Goal: Task Accomplishment & Management: Manage account settings

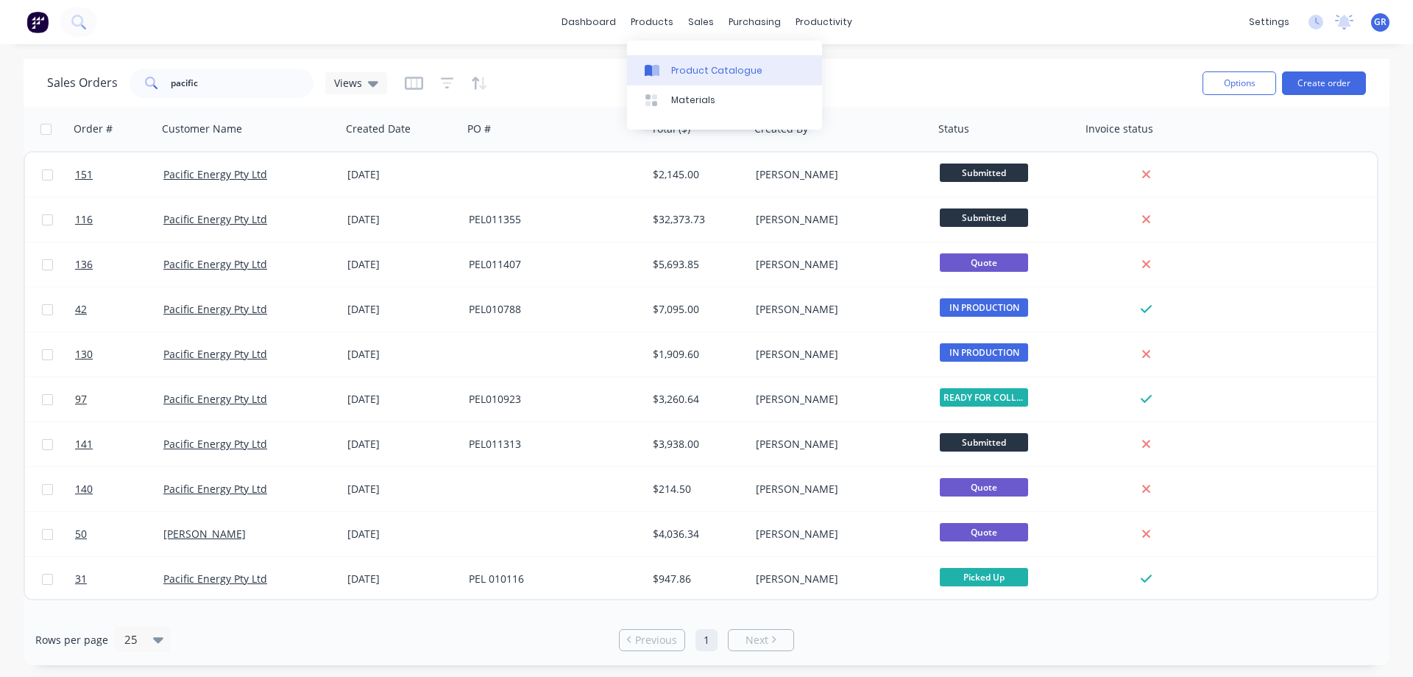
click at [684, 66] on div "Product Catalogue" at bounding box center [716, 70] width 91 height 13
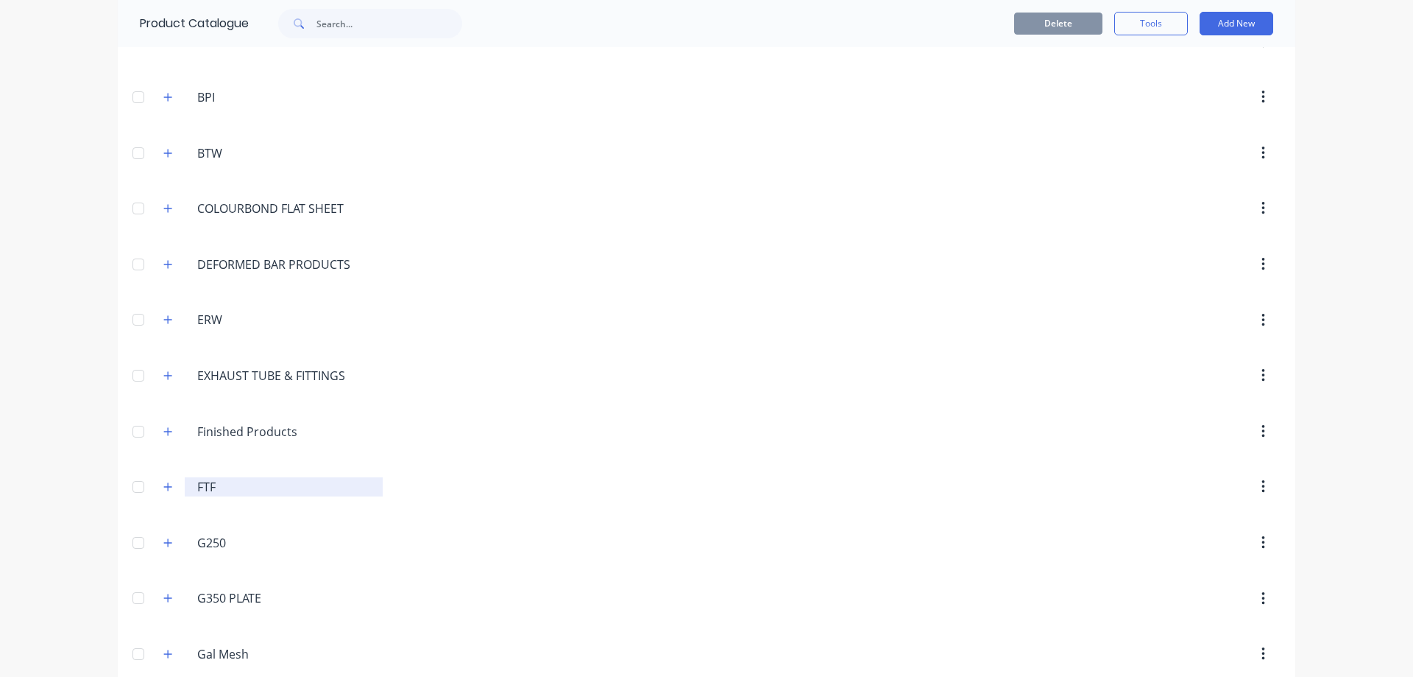
scroll to position [294, 0]
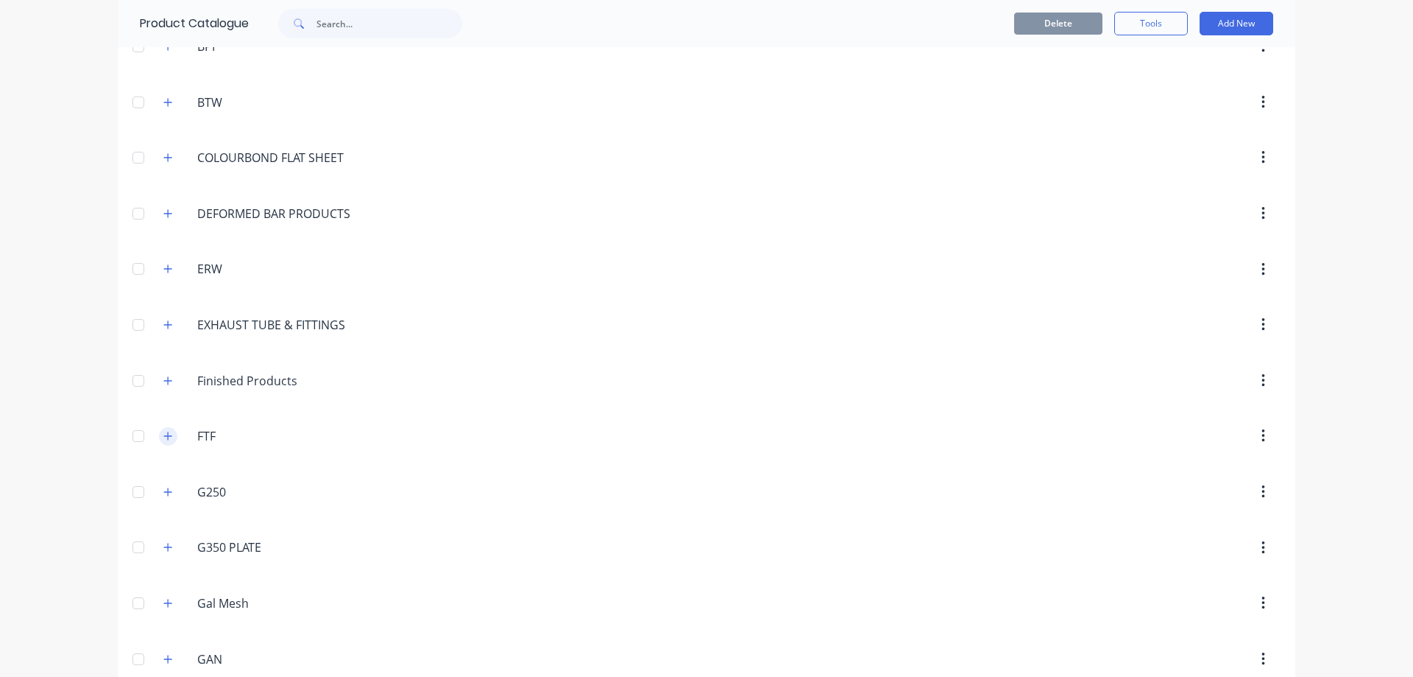
click at [163, 435] on icon "button" at bounding box center [167, 436] width 9 height 10
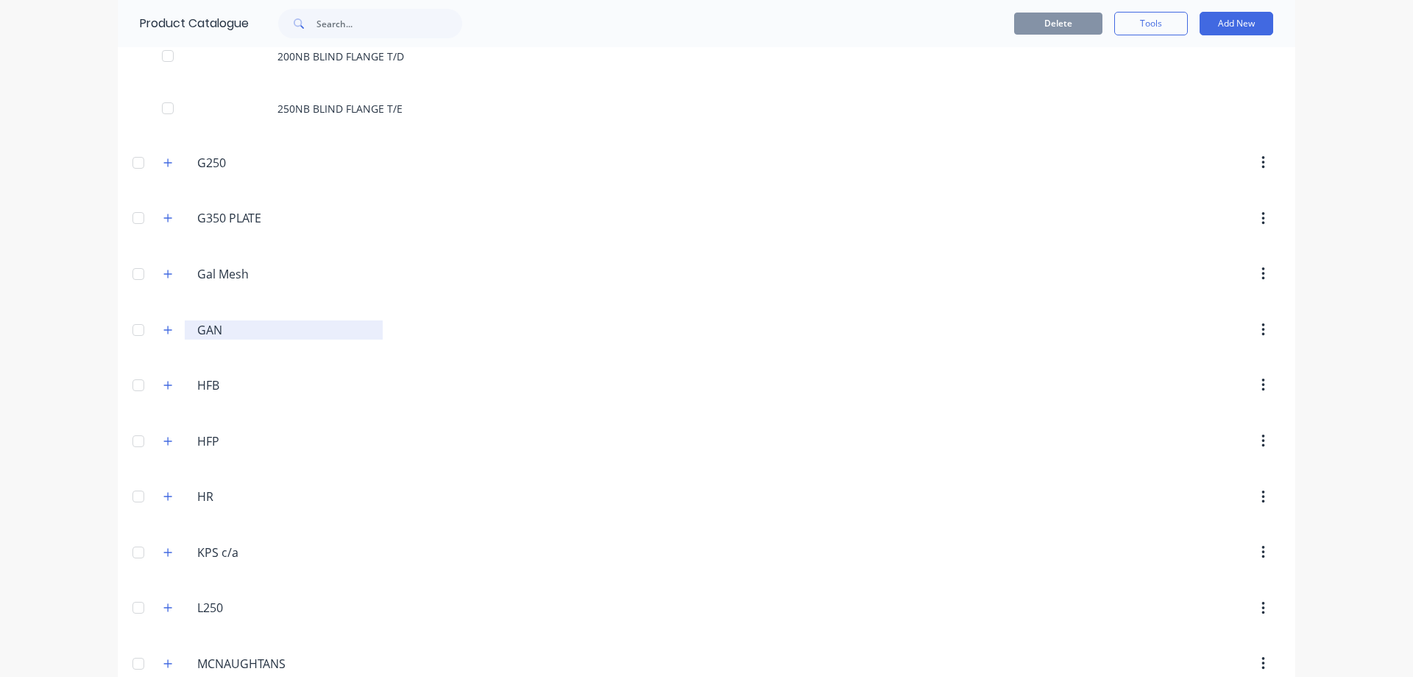
scroll to position [736, 0]
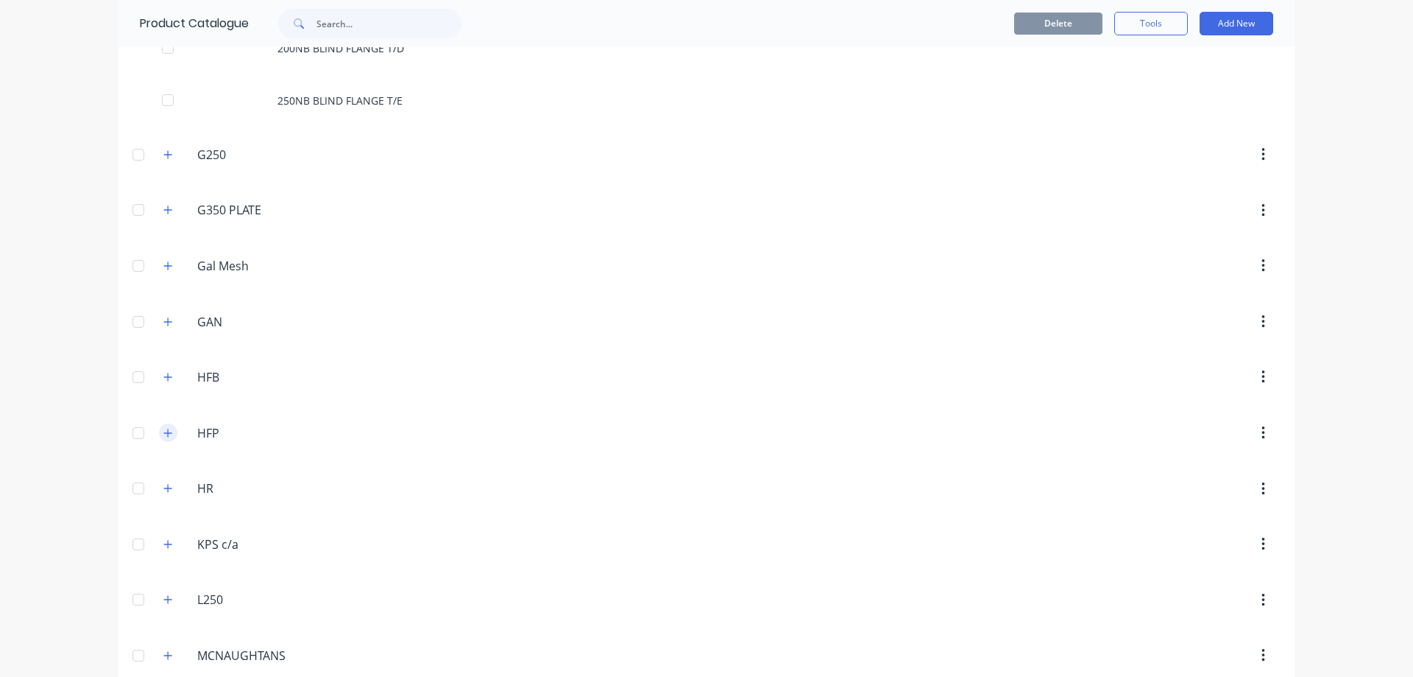
click at [163, 434] on icon "button" at bounding box center [167, 433] width 9 height 10
click at [159, 379] on button "button" at bounding box center [168, 377] width 18 height 18
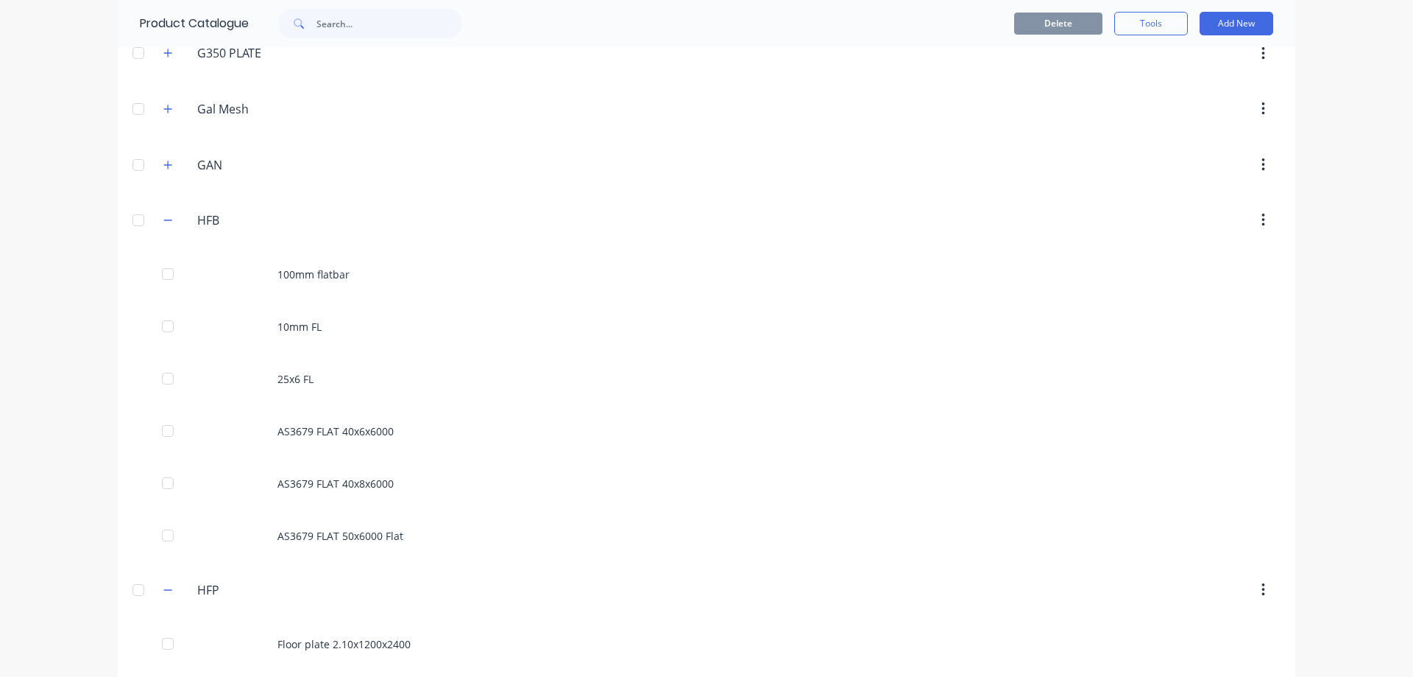
scroll to position [957, 0]
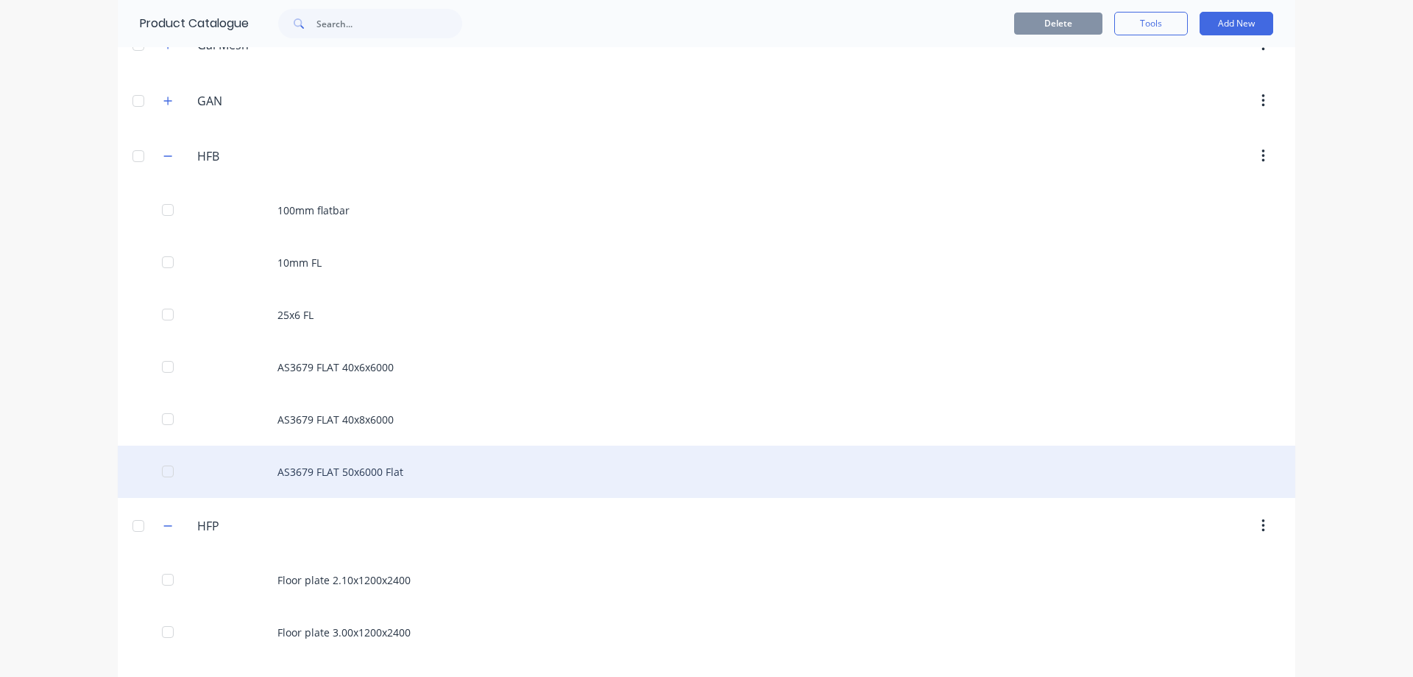
click at [354, 471] on div "AS3679 FLAT 50x6000 Flat" at bounding box center [707, 471] width 1178 height 52
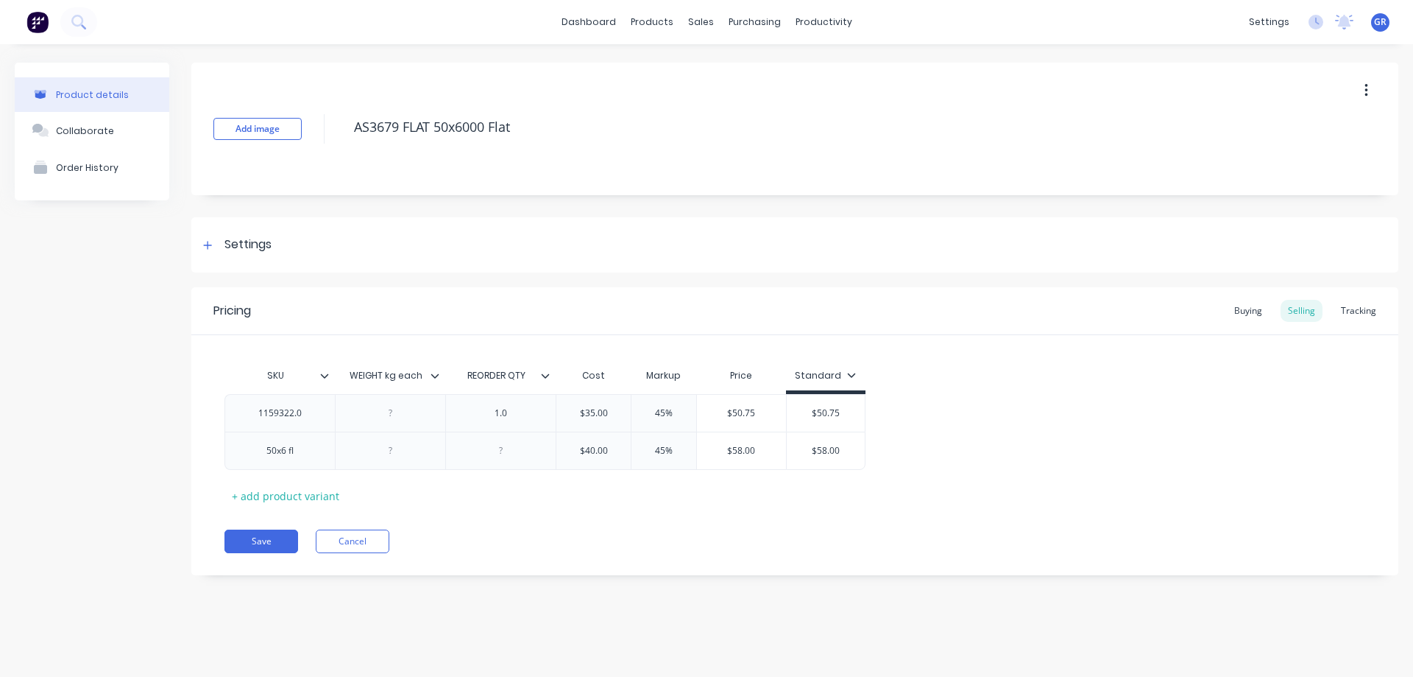
type textarea "x"
click at [298, 457] on div "50x6 fl" at bounding box center [281, 450] width 74 height 19
type textarea "x"
click at [314, 415] on div "1159322.0" at bounding box center [281, 412] width 74 height 19
click at [262, 538] on button "Save" at bounding box center [262, 541] width 74 height 24
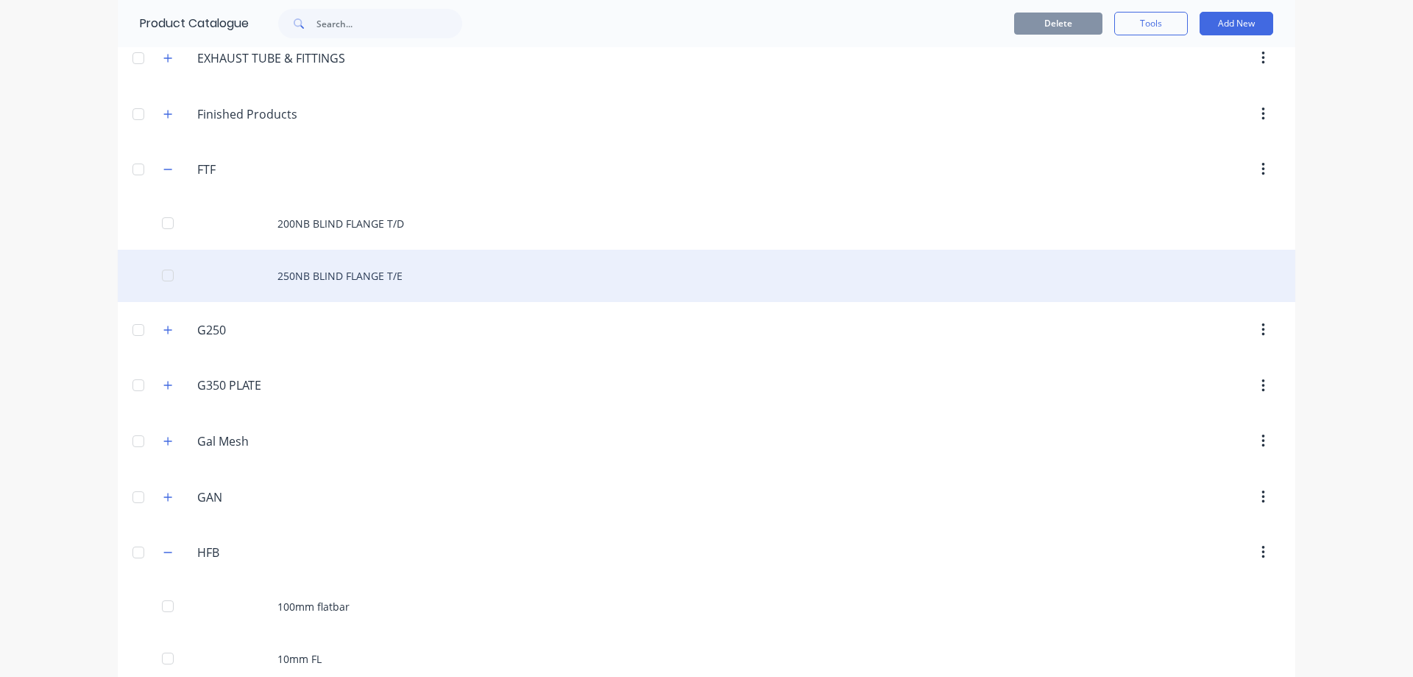
scroll to position [589, 0]
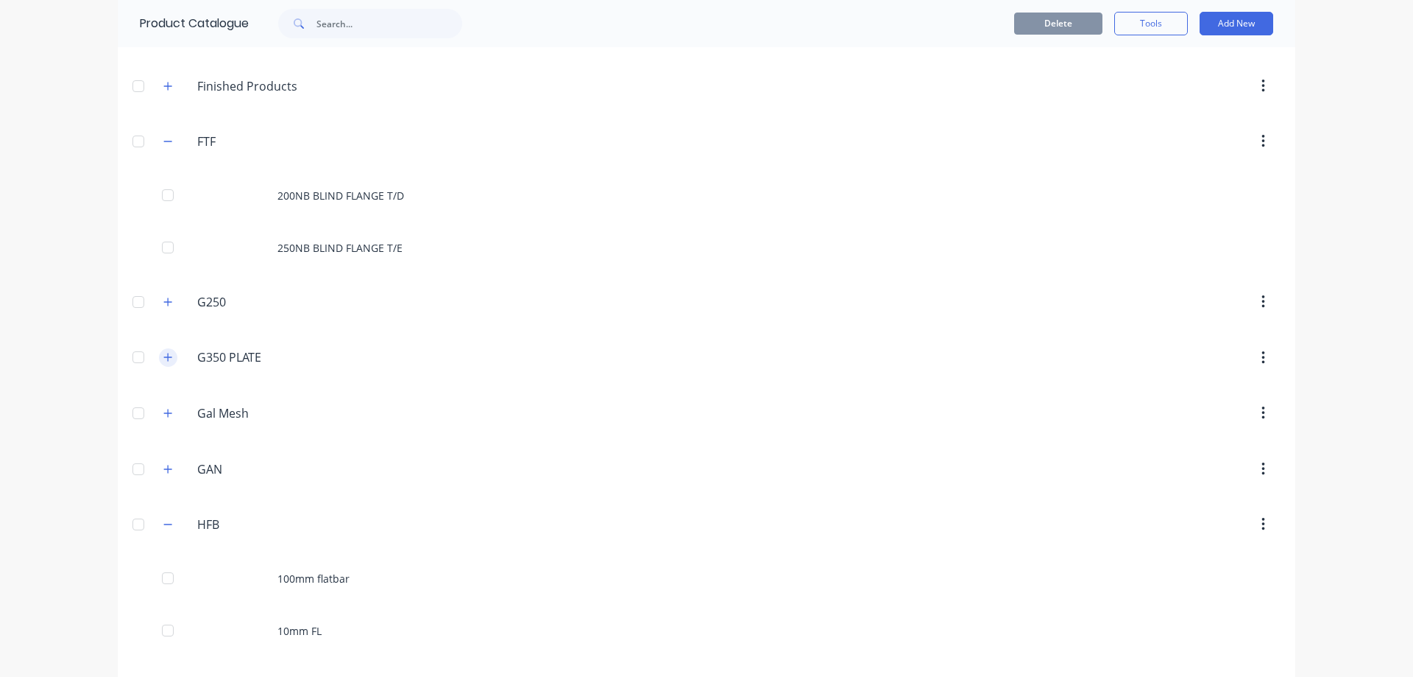
click at [165, 358] on icon "button" at bounding box center [167, 357] width 9 height 10
click at [166, 306] on icon "button" at bounding box center [167, 302] width 9 height 10
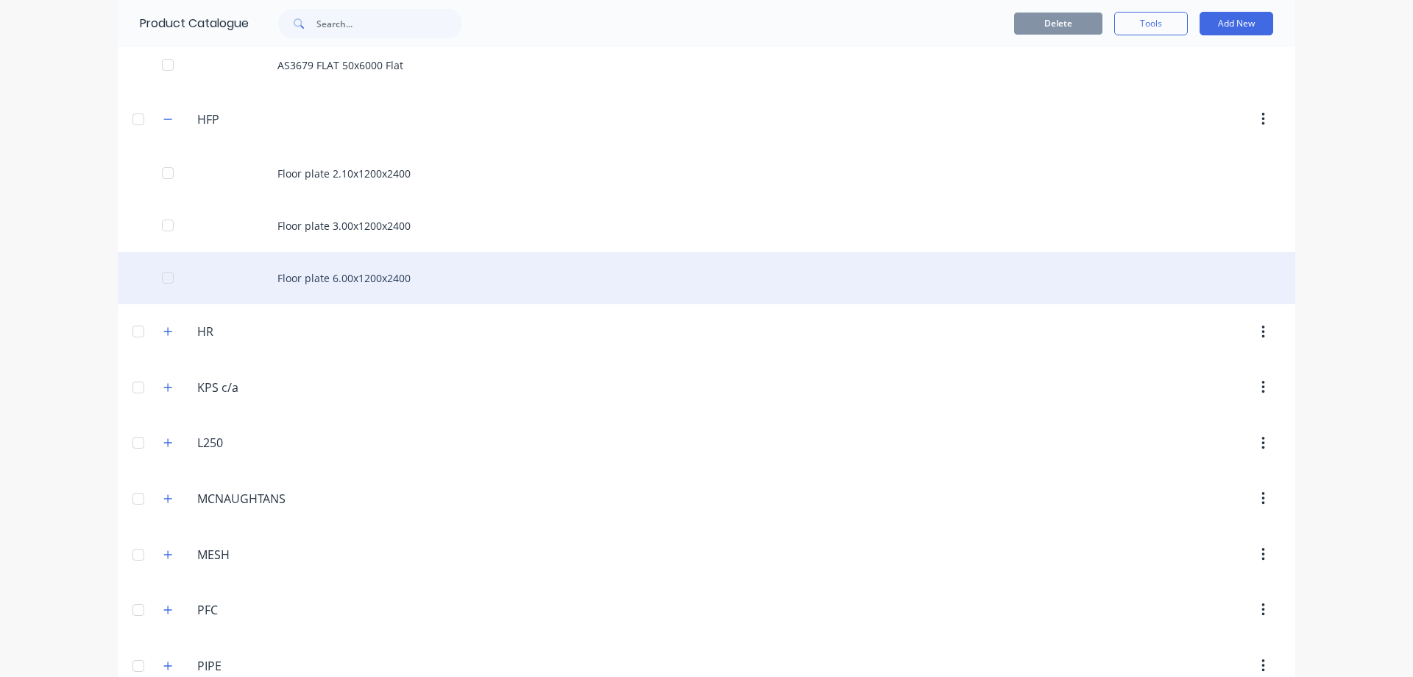
scroll to position [1693, 0]
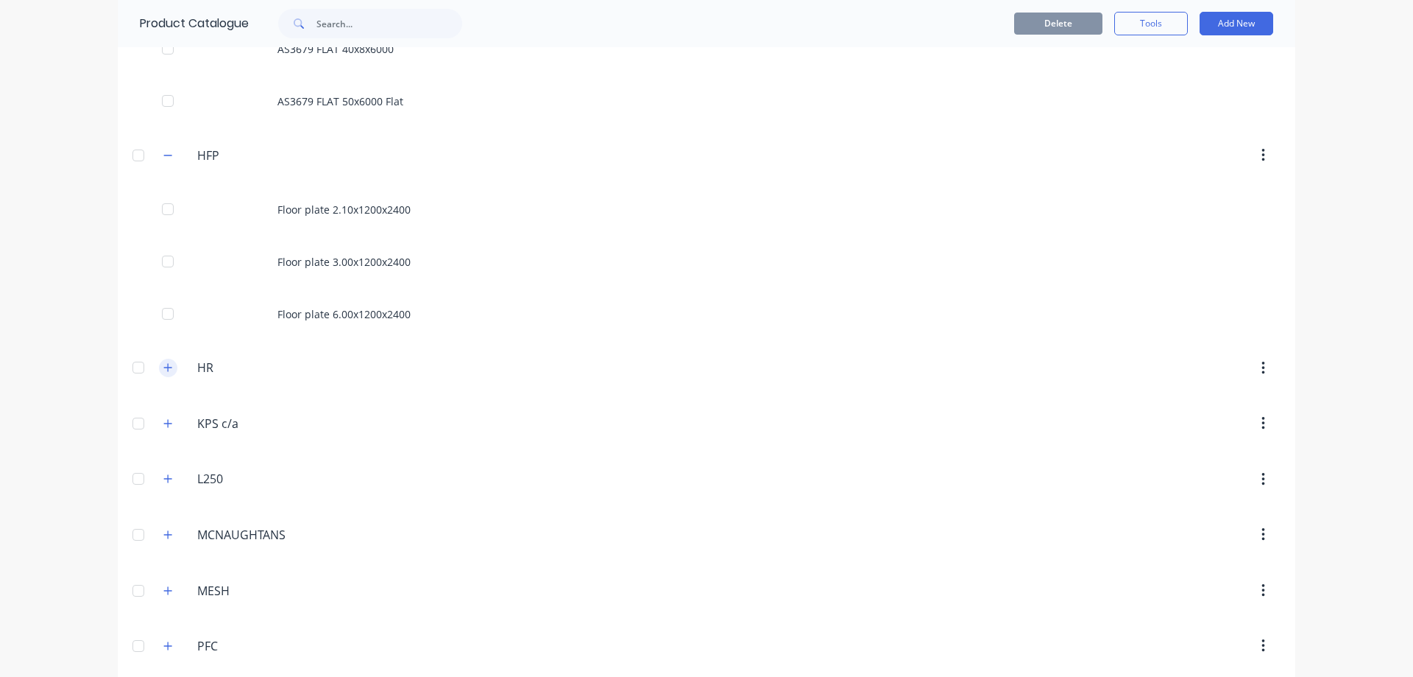
click at [166, 364] on icon "button" at bounding box center [167, 367] width 9 height 10
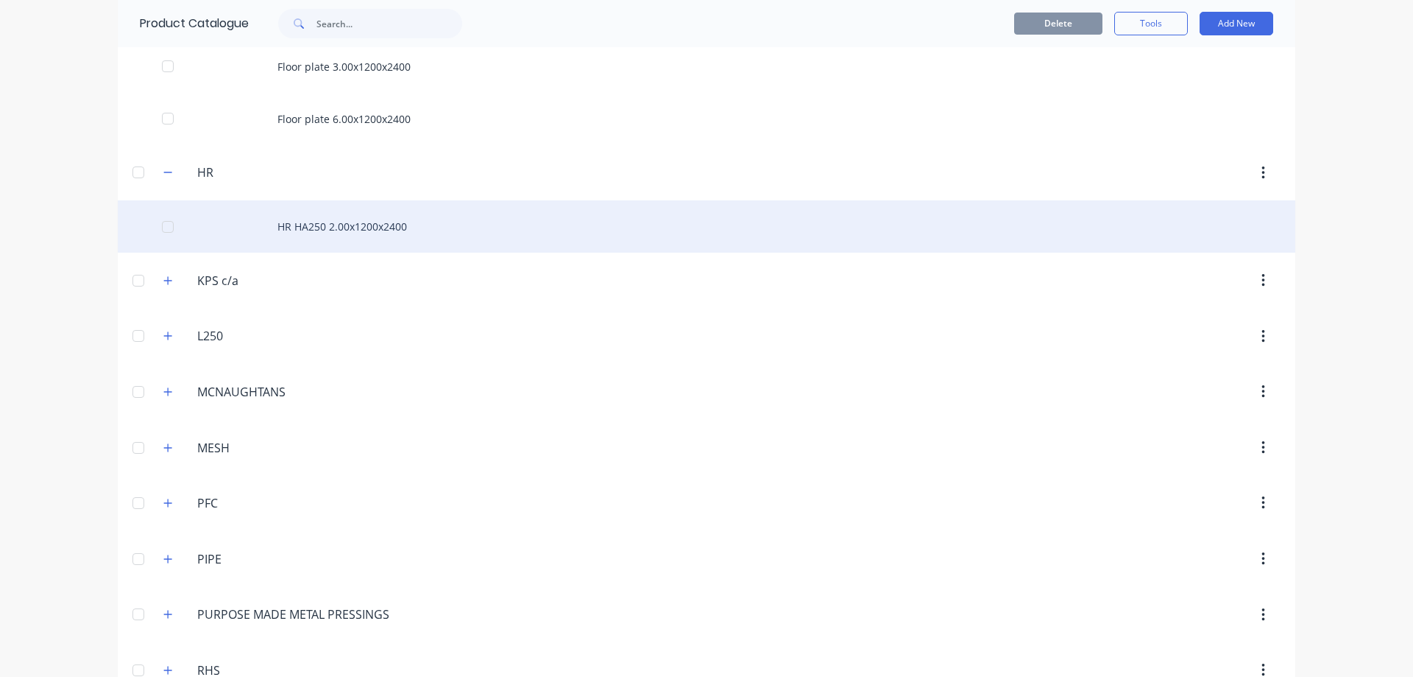
scroll to position [1914, 0]
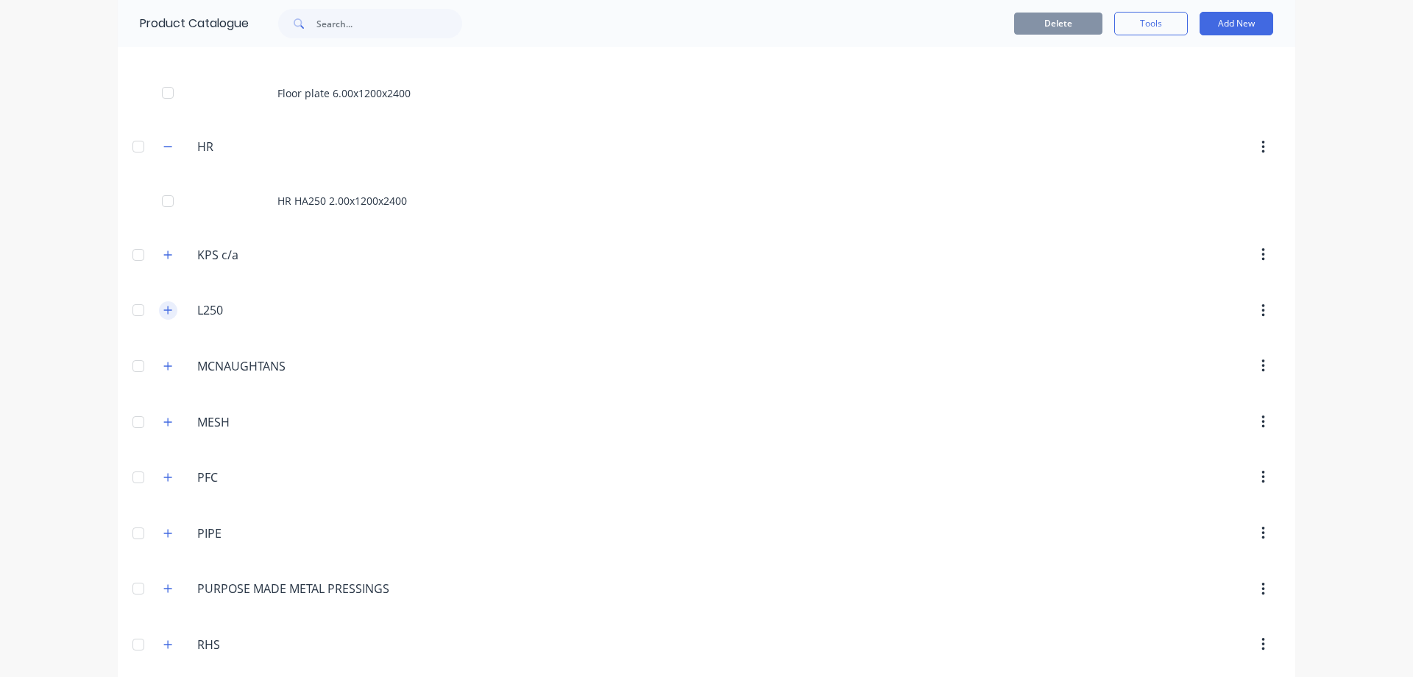
click at [163, 310] on icon "button" at bounding box center [167, 310] width 9 height 10
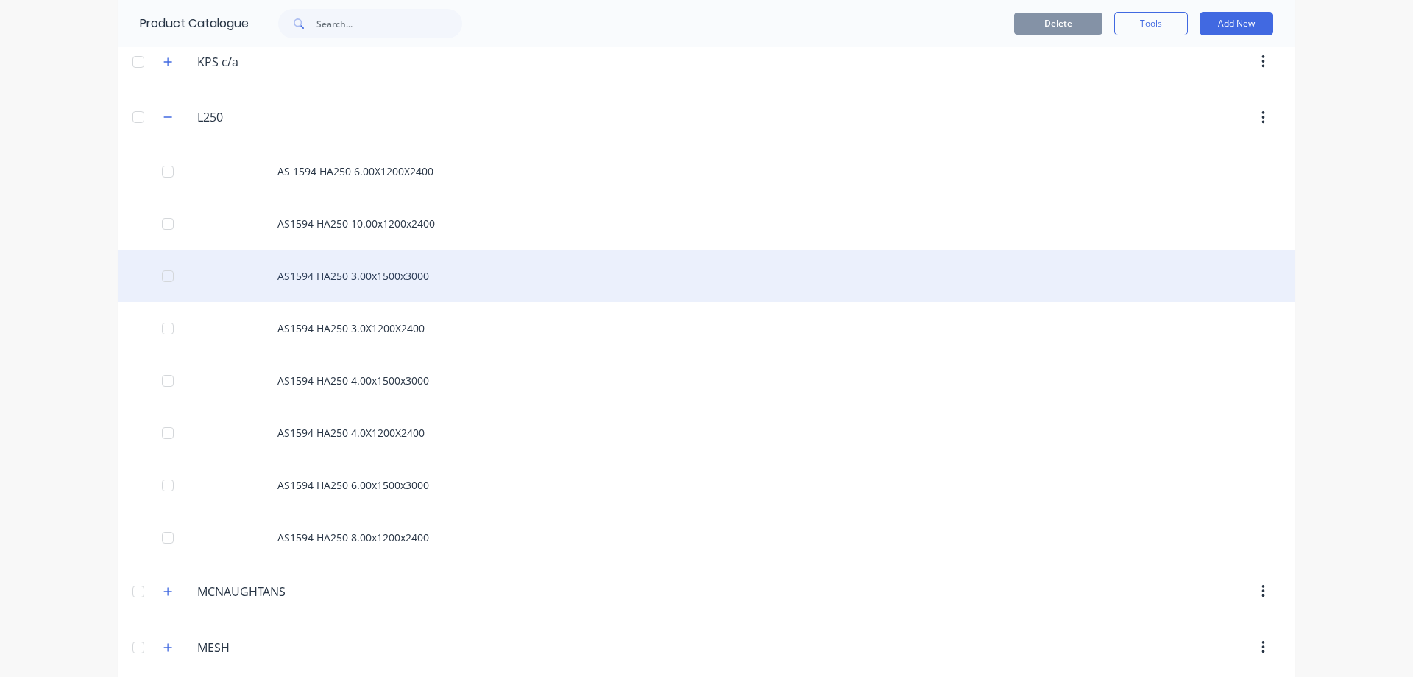
scroll to position [2135, 0]
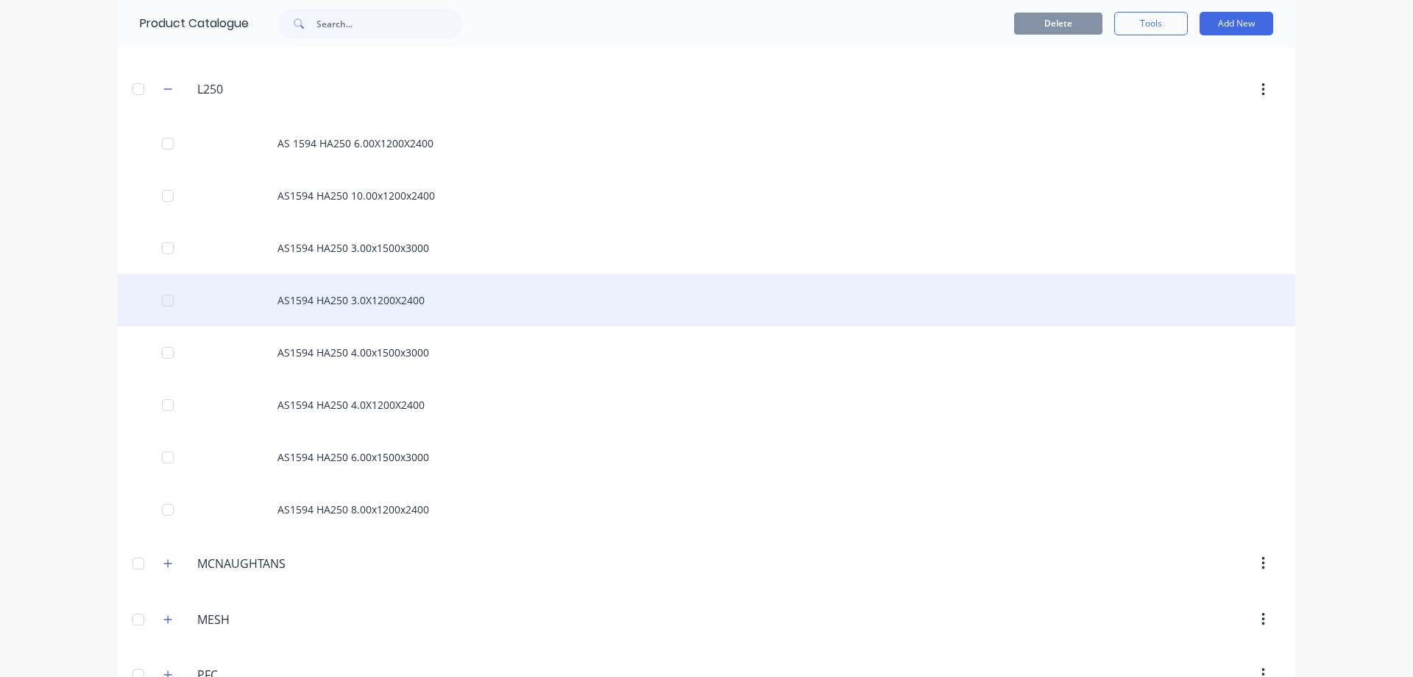
click at [317, 306] on div "AS1594 HA250 3.0X1200X2400" at bounding box center [707, 300] width 1178 height 52
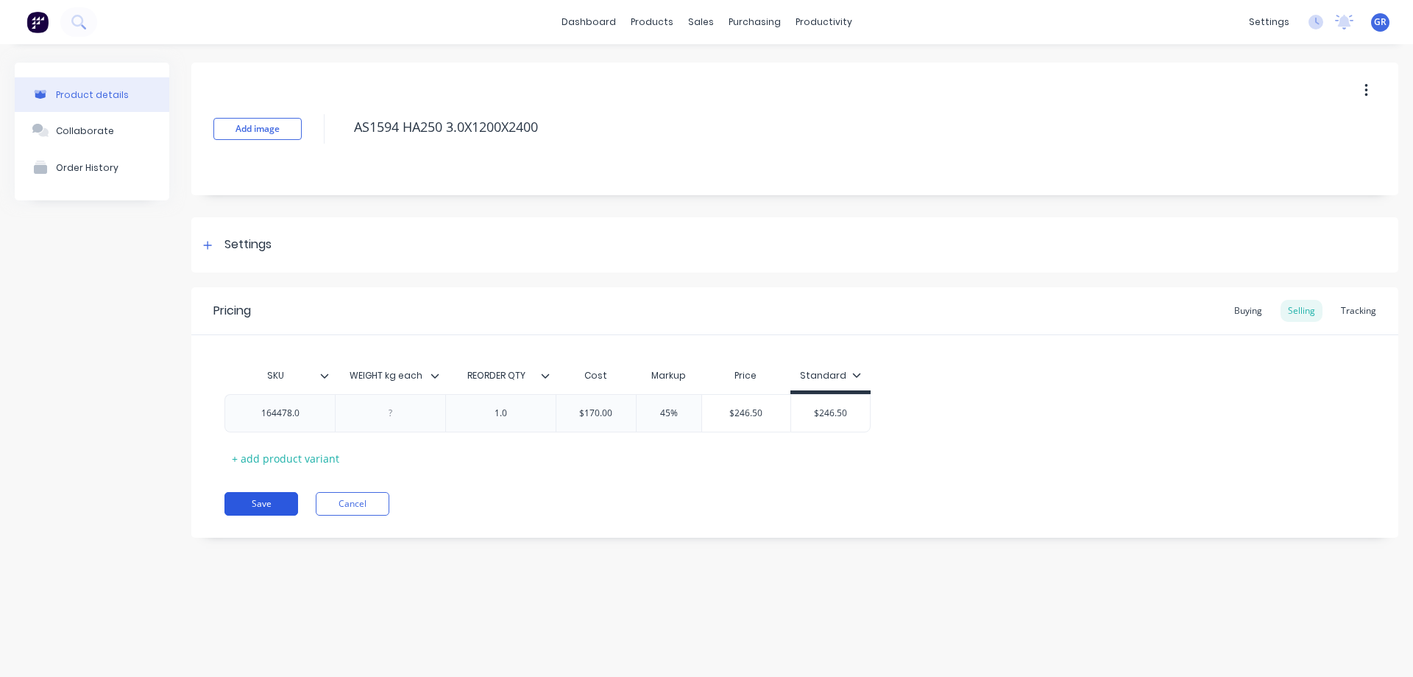
click at [255, 506] on button "Save" at bounding box center [262, 504] width 74 height 24
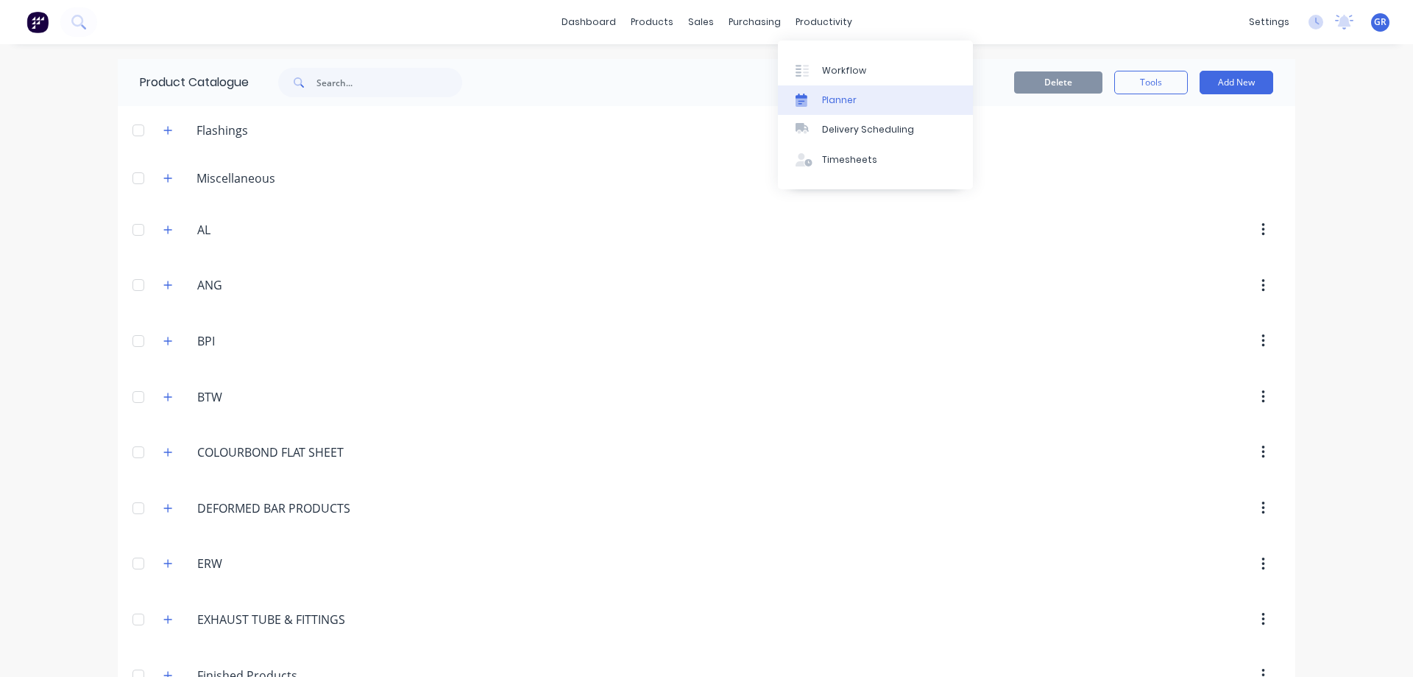
click at [847, 96] on div "Planner" at bounding box center [839, 99] width 35 height 13
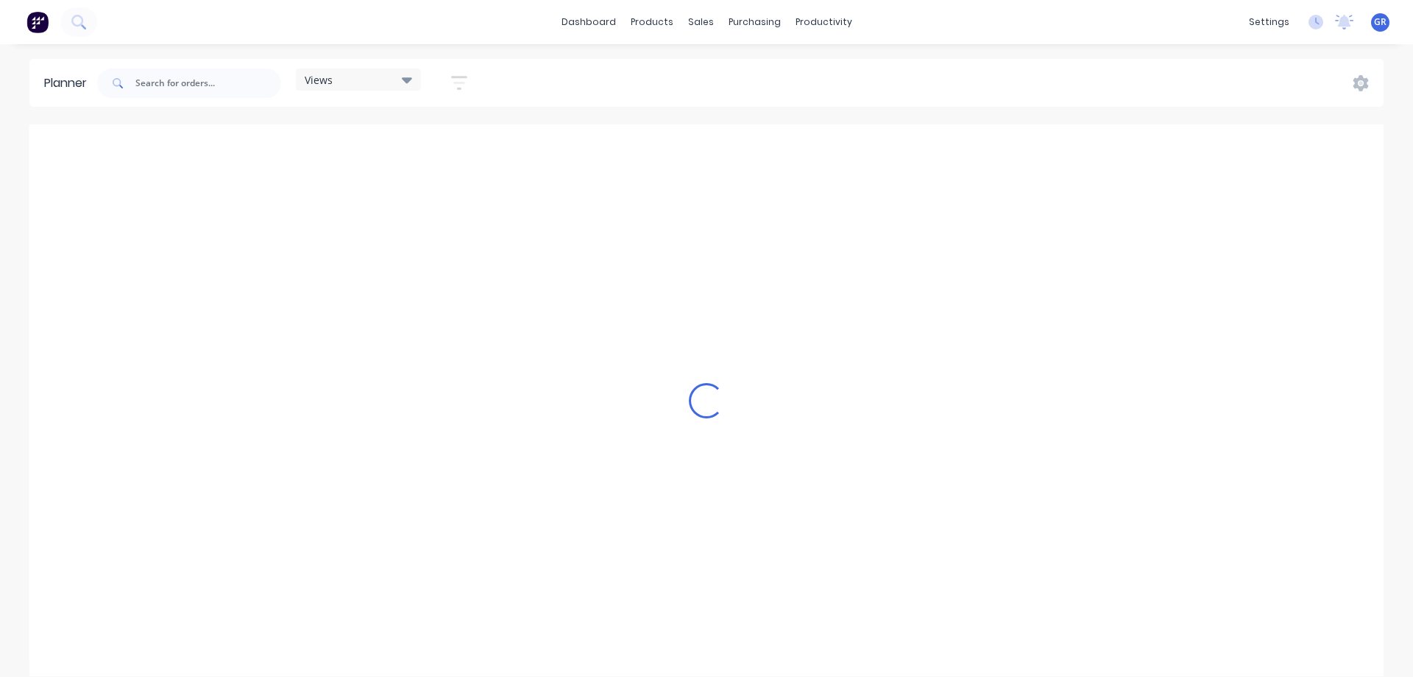
scroll to position [0, 3299]
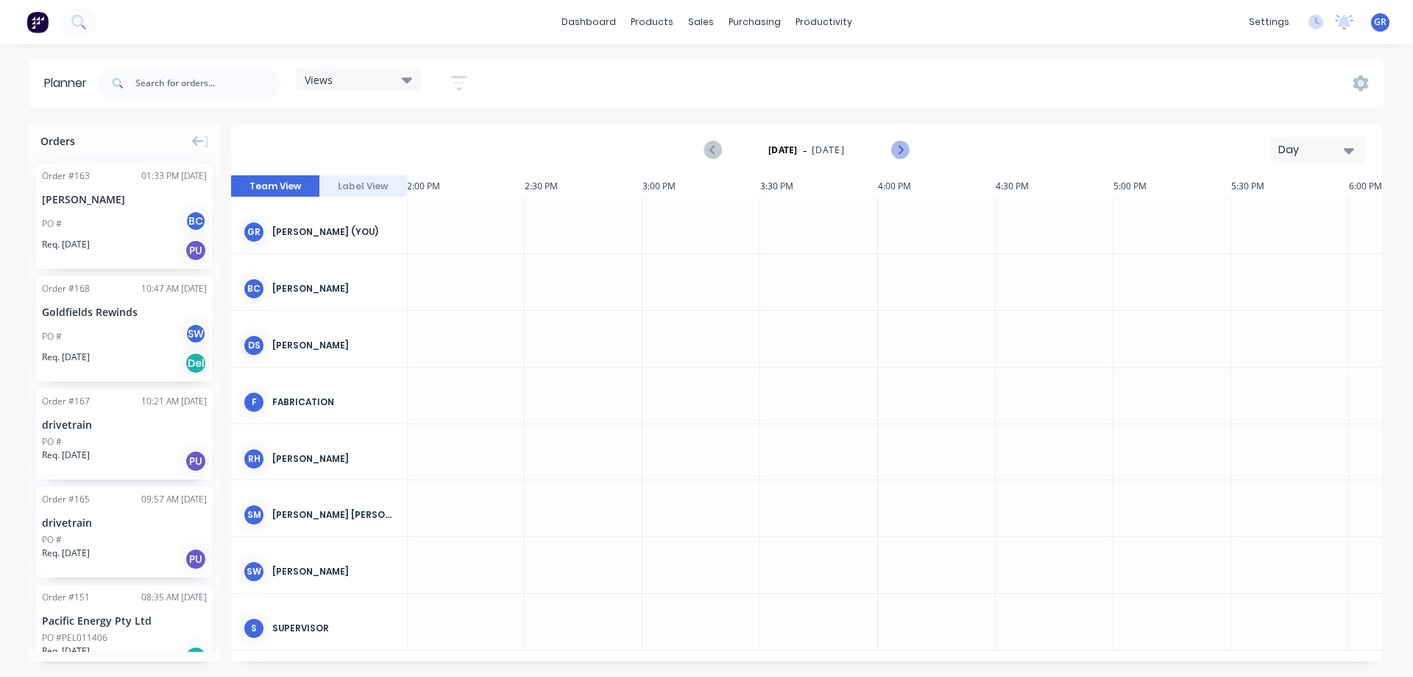
click at [897, 149] on icon "Next page" at bounding box center [900, 150] width 18 height 18
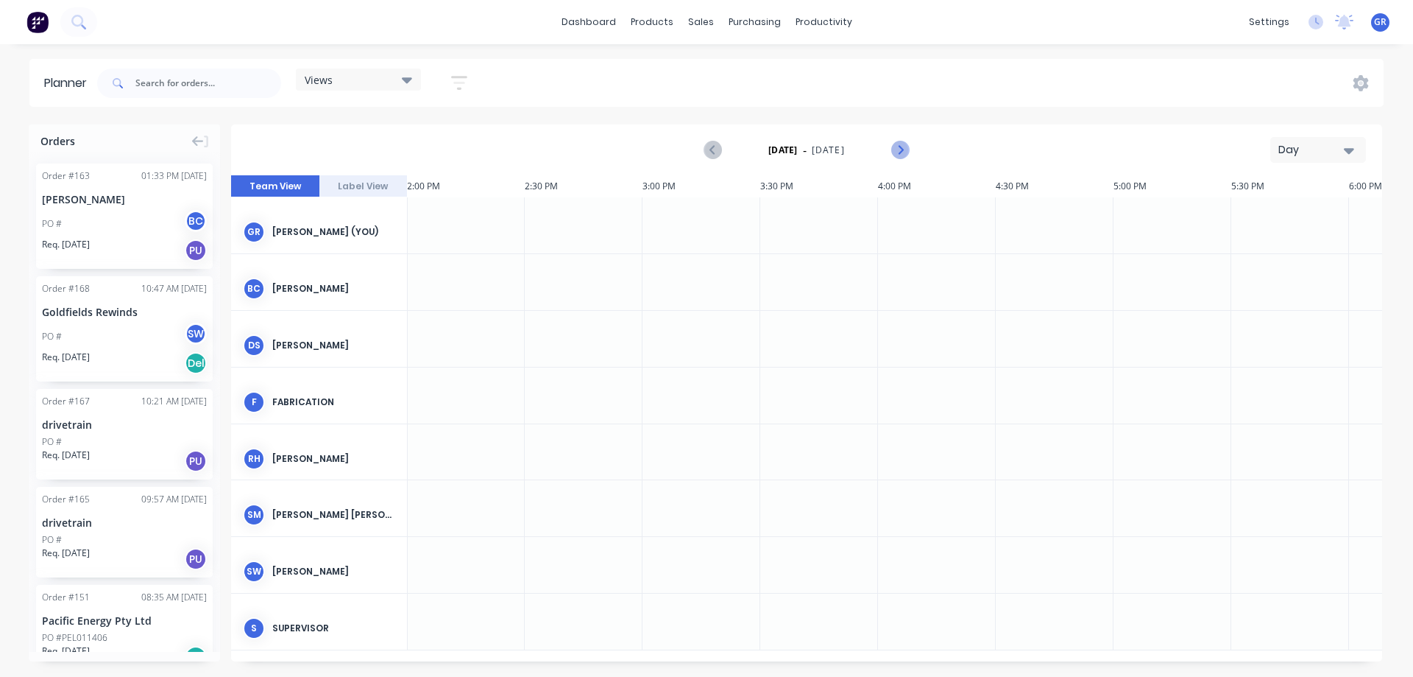
click at [897, 149] on icon "Next page" at bounding box center [900, 150] width 18 height 18
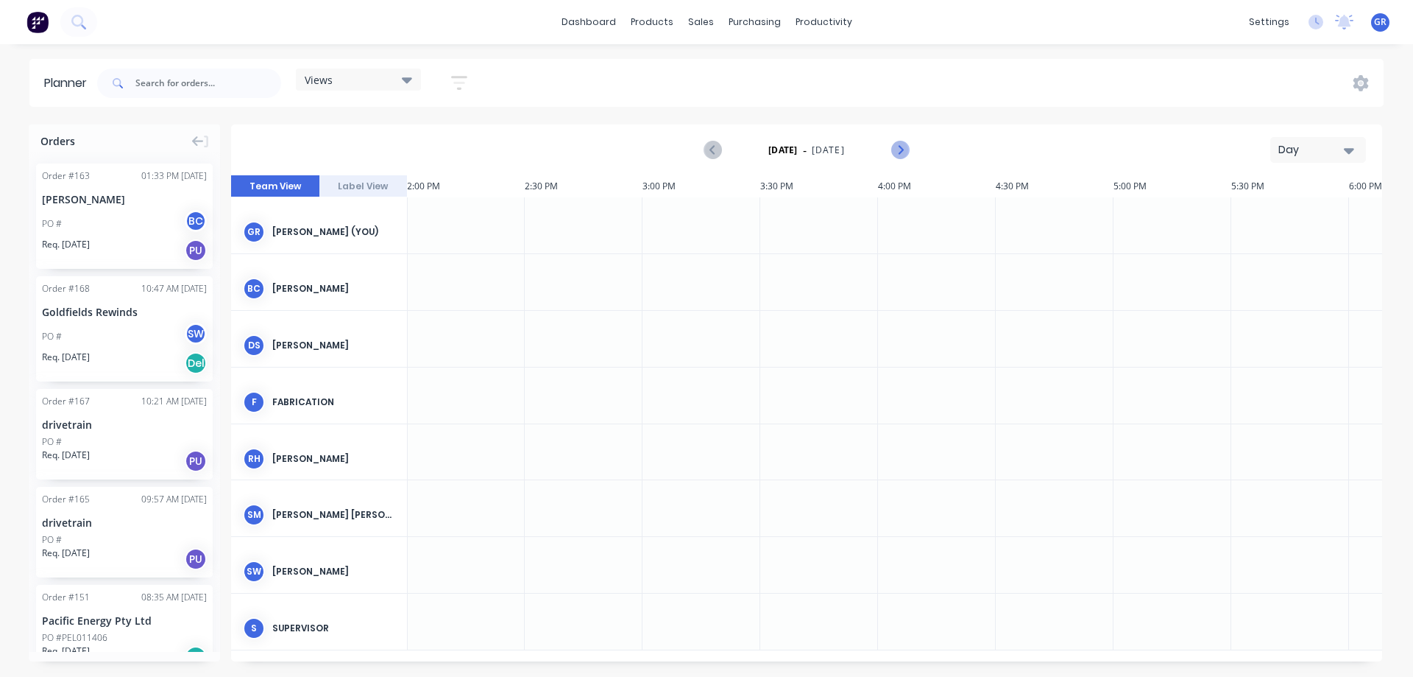
click at [897, 149] on icon "Next page" at bounding box center [900, 150] width 18 height 18
click at [904, 146] on icon "Next page" at bounding box center [900, 150] width 18 height 18
click at [707, 148] on icon "Previous page" at bounding box center [714, 150] width 18 height 18
click at [449, 499] on div at bounding box center [466, 508] width 118 height 56
click at [449, 502] on div at bounding box center [466, 508] width 118 height 56
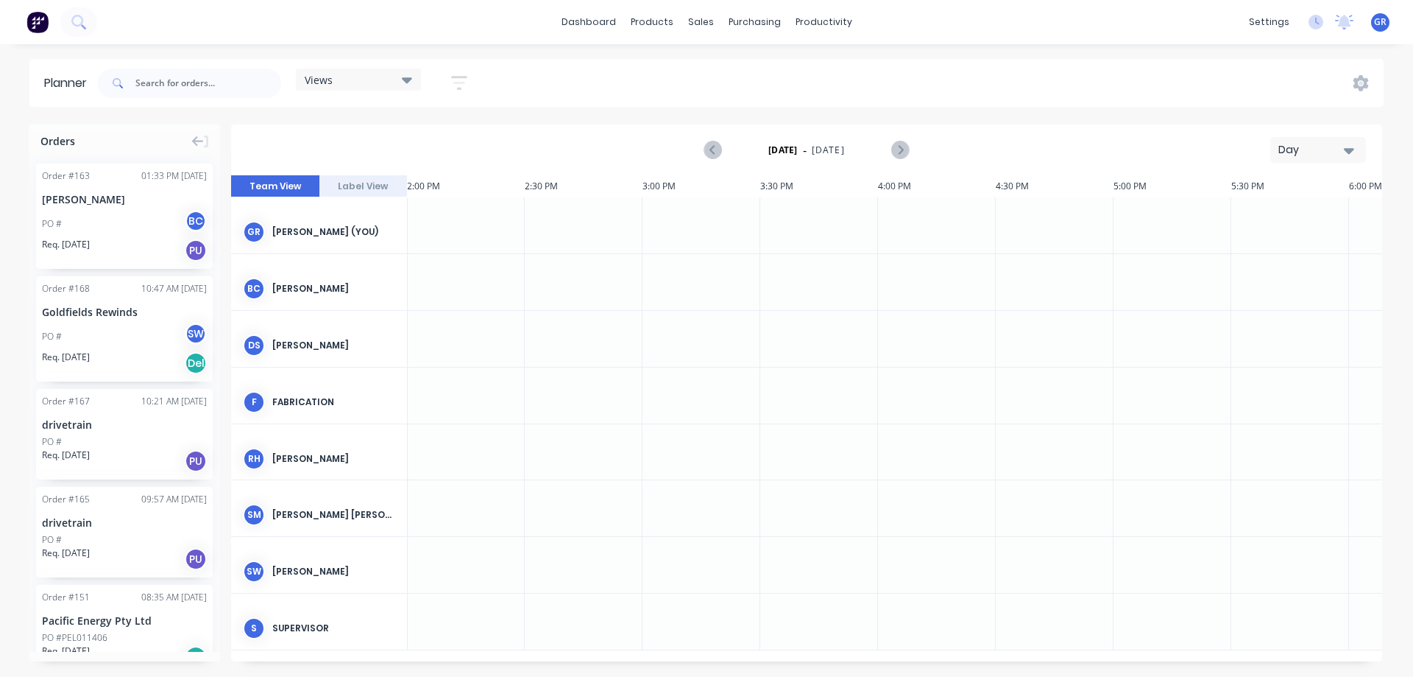
click at [449, 502] on div at bounding box center [466, 508] width 118 height 56
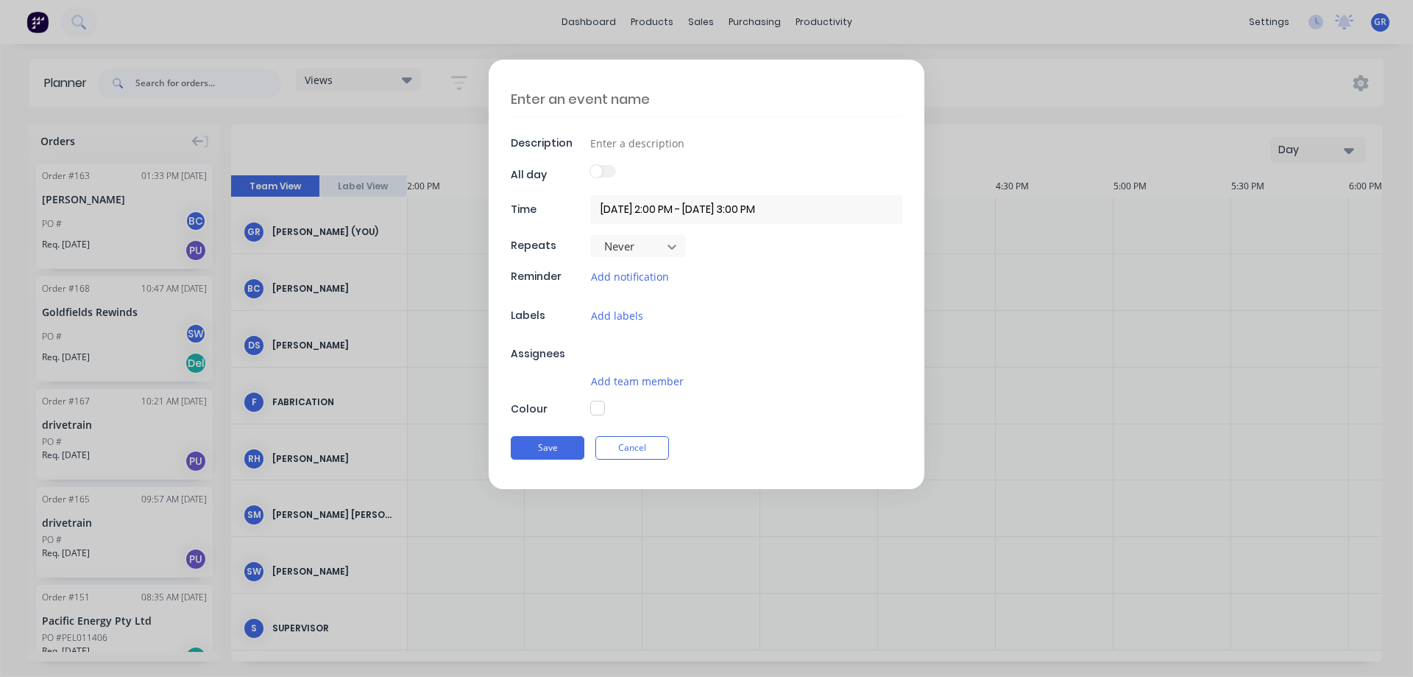
type textarea "x"
drag, startPoint x: 702, startPoint y: 210, endPoint x: 713, endPoint y: 210, distance: 11.0
click at [713, 210] on input "[DATE] 2:00 PM - [DATE] 3:00 PM" at bounding box center [746, 209] width 312 height 29
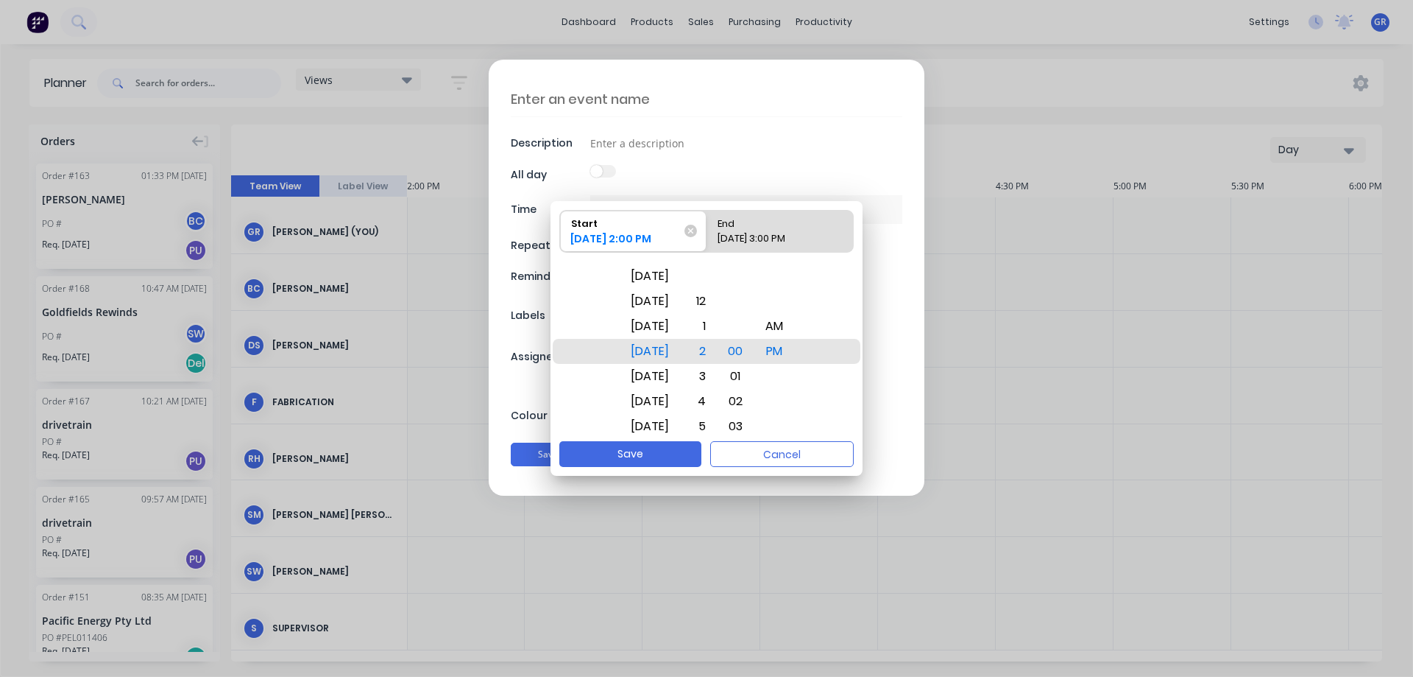
click at [734, 185] on div "Description All day Time [DATE] 2:00 PM - [DATE] 3:00 PM Repeats Never Reminder…" at bounding box center [707, 278] width 436 height 436
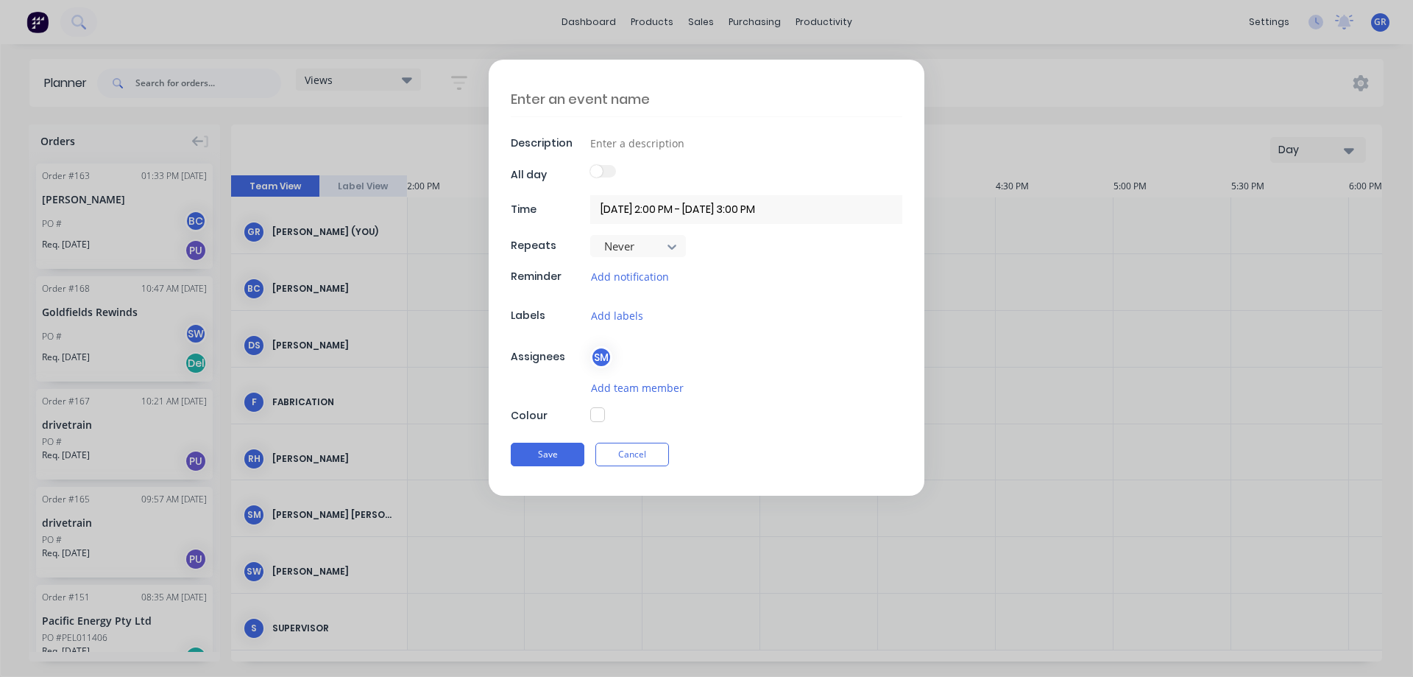
drag, startPoint x: 709, startPoint y: 208, endPoint x: 716, endPoint y: 216, distance: 10.4
click at [710, 209] on input "[DATE] 2:00 PM - [DATE] 3:00 PM" at bounding box center [746, 209] width 312 height 29
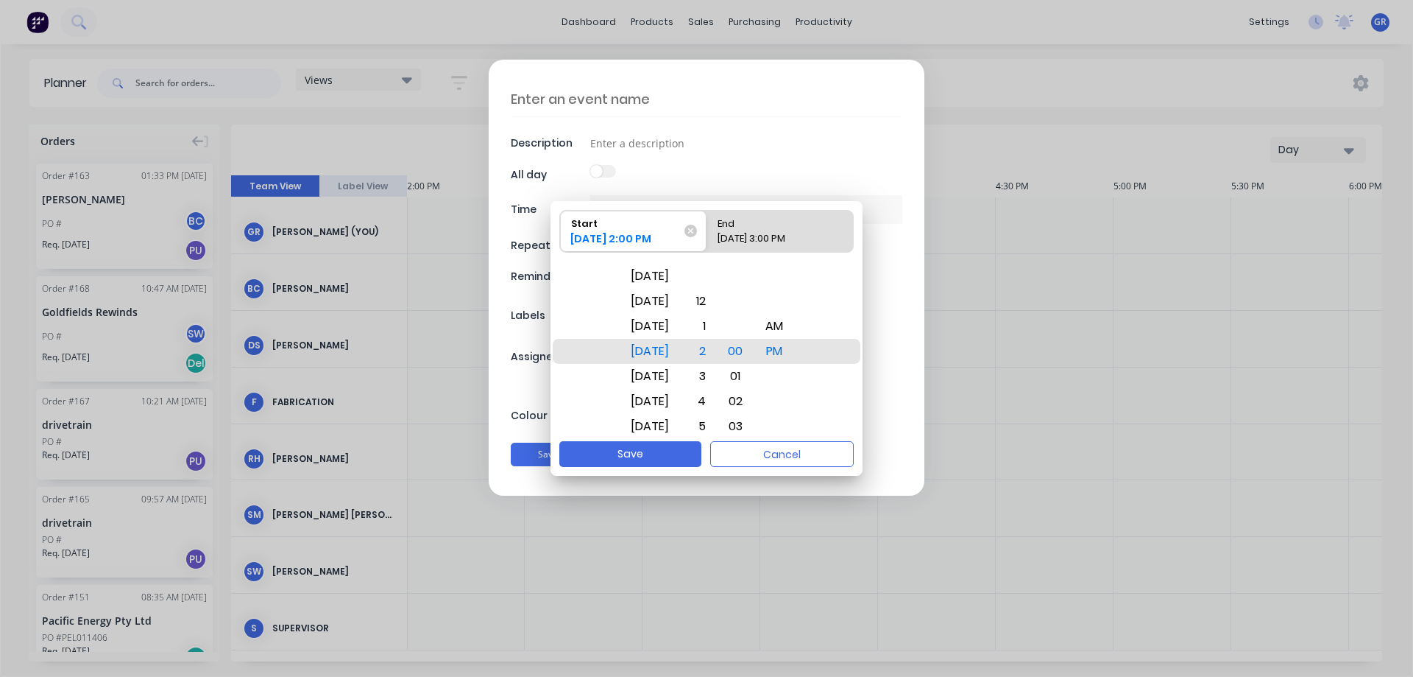
click at [747, 238] on div "[DATE] 3:00 PM" at bounding box center [773, 241] width 122 height 21
click at [707, 238] on input "End [DATE] 3:00 PM" at bounding box center [707, 231] width 1 height 41
radio input "true"
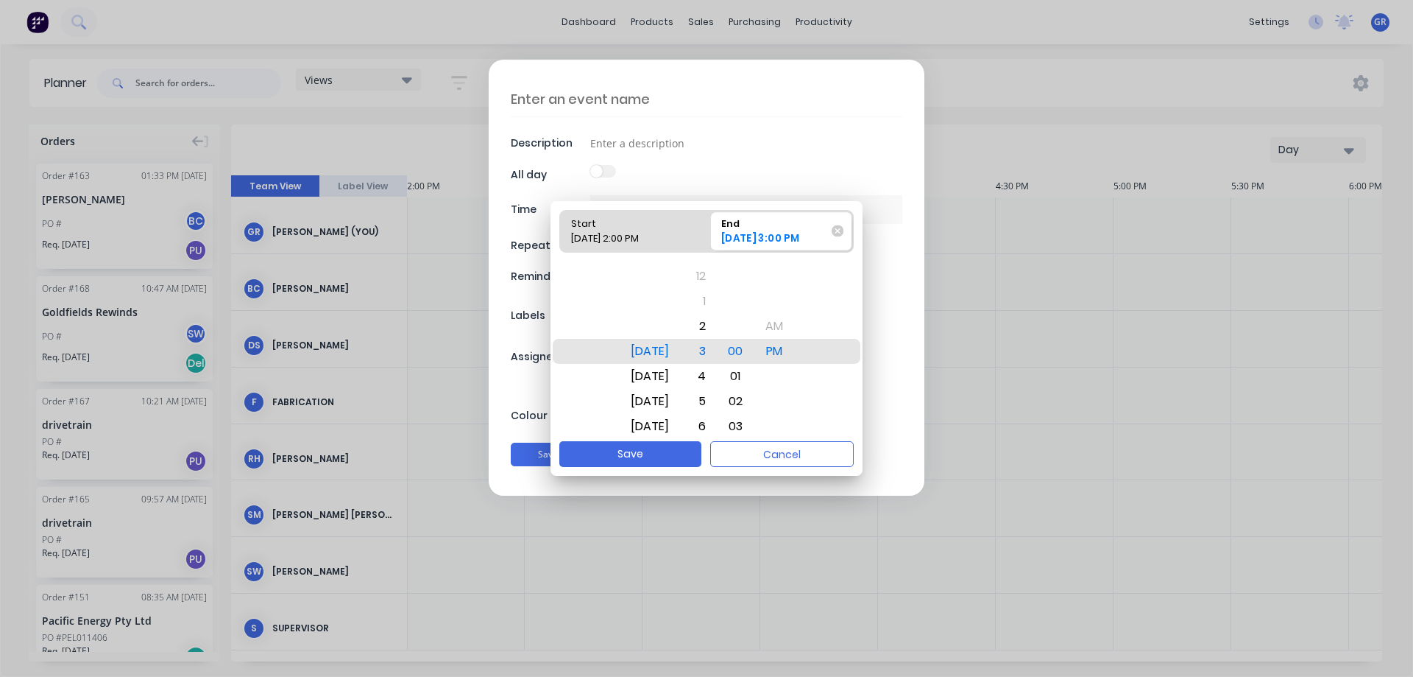
click at [725, 240] on div "[DATE] 3:00 PM" at bounding box center [775, 241] width 119 height 20
click at [707, 240] on input "End [DATE] 3:00 PM" at bounding box center [707, 231] width 1 height 41
click at [727, 239] on div "[DATE] 3:00 PM" at bounding box center [775, 241] width 119 height 20
click at [707, 239] on input "End [DATE] 3:00 PM" at bounding box center [707, 231] width 1 height 41
click at [727, 239] on div "[DATE] 3:00 PM" at bounding box center [775, 241] width 119 height 20
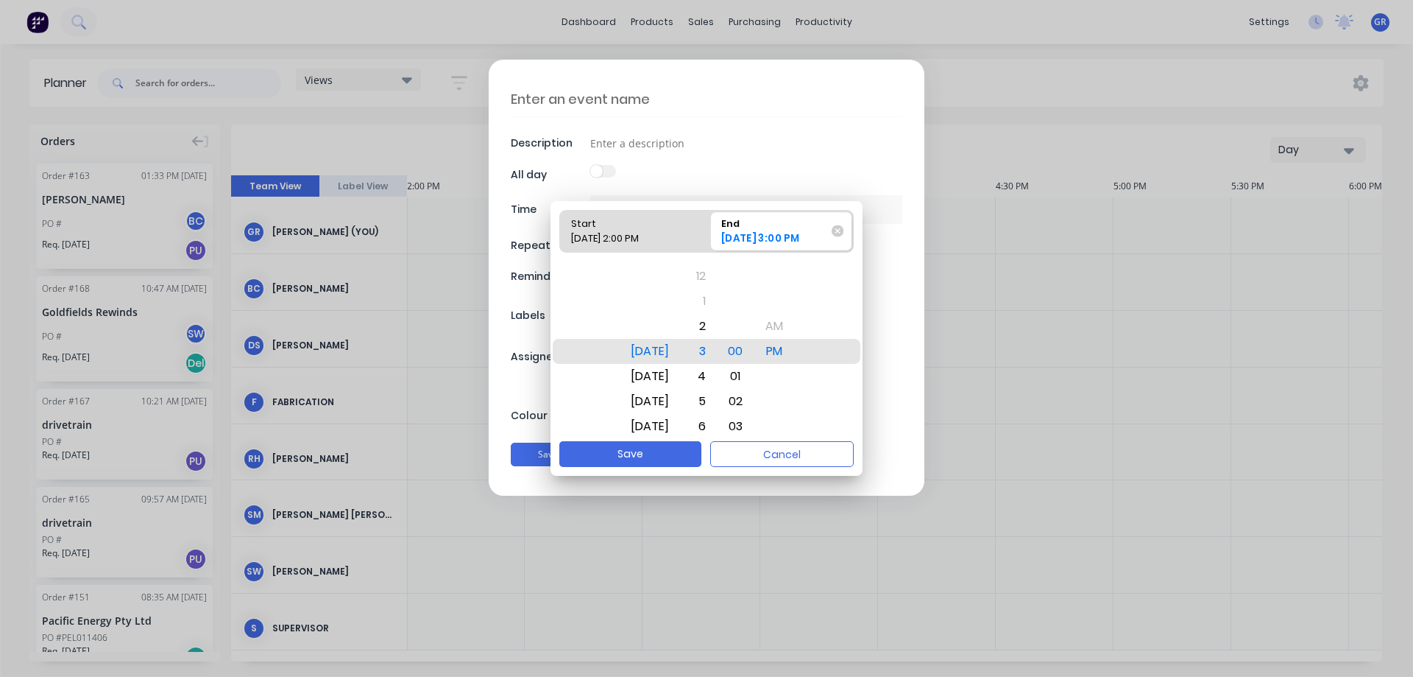
click at [707, 239] on input "End [DATE] 3:00 PM" at bounding box center [707, 231] width 1 height 41
drag, startPoint x: 713, startPoint y: 299, endPoint x: 711, endPoint y: 345, distance: 46.4
click at [711, 345] on div "5" at bounding box center [698, 346] width 32 height 25
click at [637, 449] on button "Save" at bounding box center [630, 454] width 142 height 26
type textarea "x"
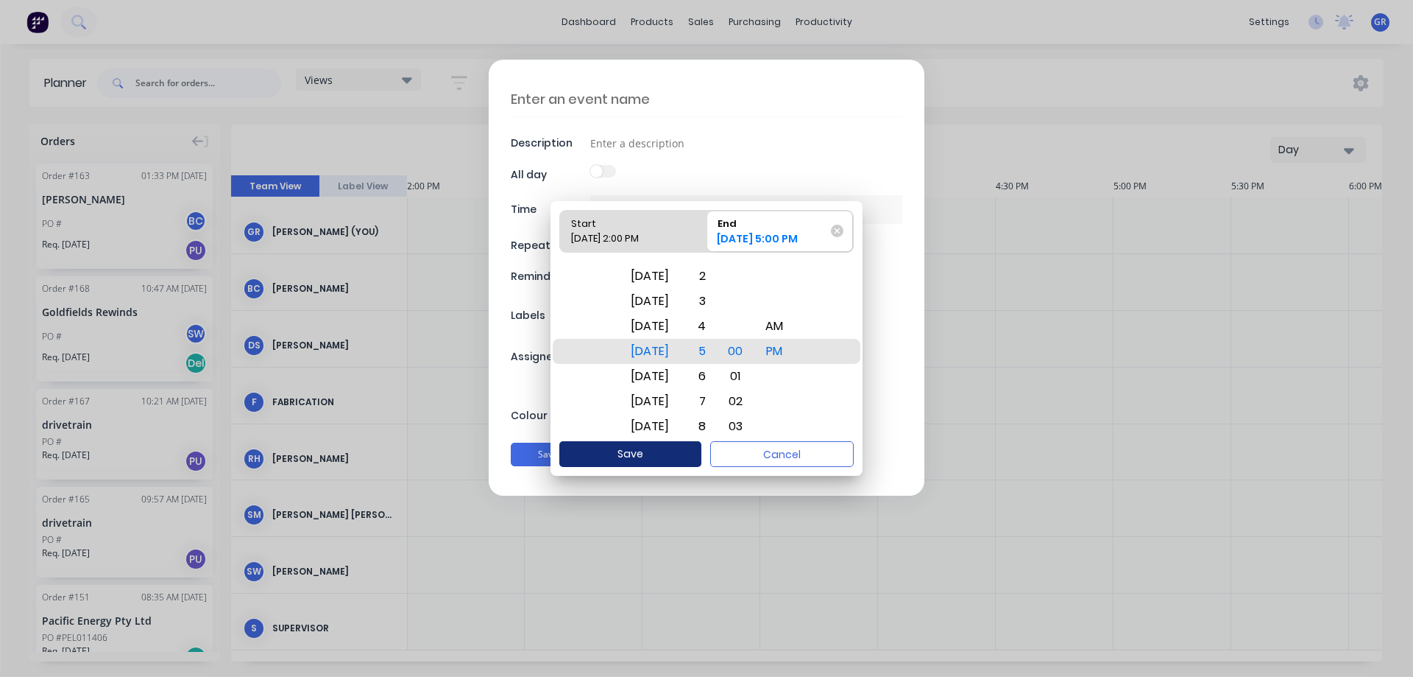
type input "[DATE] 2:00 PM - [DATE] 5:00 PM"
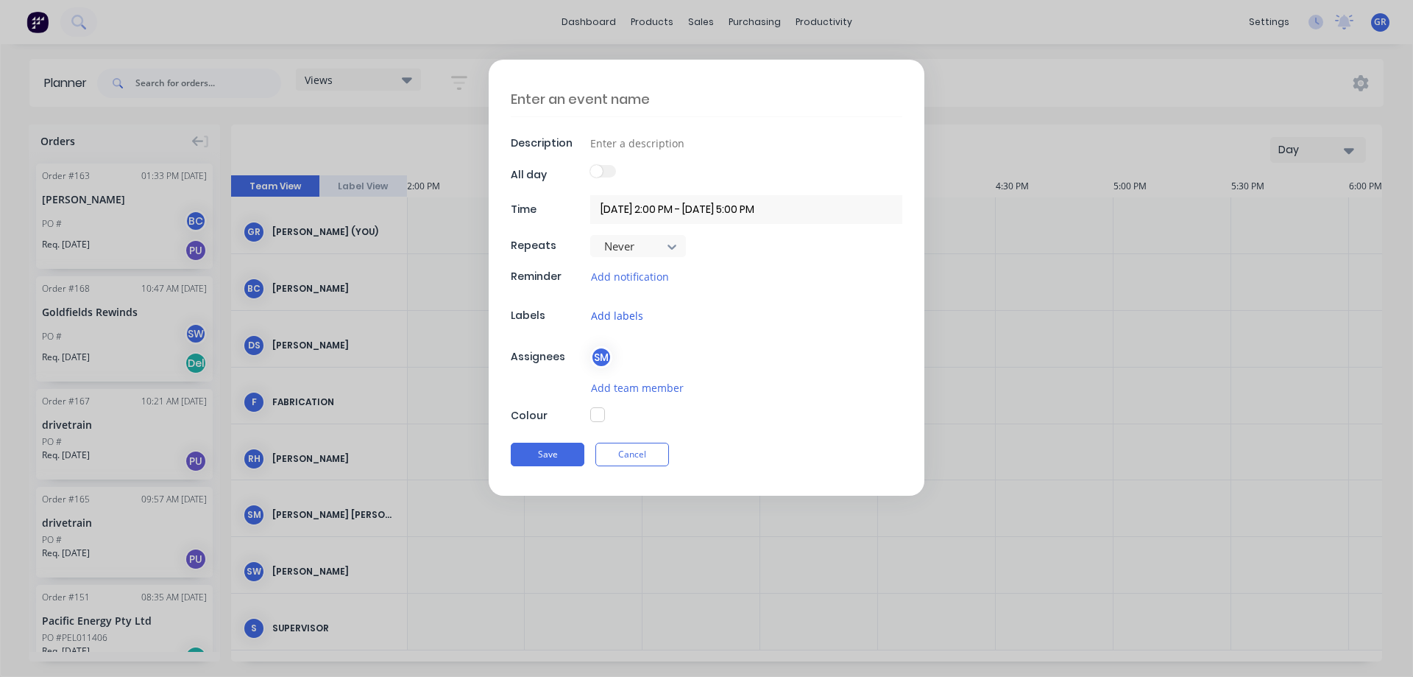
click at [612, 314] on button "Add labels" at bounding box center [617, 315] width 54 height 17
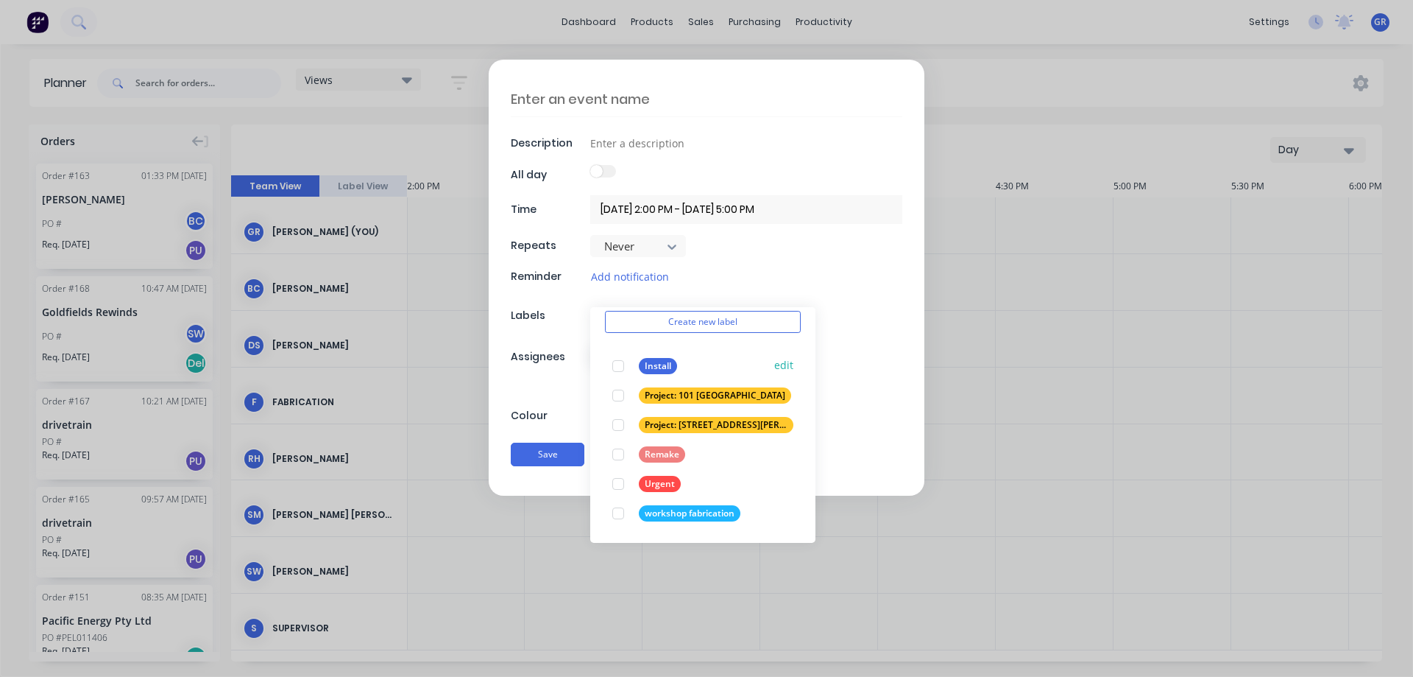
scroll to position [0, 0]
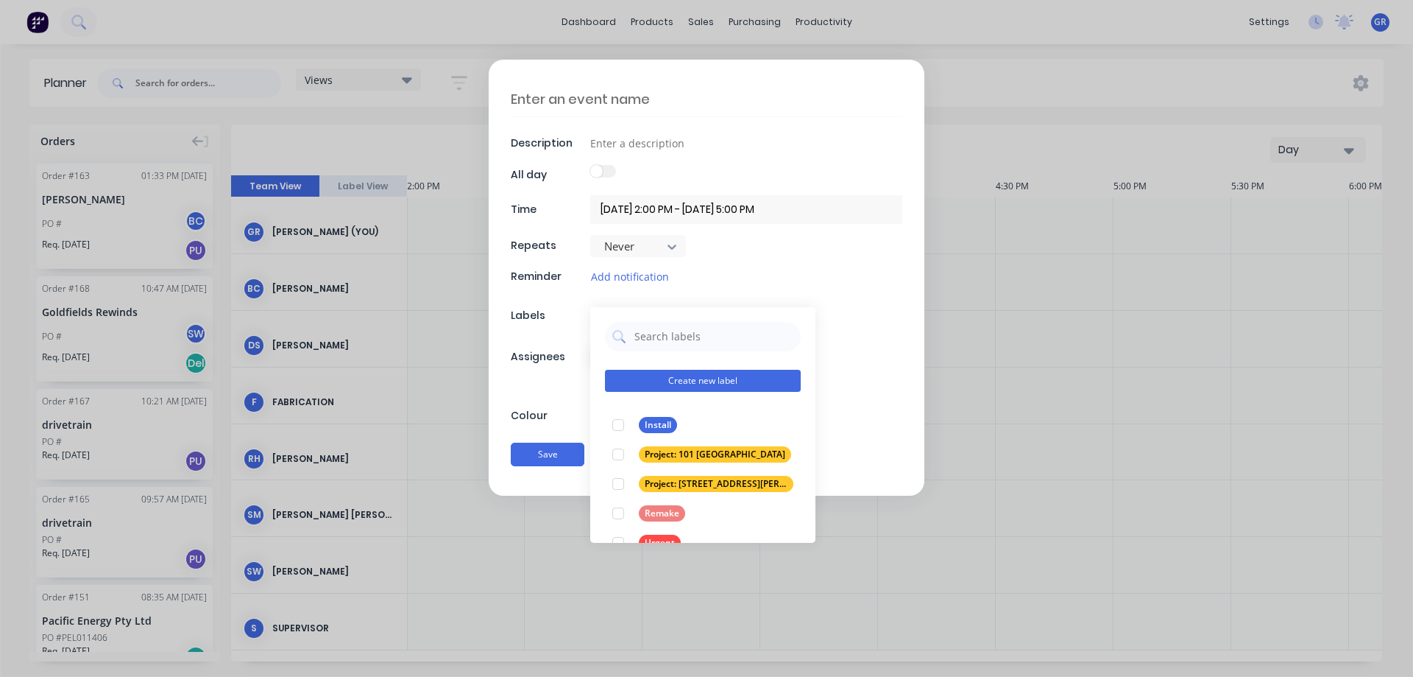
click at [652, 382] on button "Create new label" at bounding box center [703, 381] width 196 height 22
type textarea "x"
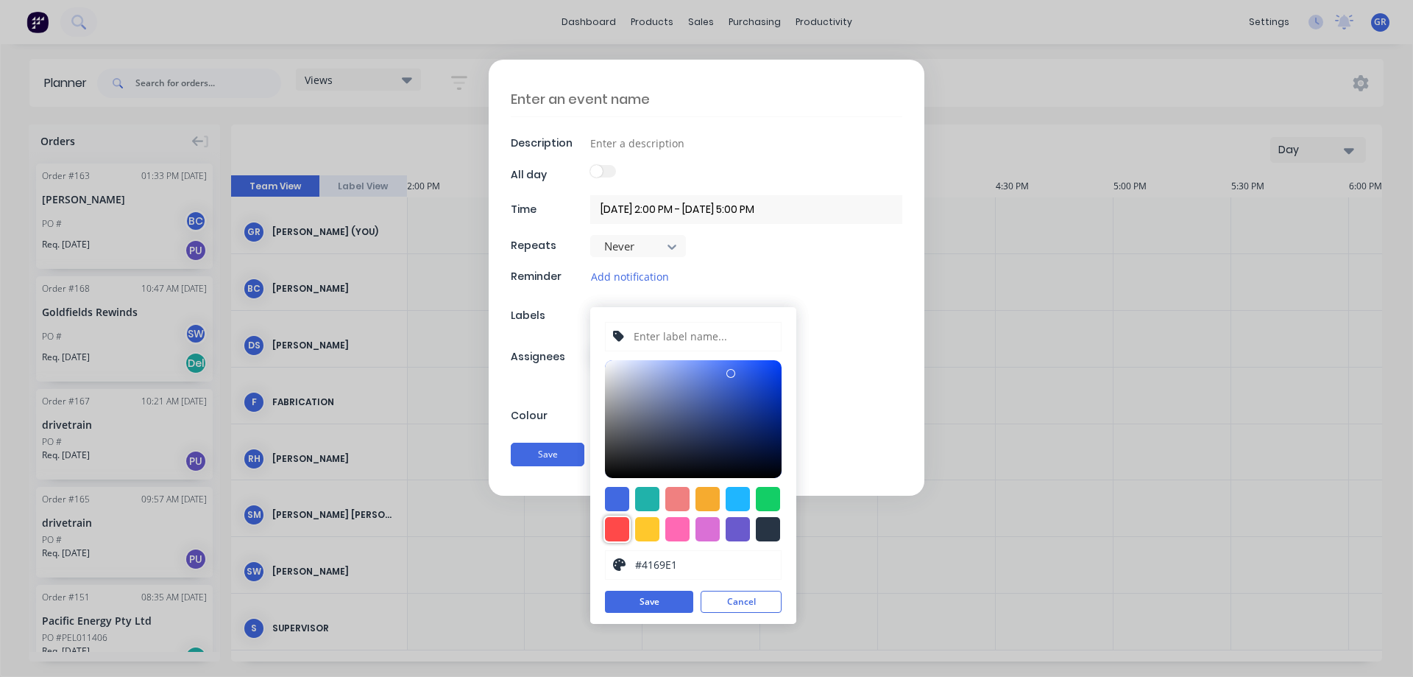
click at [619, 526] on div at bounding box center [617, 529] width 24 height 24
type input "#FF4949"
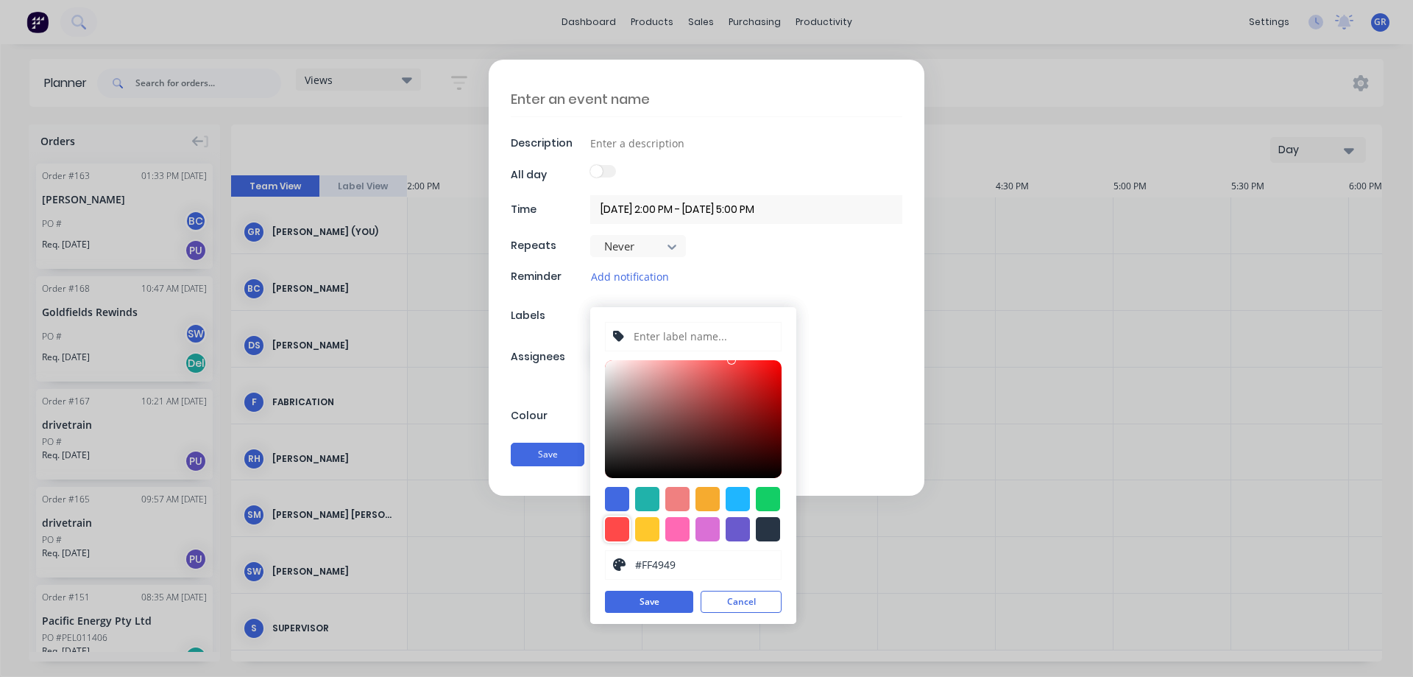
click at [645, 335] on input "text" at bounding box center [703, 336] width 142 height 28
type input "TRADE SCHOOL"
click at [654, 597] on button "Save" at bounding box center [649, 601] width 88 height 22
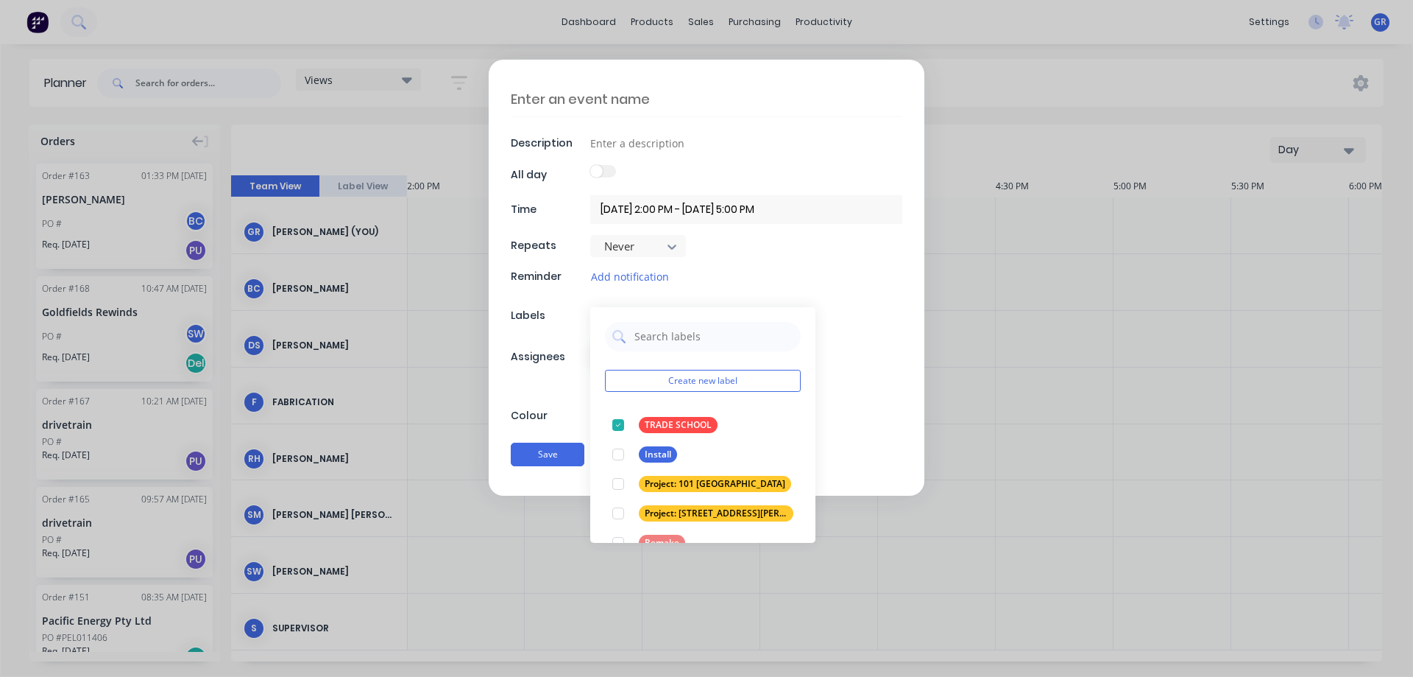
click at [811, 282] on div "Add notification" at bounding box center [746, 276] width 312 height 17
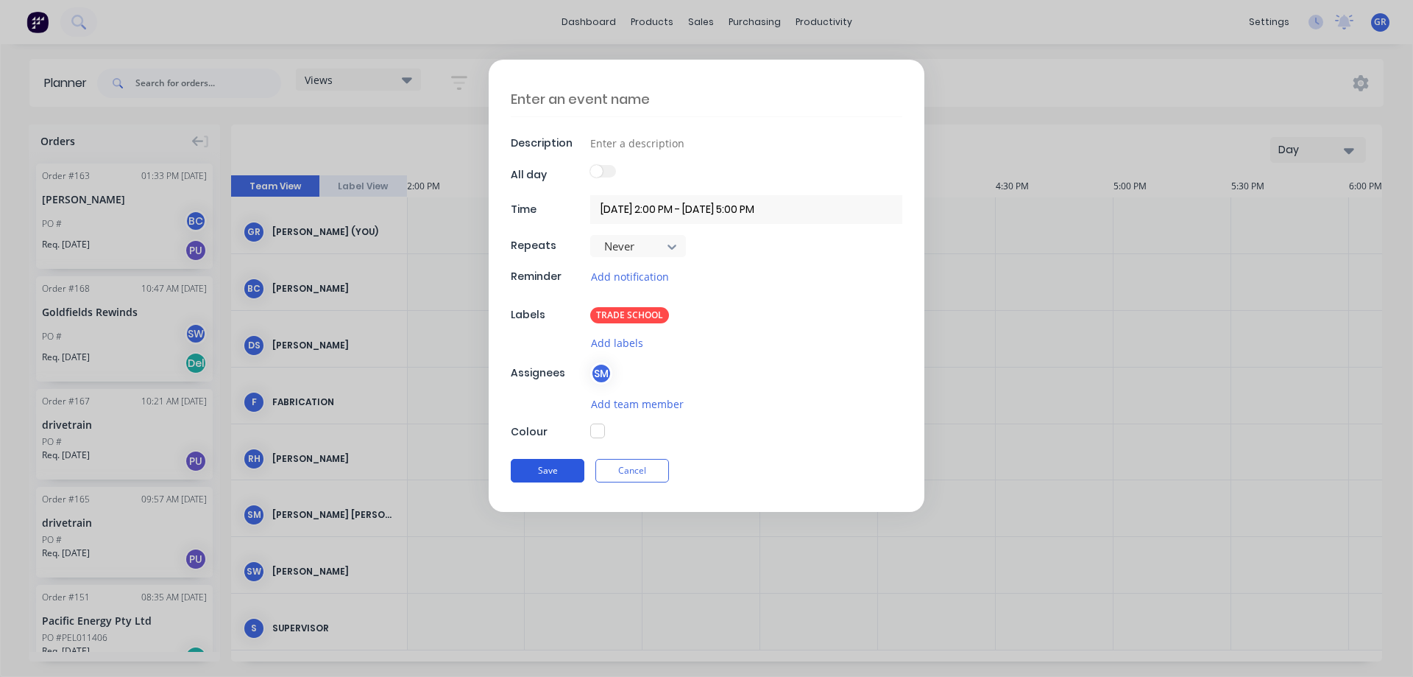
click at [529, 462] on button "Save" at bounding box center [548, 471] width 74 height 24
click at [607, 99] on textarea at bounding box center [707, 99] width 392 height 35
type textarea "x"
type textarea "T"
type textarea "x"
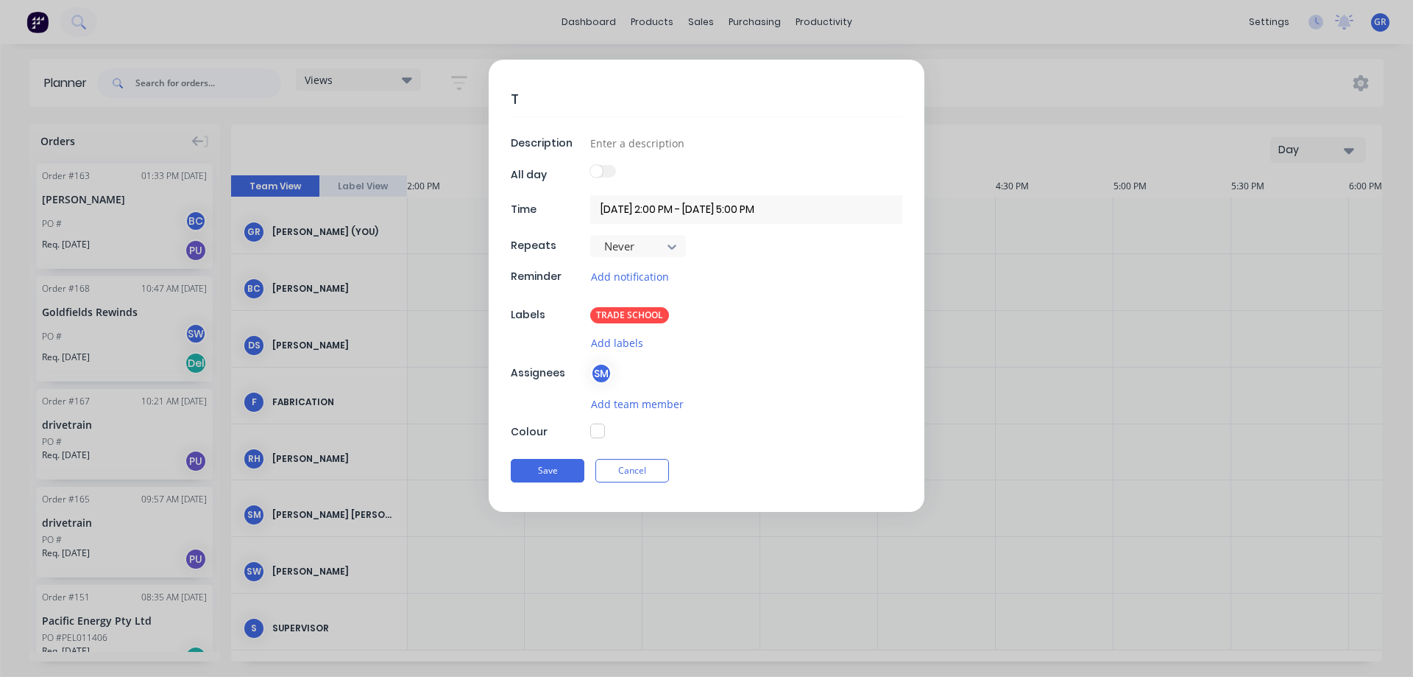
type textarea "TR"
type textarea "x"
type textarea "TRA"
type textarea "x"
type textarea "TRAD"
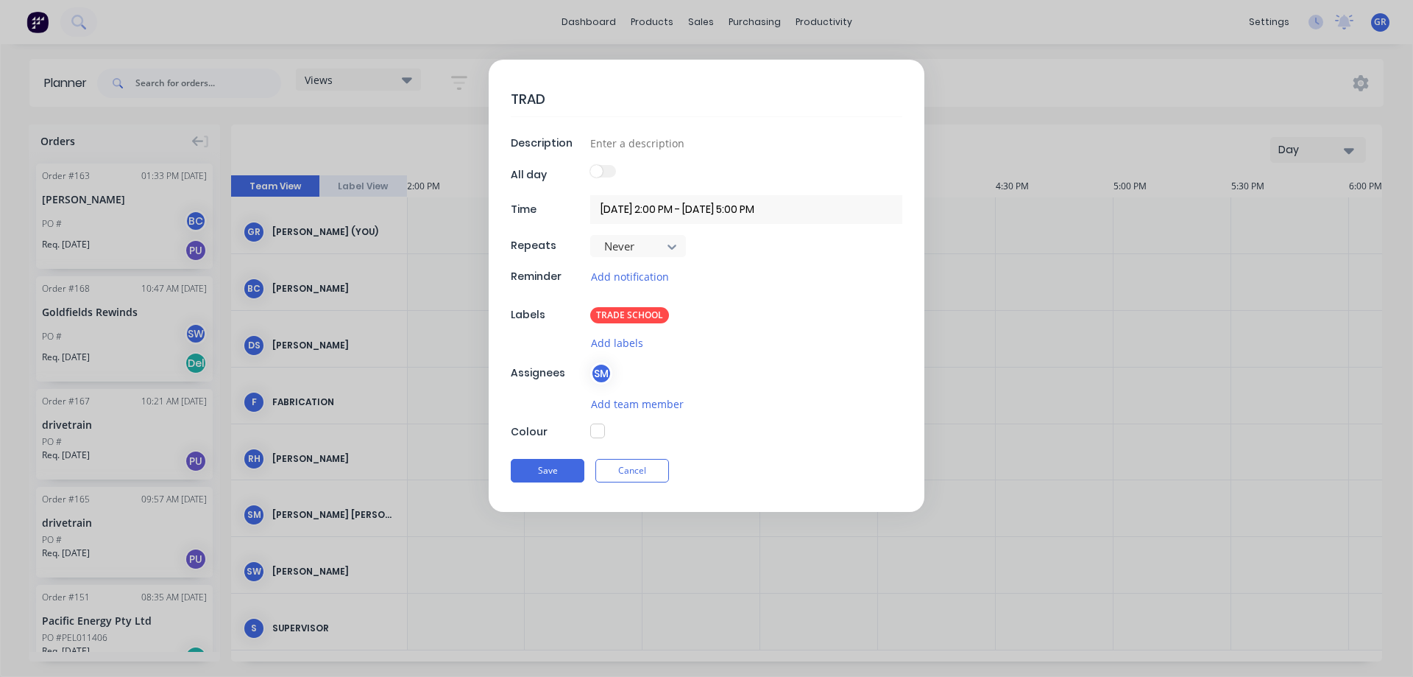
type textarea "x"
type textarea "TRADE"
type textarea "x"
type textarea "TRADE"
type textarea "x"
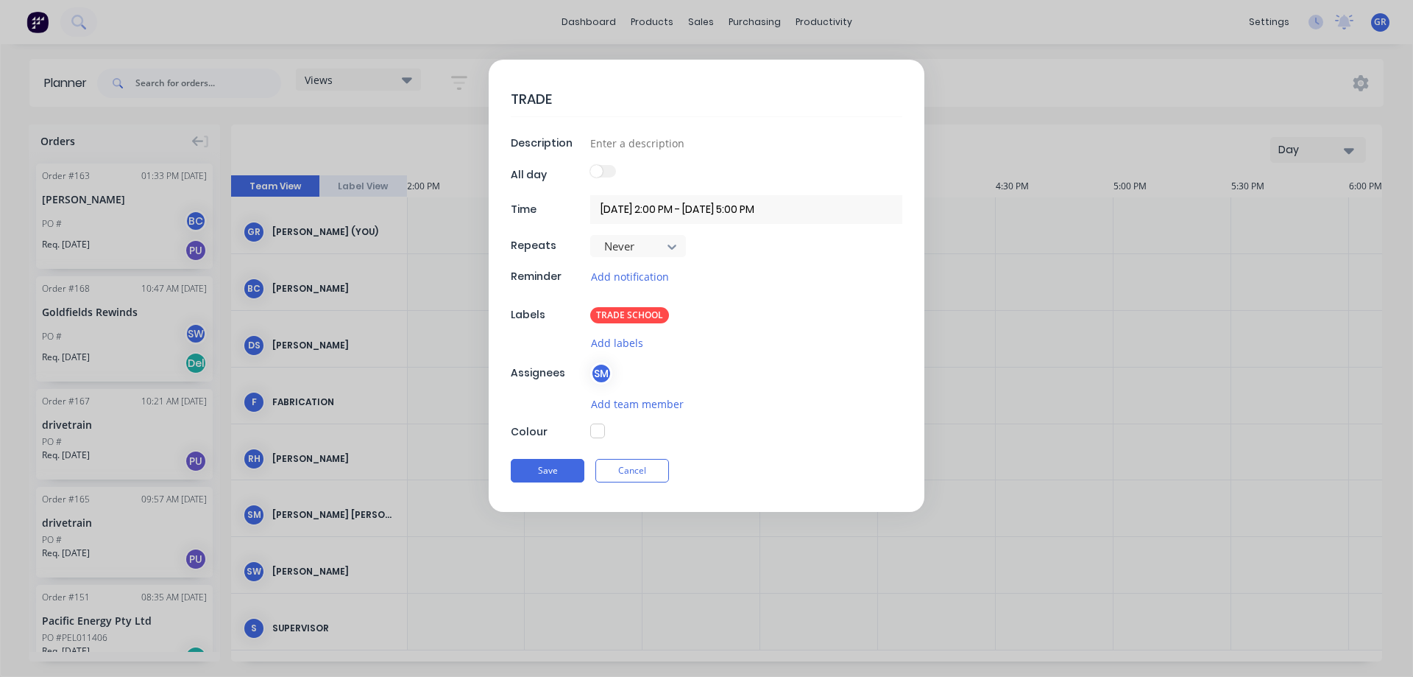
type textarea "TRADE S"
type textarea "x"
type textarea "TRADE SC"
type textarea "x"
type textarea "TRADE SCH"
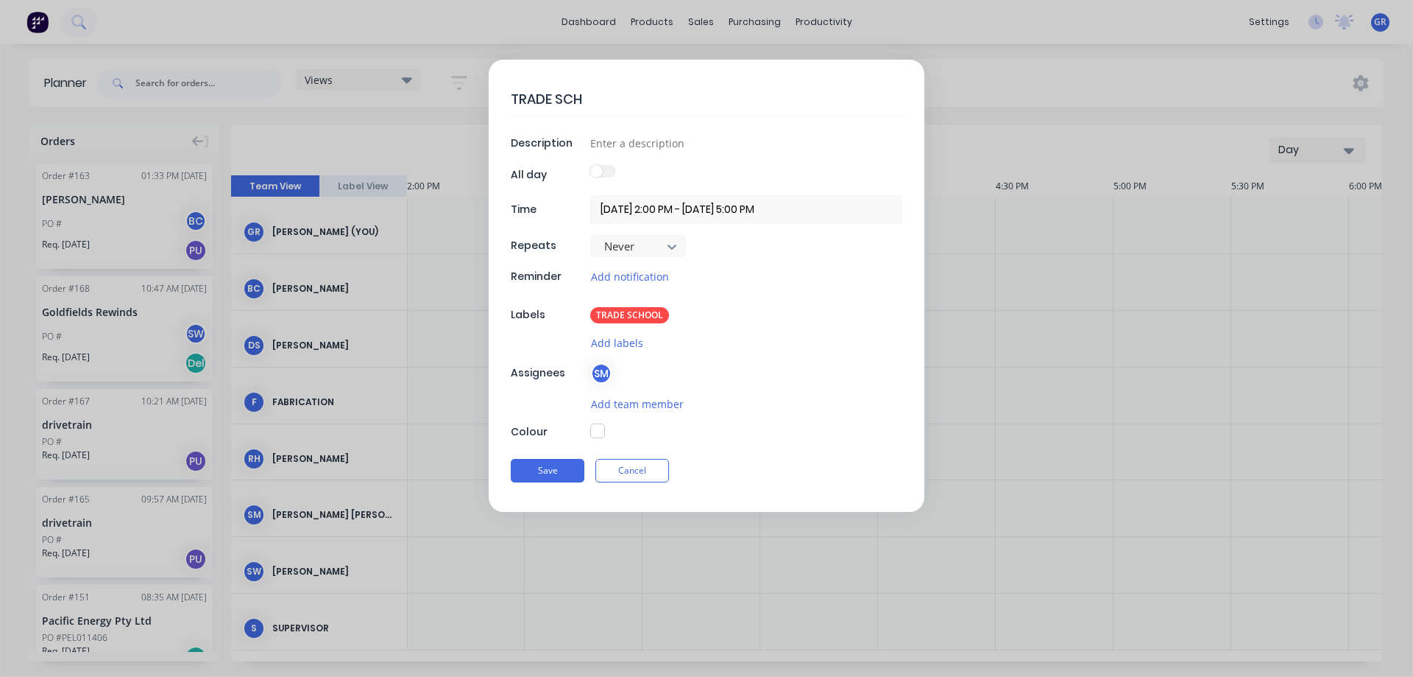
type textarea "x"
type textarea "TRADE SCHO"
type textarea "x"
type textarea "TRADE SCHOO"
type textarea "x"
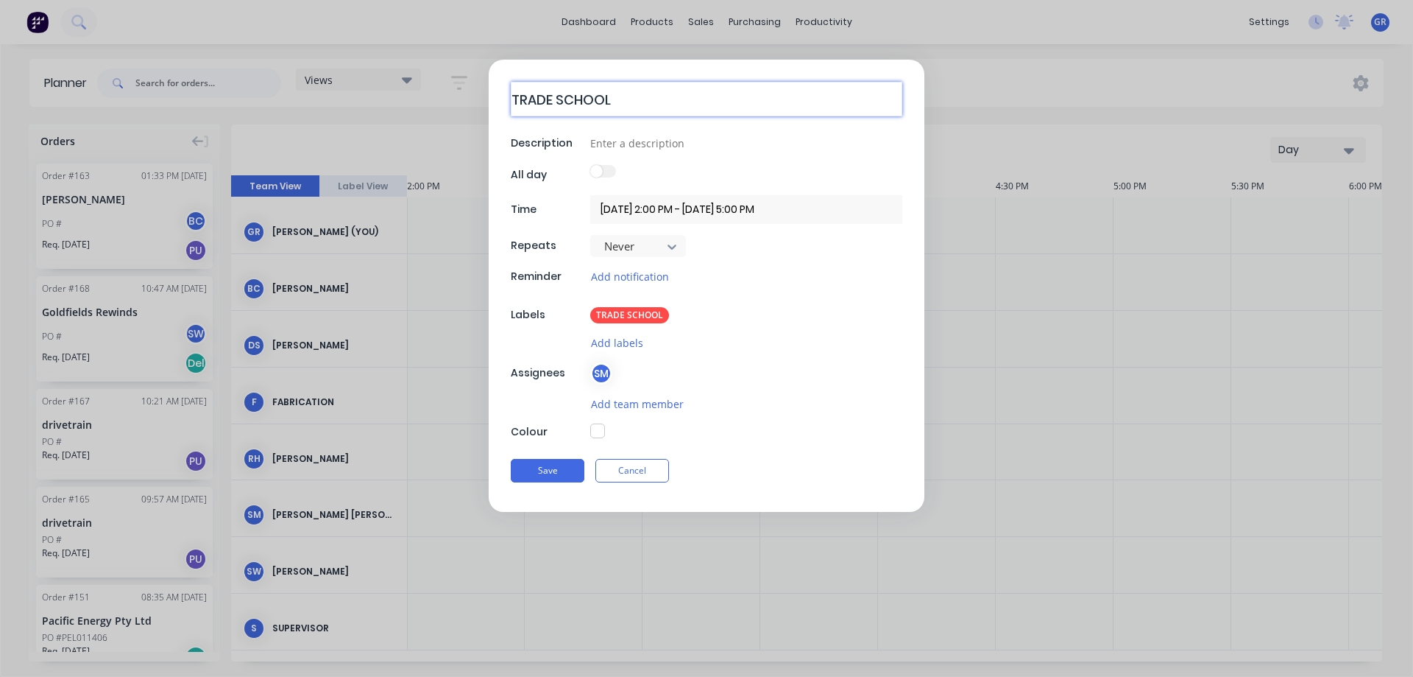
type textarea "TRADE SCHOOL"
click at [595, 428] on button "button" at bounding box center [597, 430] width 15 height 15
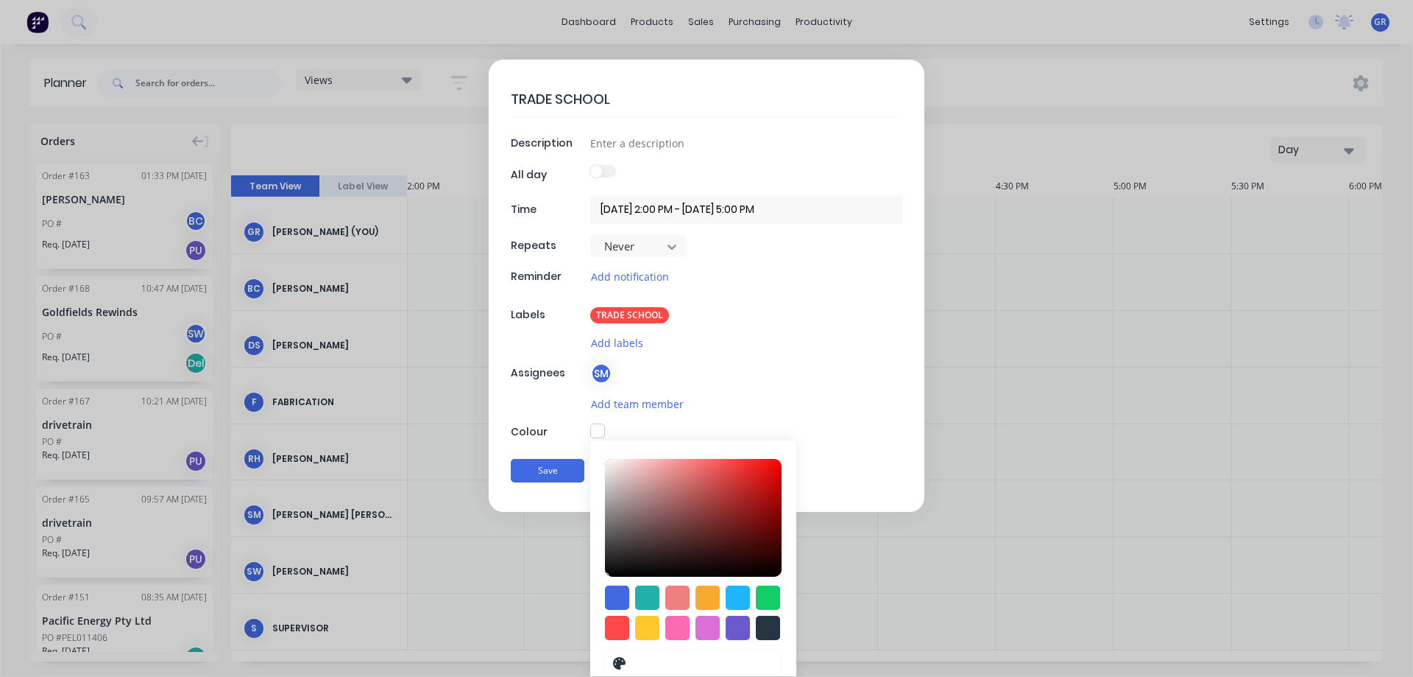
click at [596, 434] on button "button" at bounding box center [597, 430] width 15 height 15
click at [553, 474] on button "Save" at bounding box center [548, 471] width 74 height 24
type textarea "x"
type input "[DATE] 2:00 PM - [DATE] 3:00 PM"
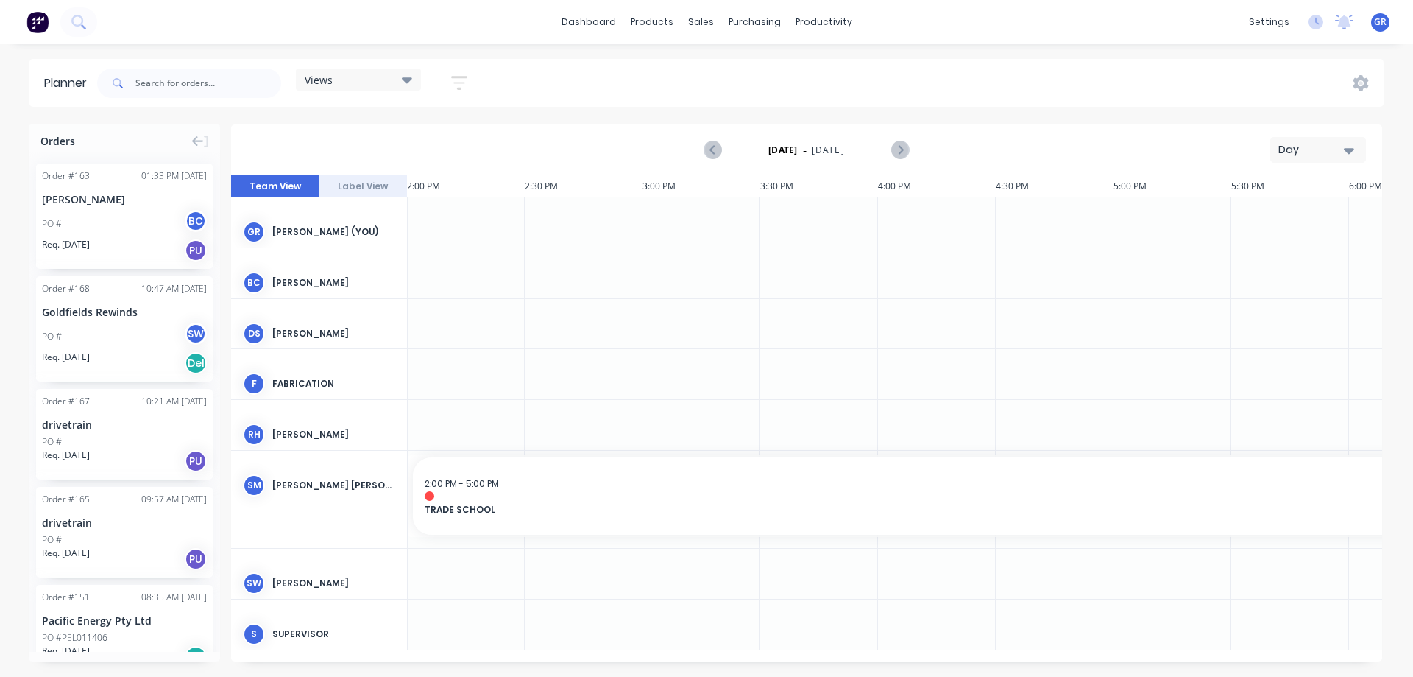
drag, startPoint x: 452, startPoint y: 662, endPoint x: 638, endPoint y: 691, distance: 187.7
click at [638, 676] on html "dashboard products sales purchasing productivity dashboard products Product Cat…" at bounding box center [706, 338] width 1413 height 677
click at [1352, 146] on icon "button" at bounding box center [1349, 150] width 10 height 16
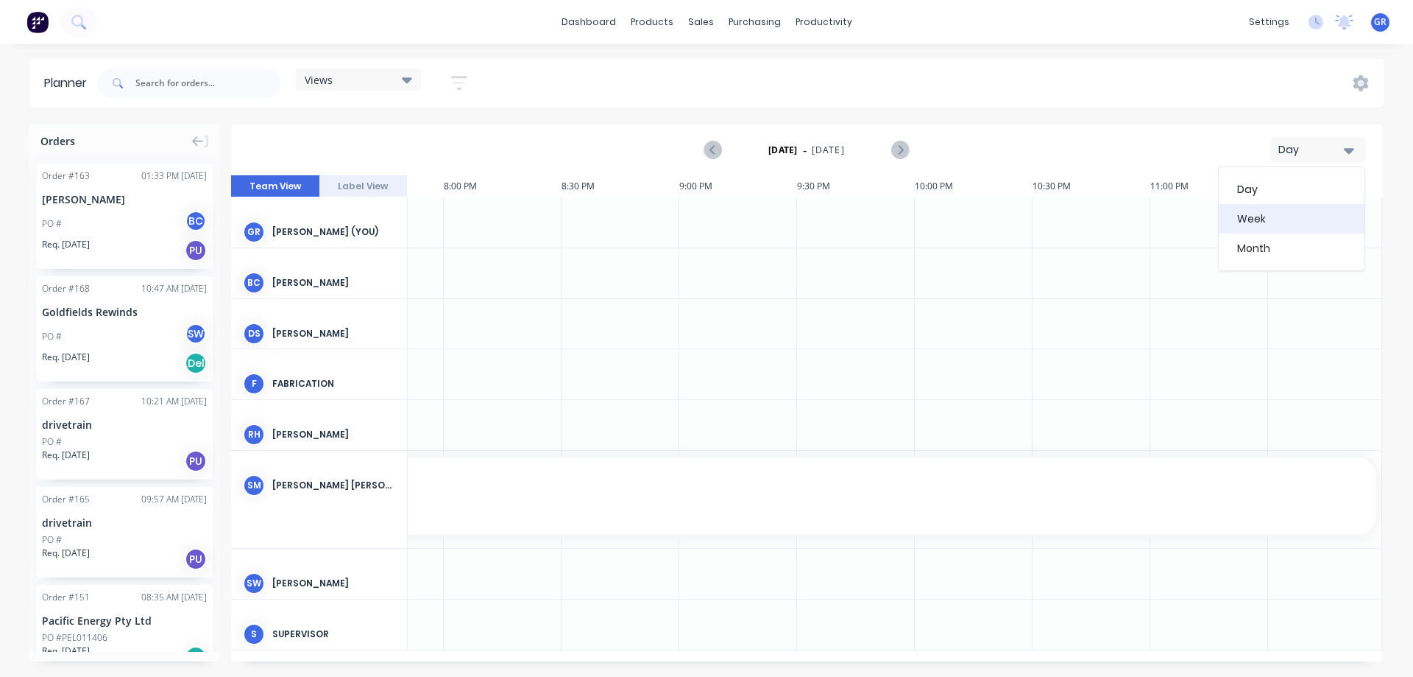
click at [1271, 222] on div "Week" at bounding box center [1292, 218] width 146 height 29
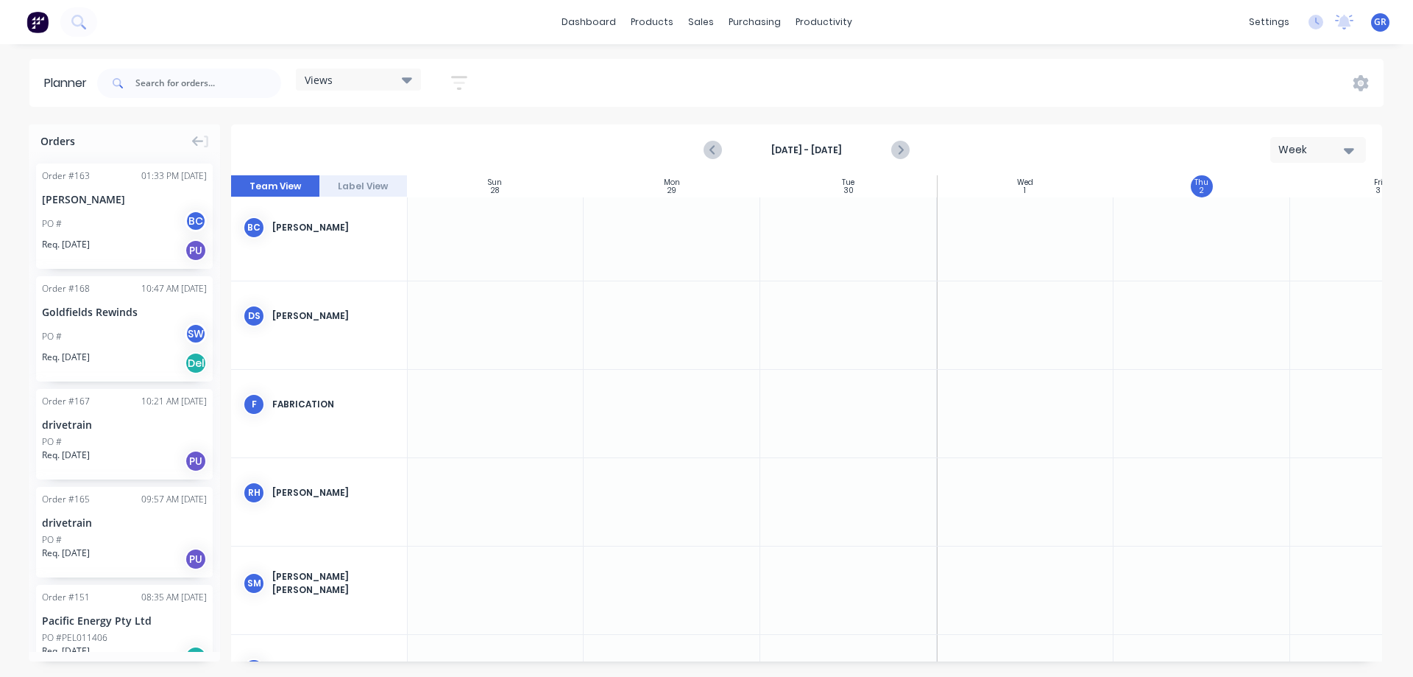
scroll to position [260, 1]
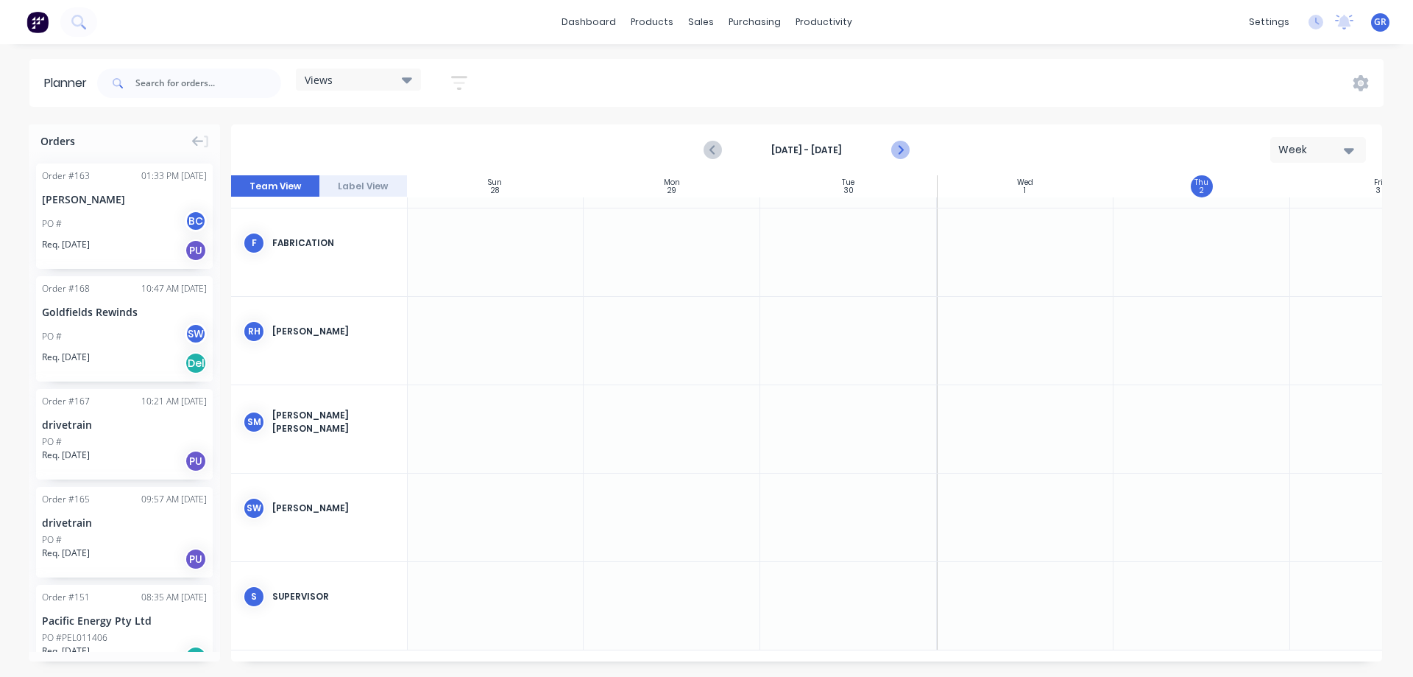
click at [900, 139] on button "Next page" at bounding box center [899, 149] width 29 height 29
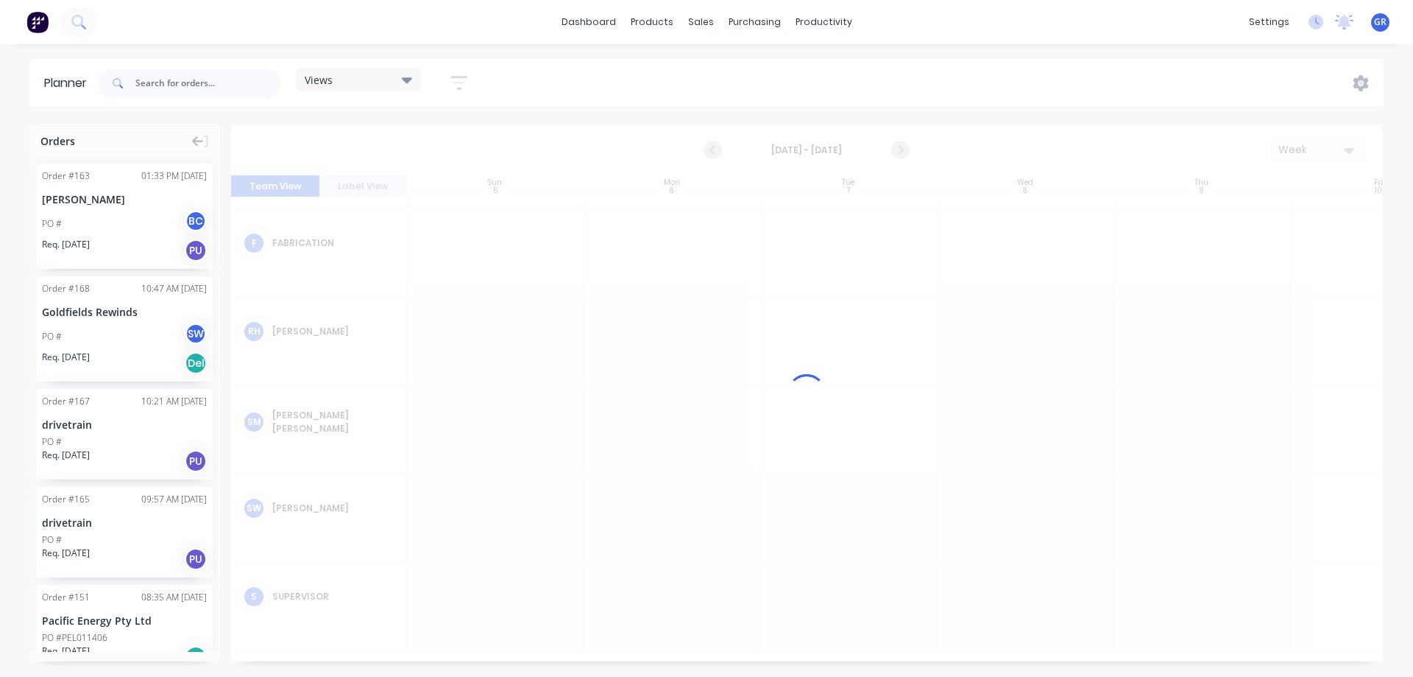
scroll to position [249, 1]
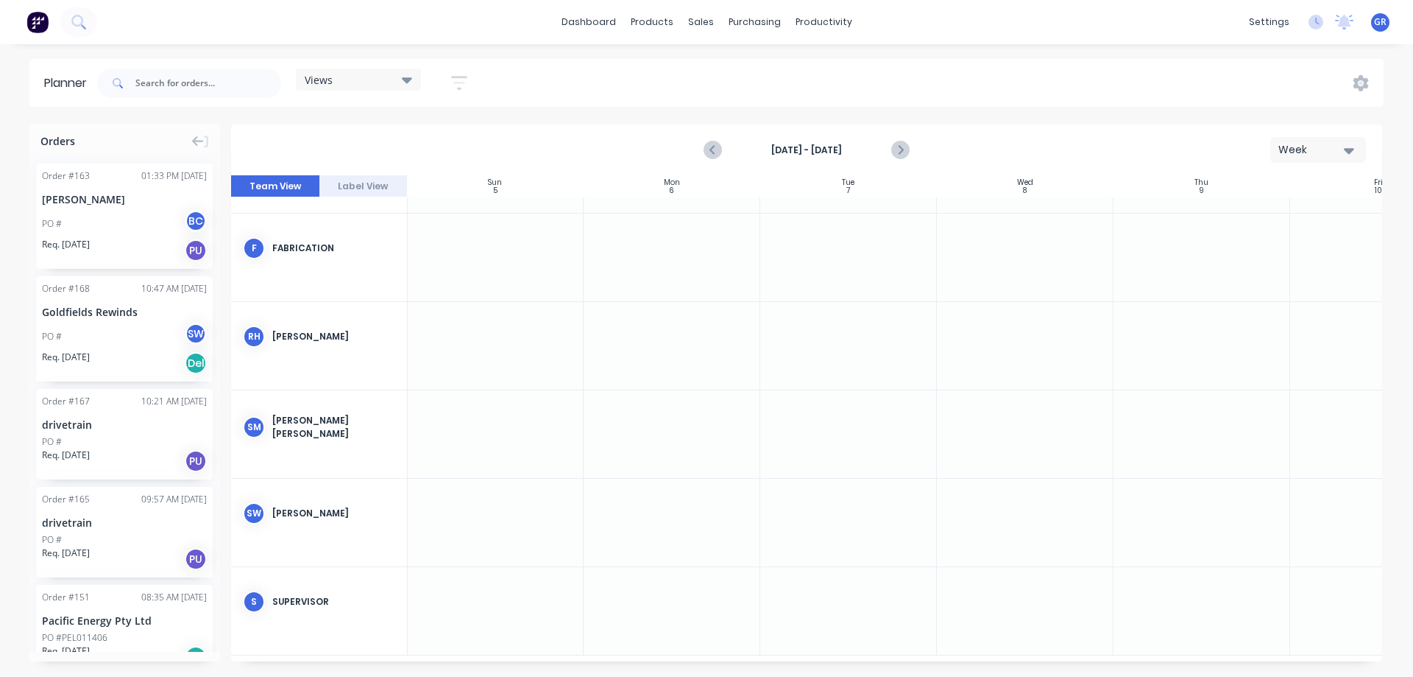
click at [903, 150] on icon "Next page" at bounding box center [900, 150] width 7 height 12
click at [897, 151] on icon "Next page" at bounding box center [900, 150] width 18 height 18
click at [707, 151] on icon "Previous page" at bounding box center [714, 150] width 18 height 18
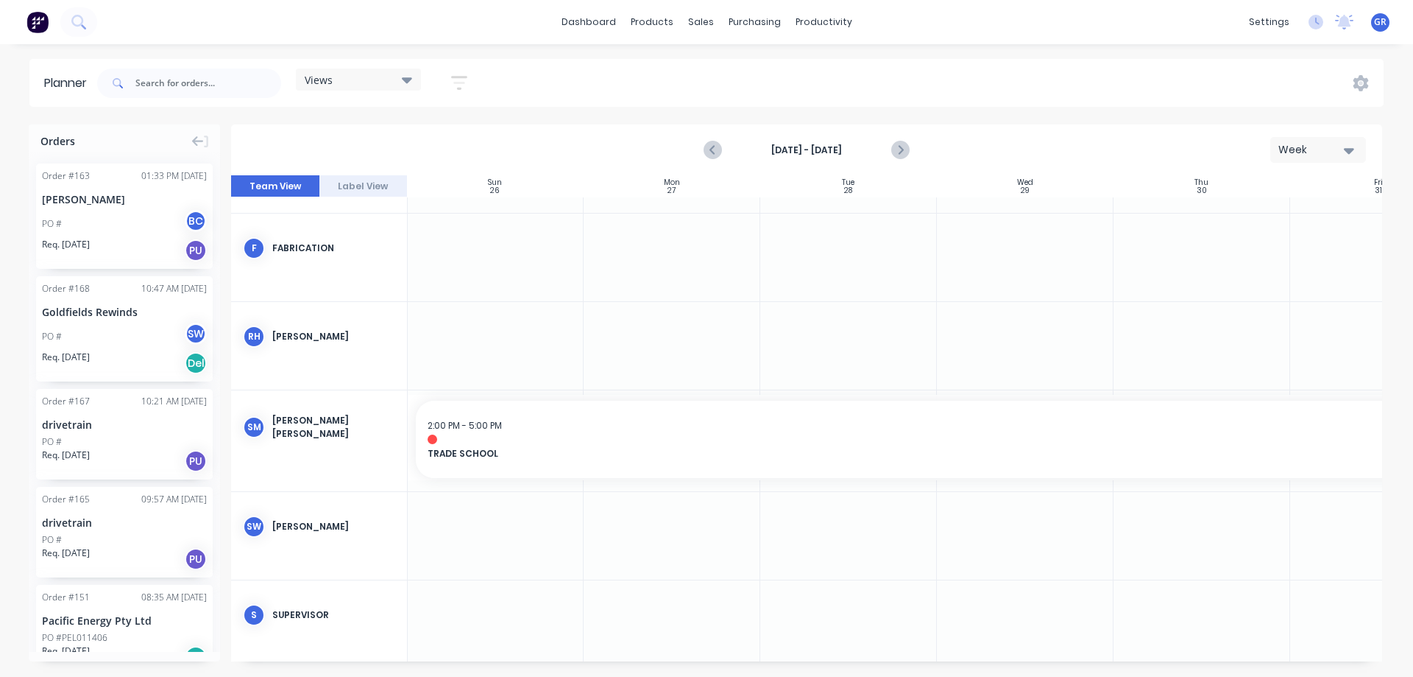
click at [1355, 155] on button "Week" at bounding box center [1319, 150] width 96 height 26
click at [1282, 241] on div "Month" at bounding box center [1292, 247] width 146 height 29
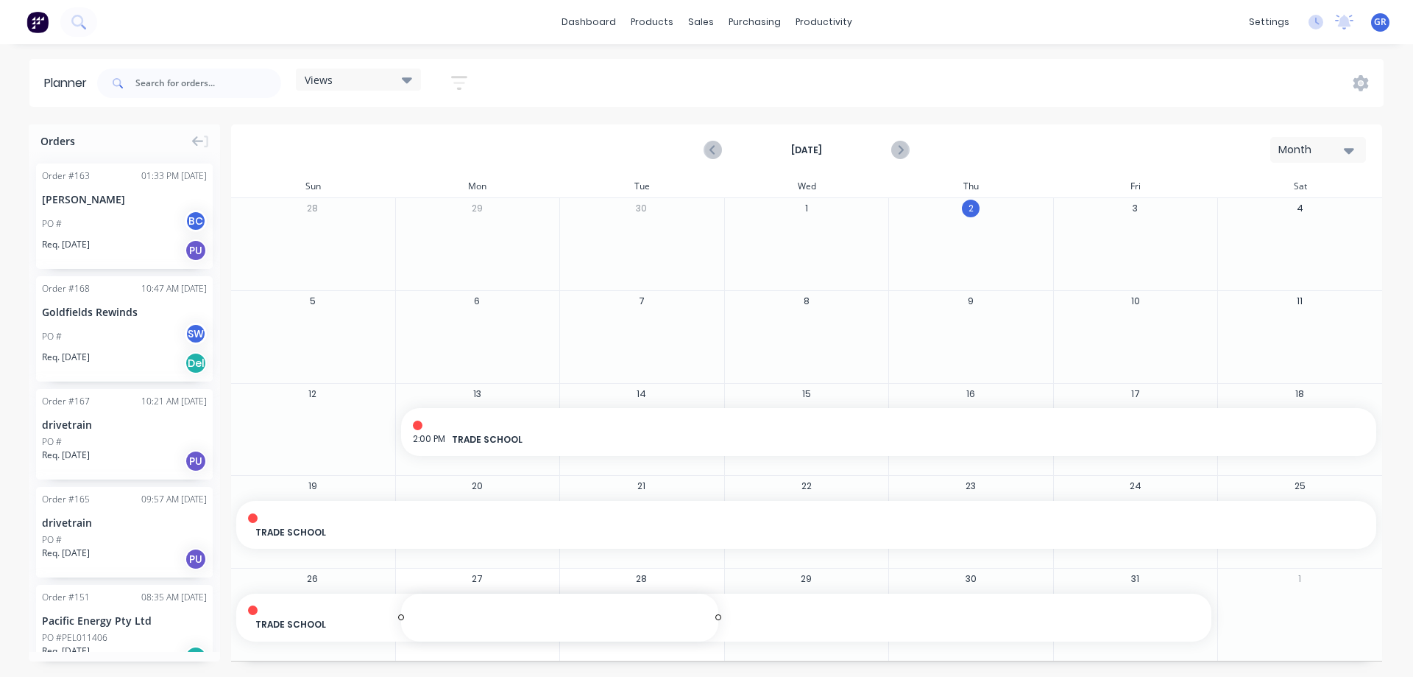
drag, startPoint x: 539, startPoint y: 652, endPoint x: 704, endPoint y: 671, distance: 166.0
click at [704, 671] on div "Orders Order # 163 01:33 PM [DATE] [PERSON_NAME] PO # BC Req. [DATE] PU Order #…" at bounding box center [706, 399] width 1413 height 551
type textarea "x"
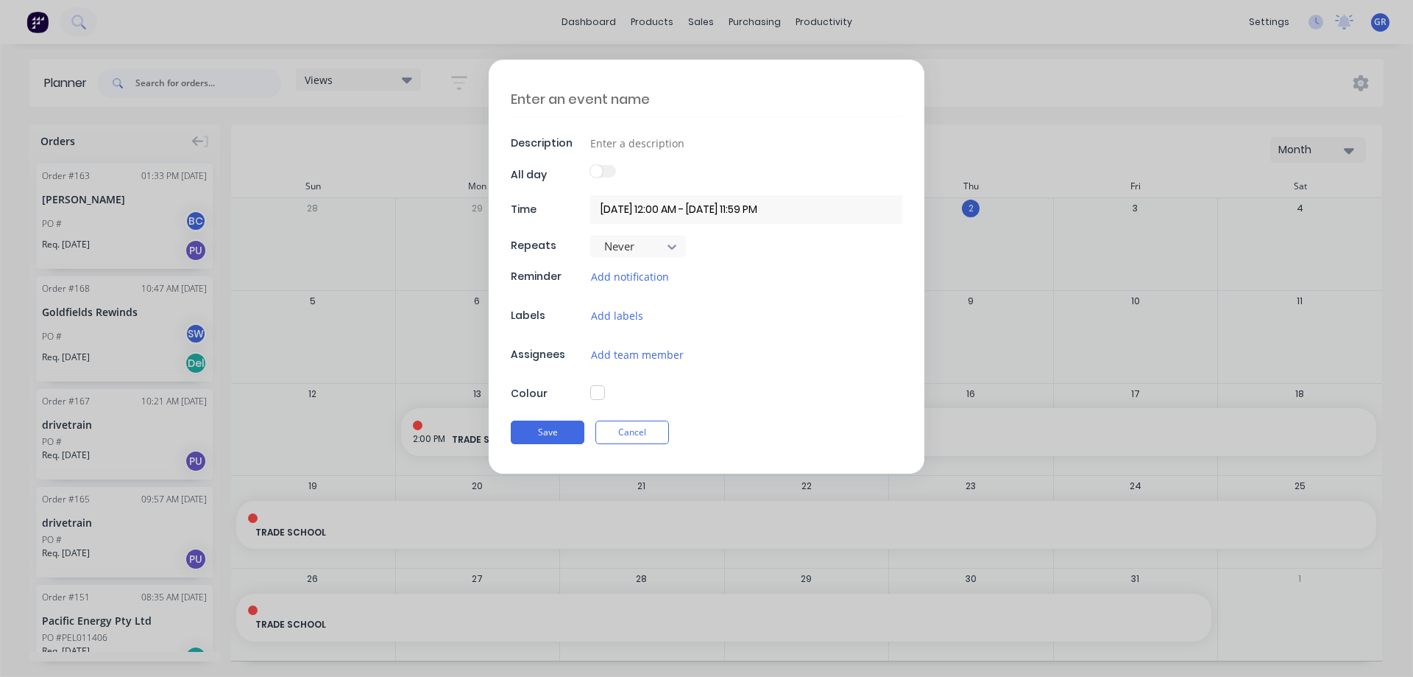
drag, startPoint x: 710, startPoint y: 656, endPoint x: 606, endPoint y: 651, distance: 103.9
click at [606, 651] on div "Description All day Time [DATE] 12:00 AM - [DATE] 11:59 PM Repeats Never Remind…" at bounding box center [706, 338] width 1413 height 677
click at [623, 433] on button "Cancel" at bounding box center [633, 432] width 74 height 24
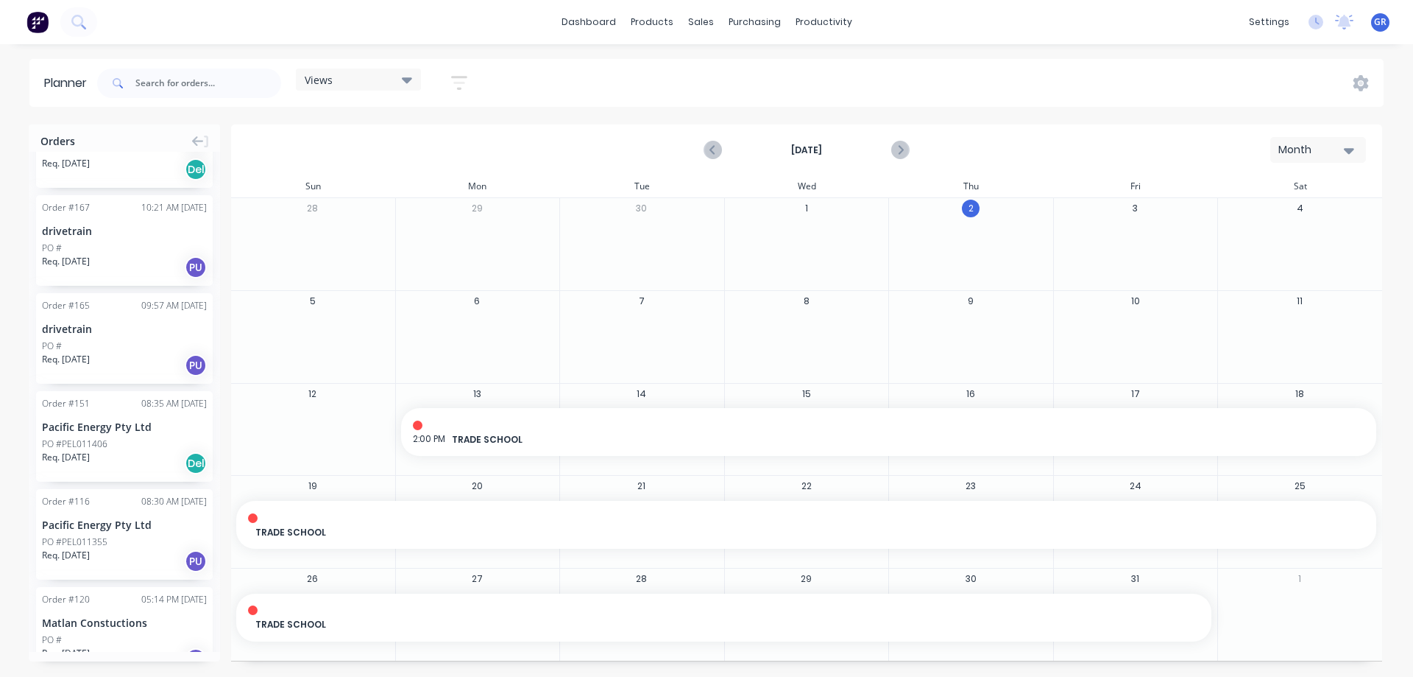
scroll to position [0, 0]
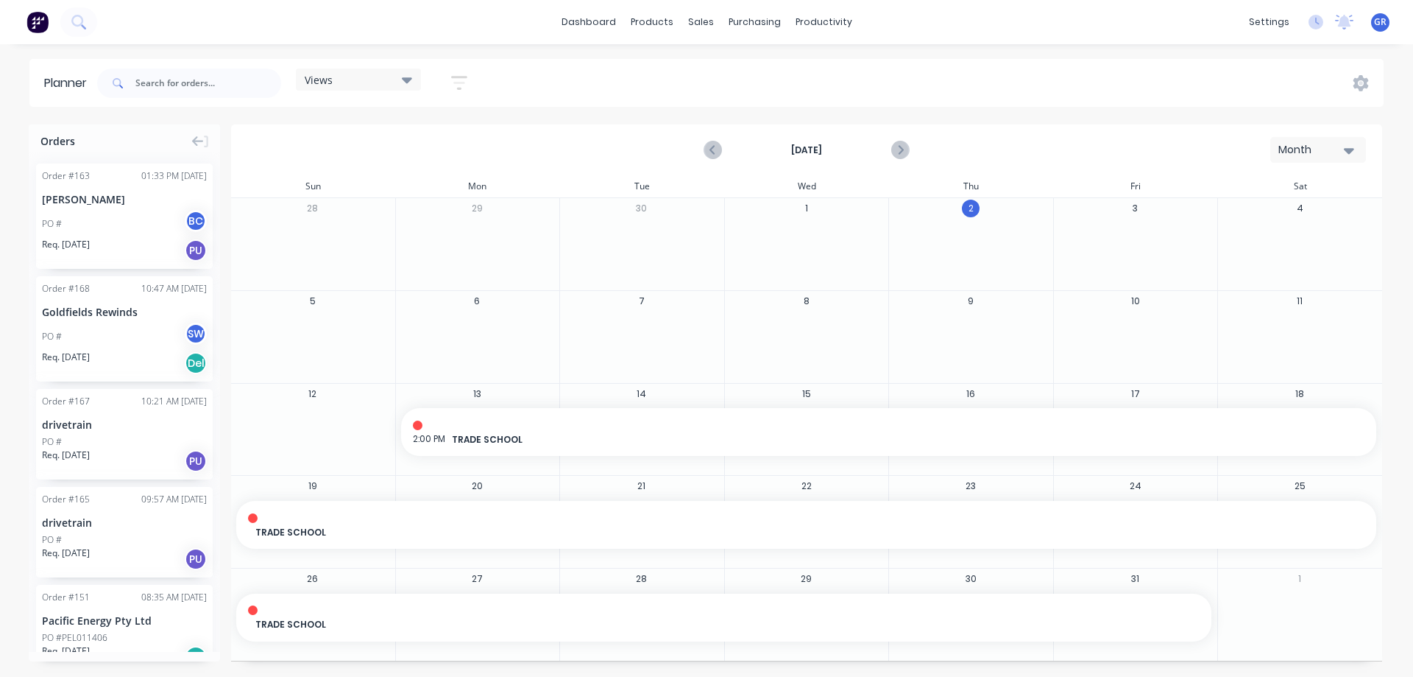
click at [1348, 158] on icon "button" at bounding box center [1349, 150] width 10 height 16
click at [1260, 188] on div "Day" at bounding box center [1292, 188] width 146 height 29
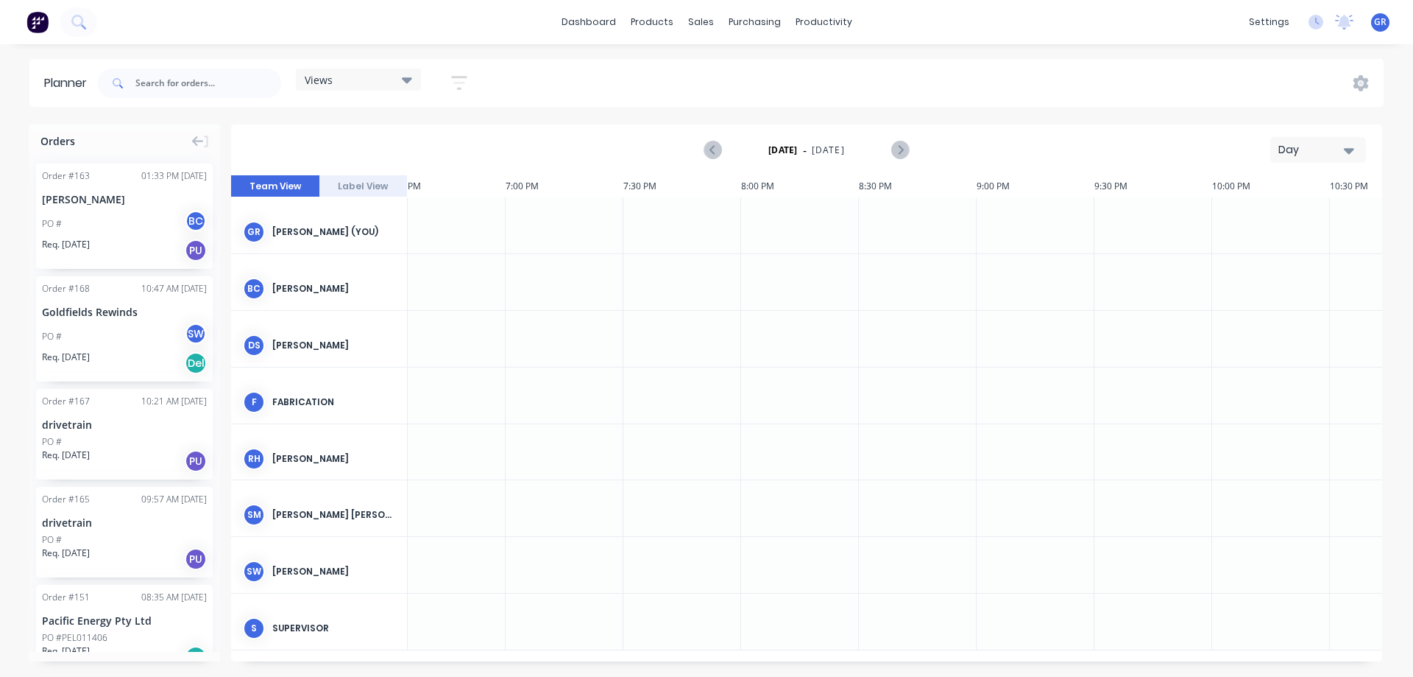
scroll to position [0, 4675]
click at [904, 148] on icon "Next page" at bounding box center [900, 150] width 18 height 18
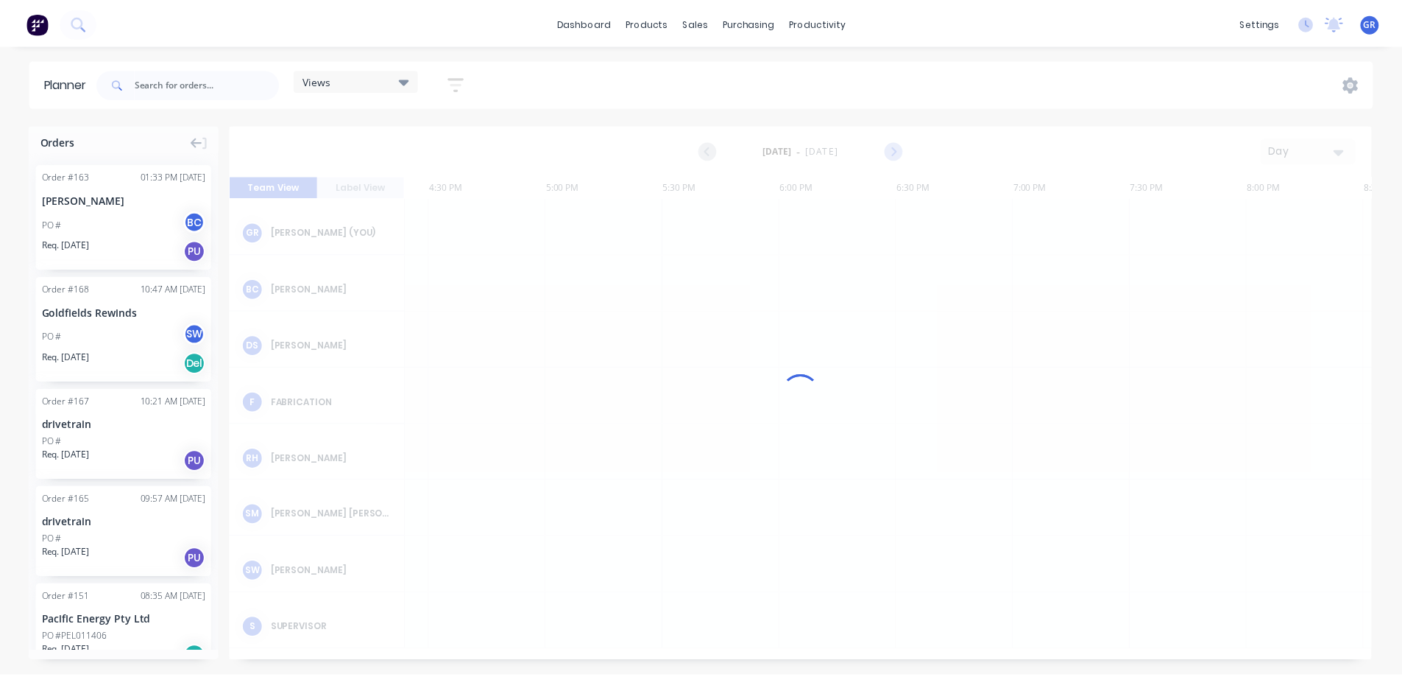
scroll to position [0, 3299]
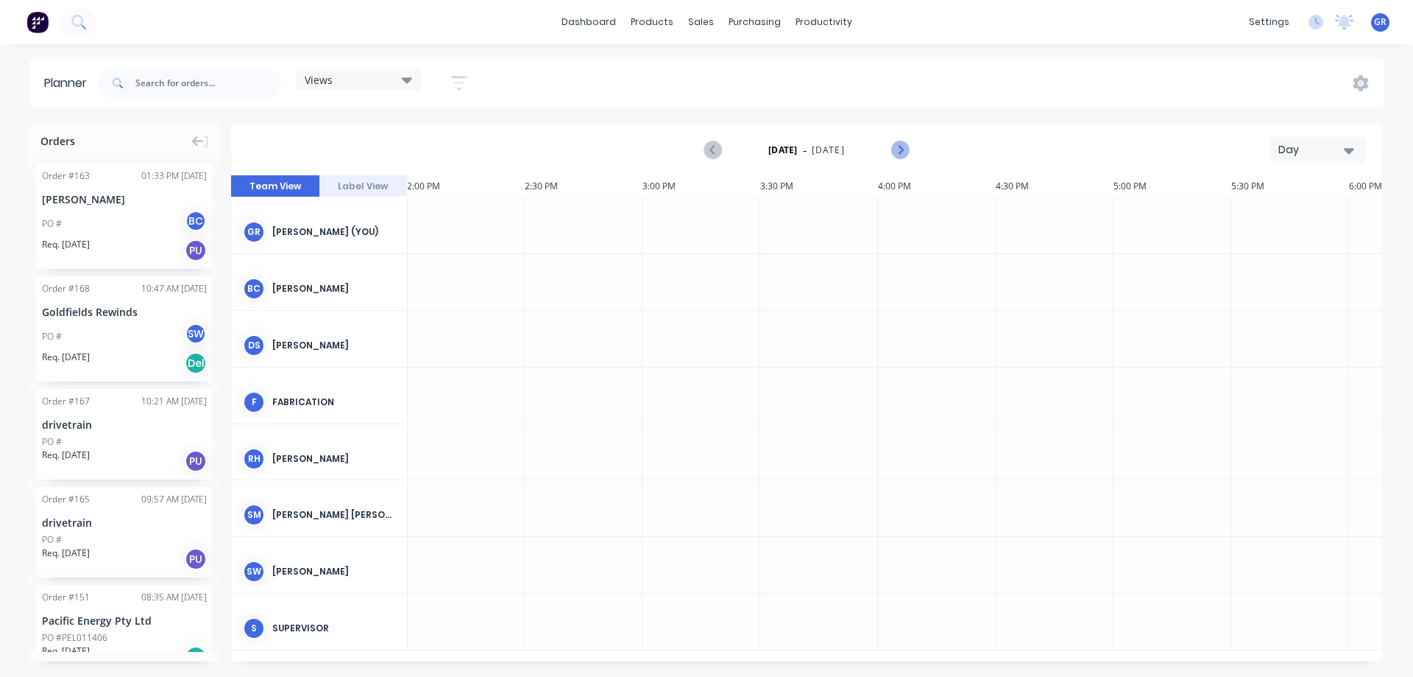
click at [904, 148] on icon "Next page" at bounding box center [900, 150] width 18 height 18
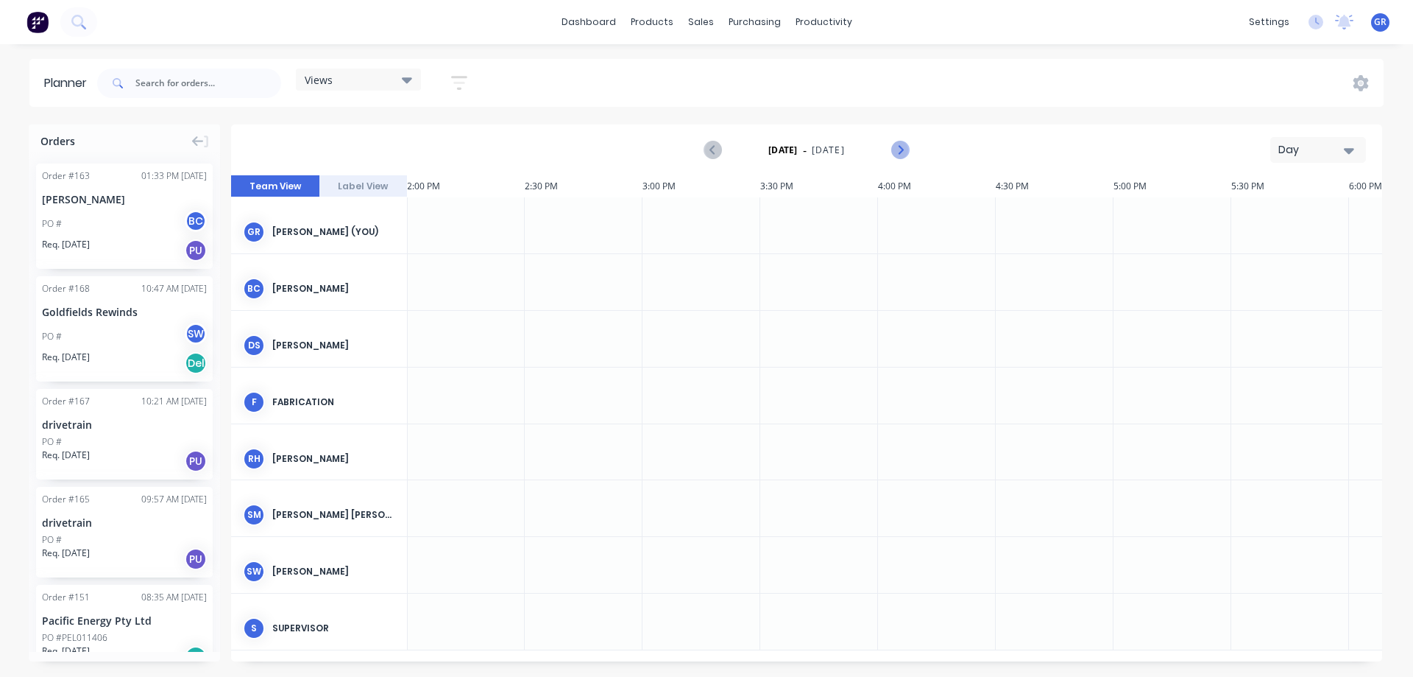
click at [904, 148] on icon "Next page" at bounding box center [900, 150] width 18 height 18
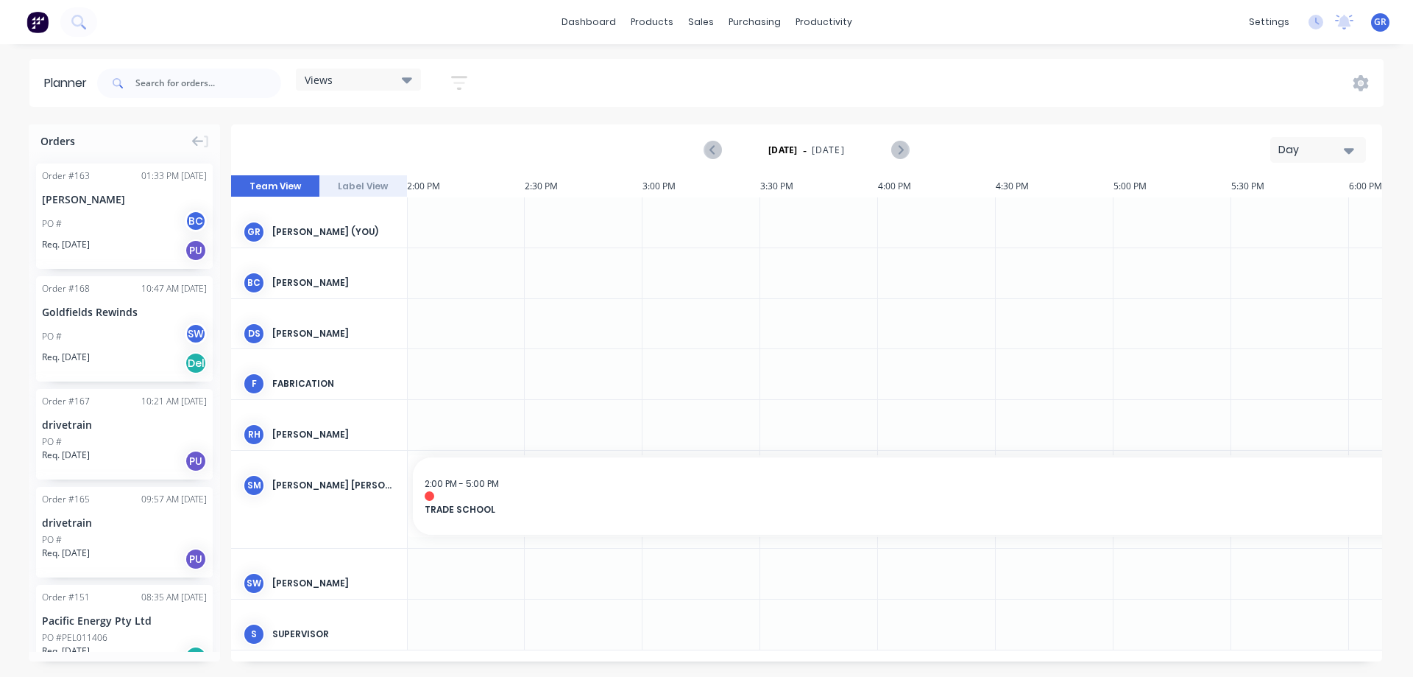
click at [331, 230] on div "[PERSON_NAME] (You)" at bounding box center [333, 231] width 123 height 13
click at [738, 66] on div "Sales Orders" at bounding box center [755, 70] width 60 height 13
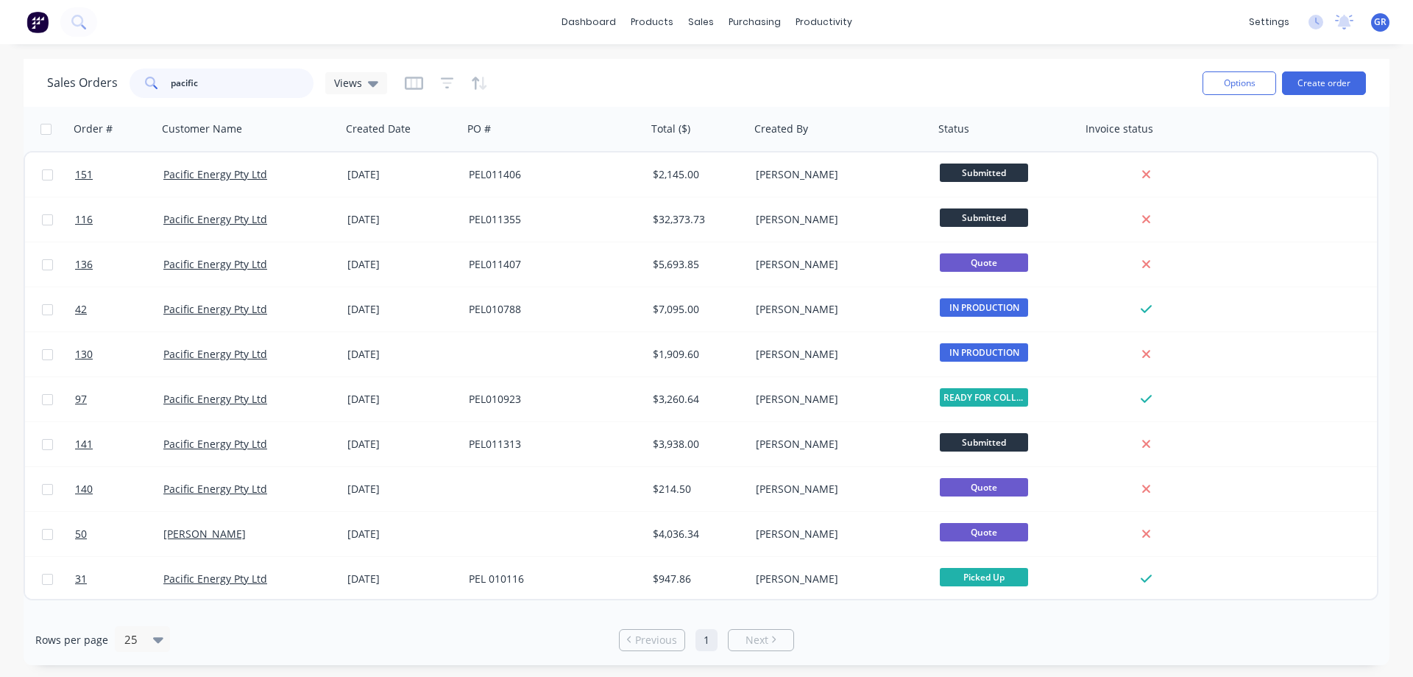
drag, startPoint x: 211, startPoint y: 85, endPoint x: 28, endPoint y: 87, distance: 182.6
click at [28, 87] on div "Sales Orders pacific Views Options Create order" at bounding box center [707, 83] width 1366 height 48
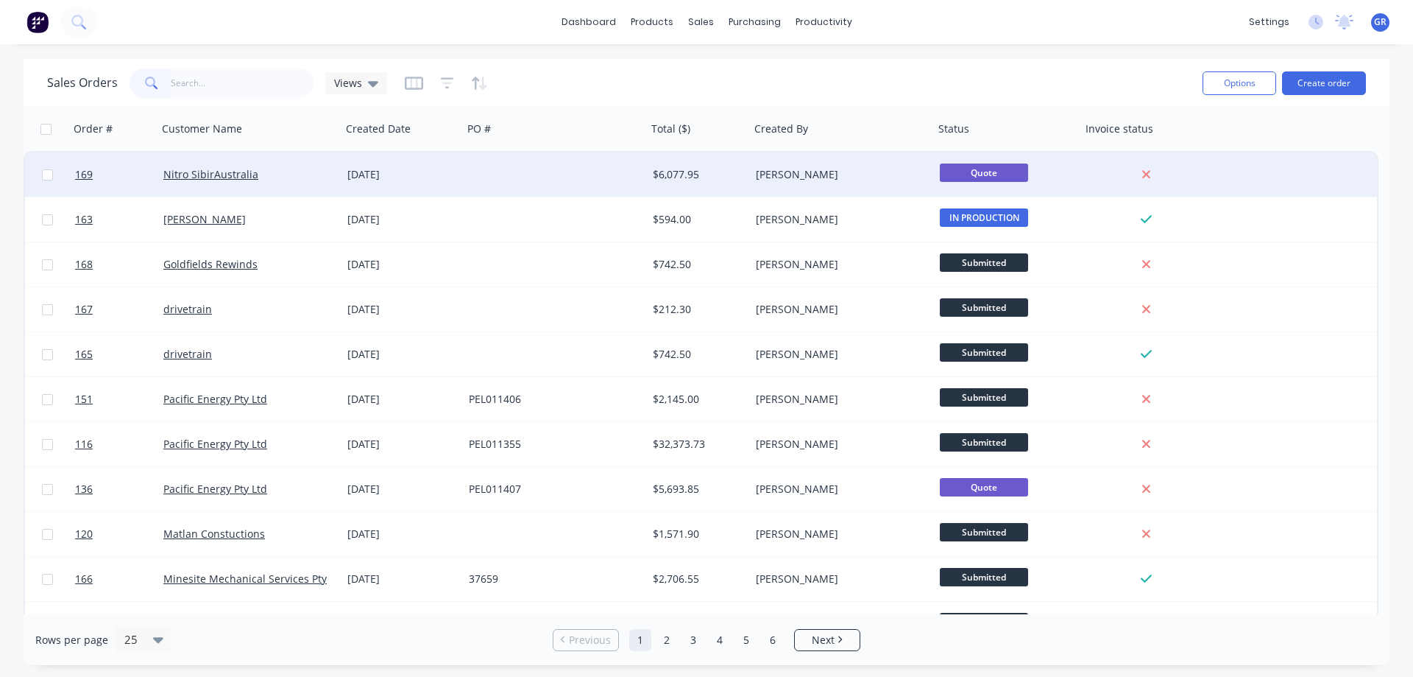
click at [272, 172] on div "Nitro SibirAustralia" at bounding box center [244, 174] width 163 height 15
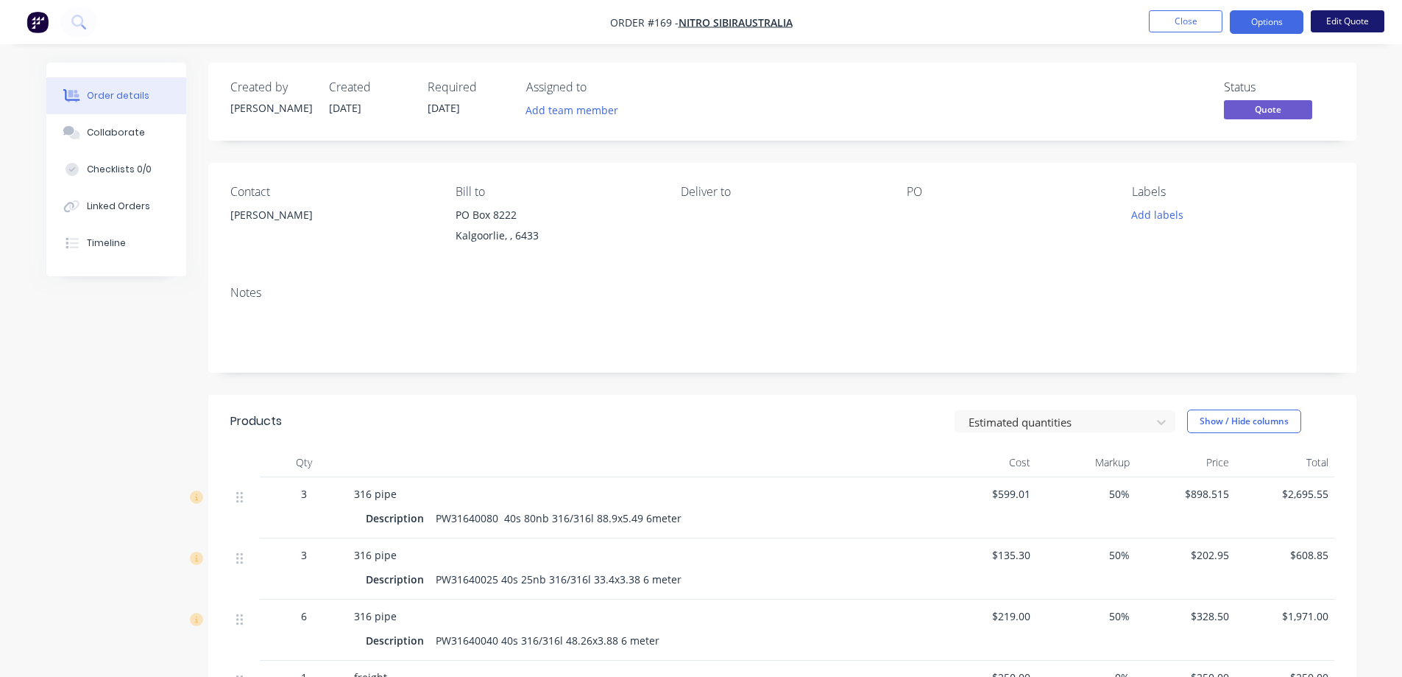
click at [1354, 22] on button "Edit Quote" at bounding box center [1348, 21] width 74 height 22
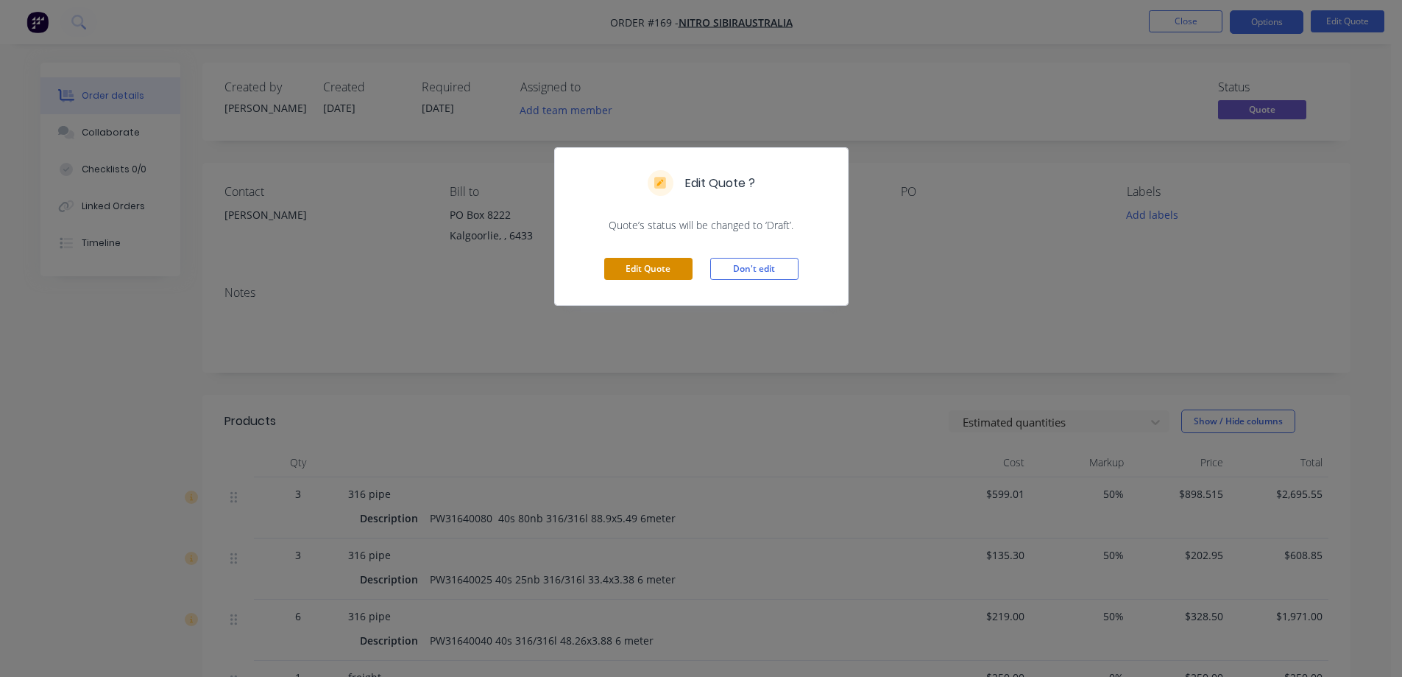
click at [657, 266] on button "Edit Quote" at bounding box center [648, 269] width 88 height 22
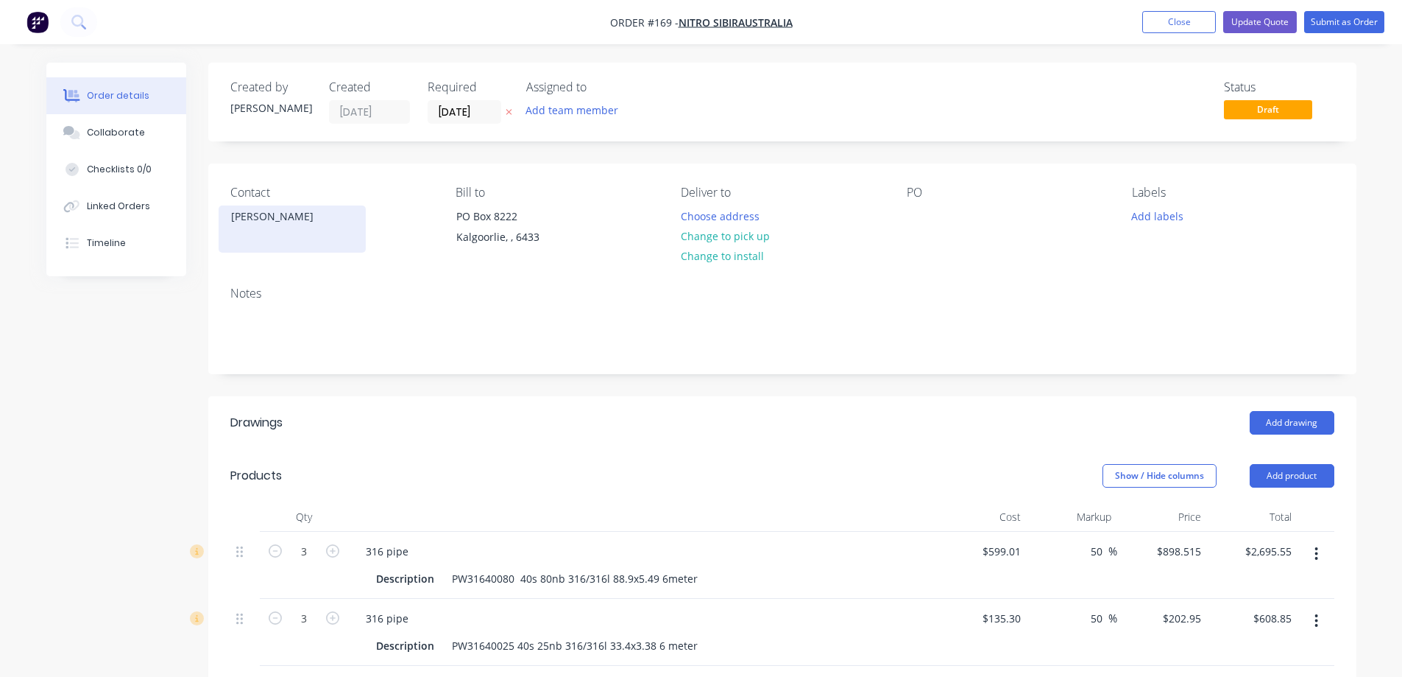
click at [259, 225] on div "[PERSON_NAME]" at bounding box center [292, 216] width 122 height 21
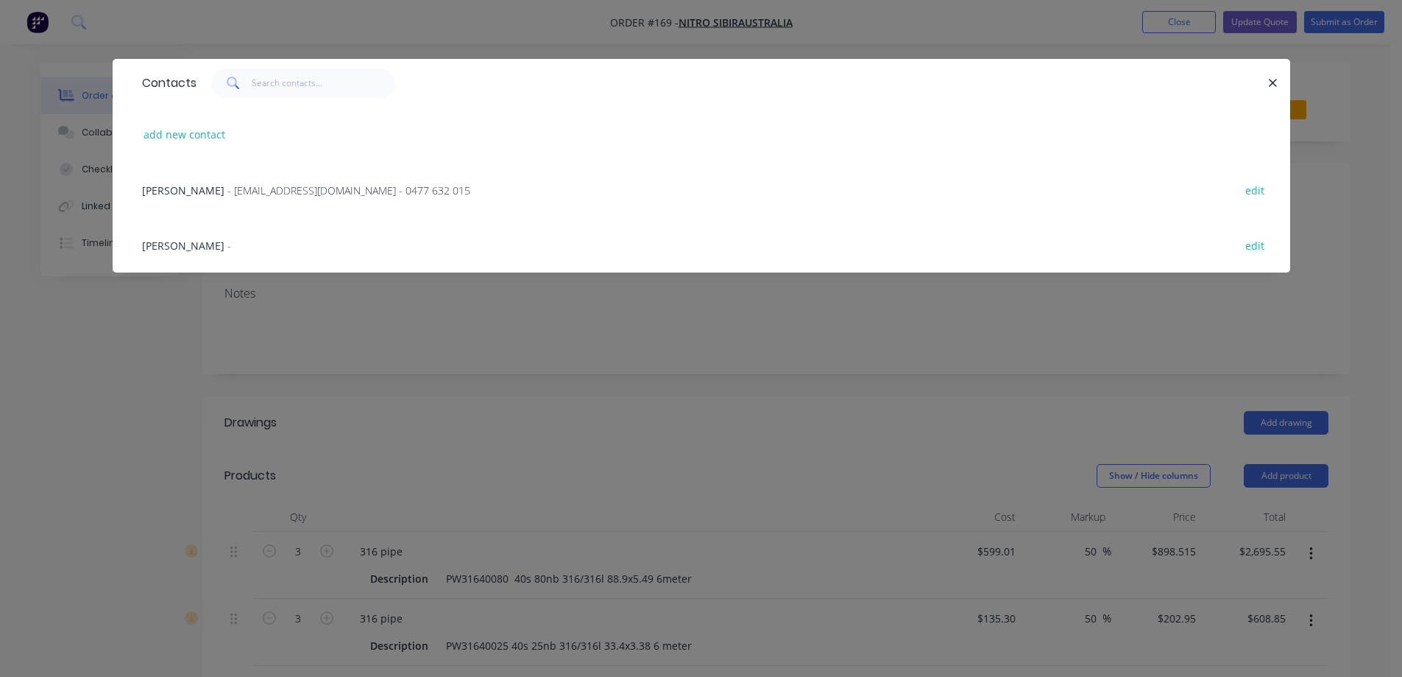
click at [162, 241] on span "[PERSON_NAME]" at bounding box center [183, 246] width 82 height 14
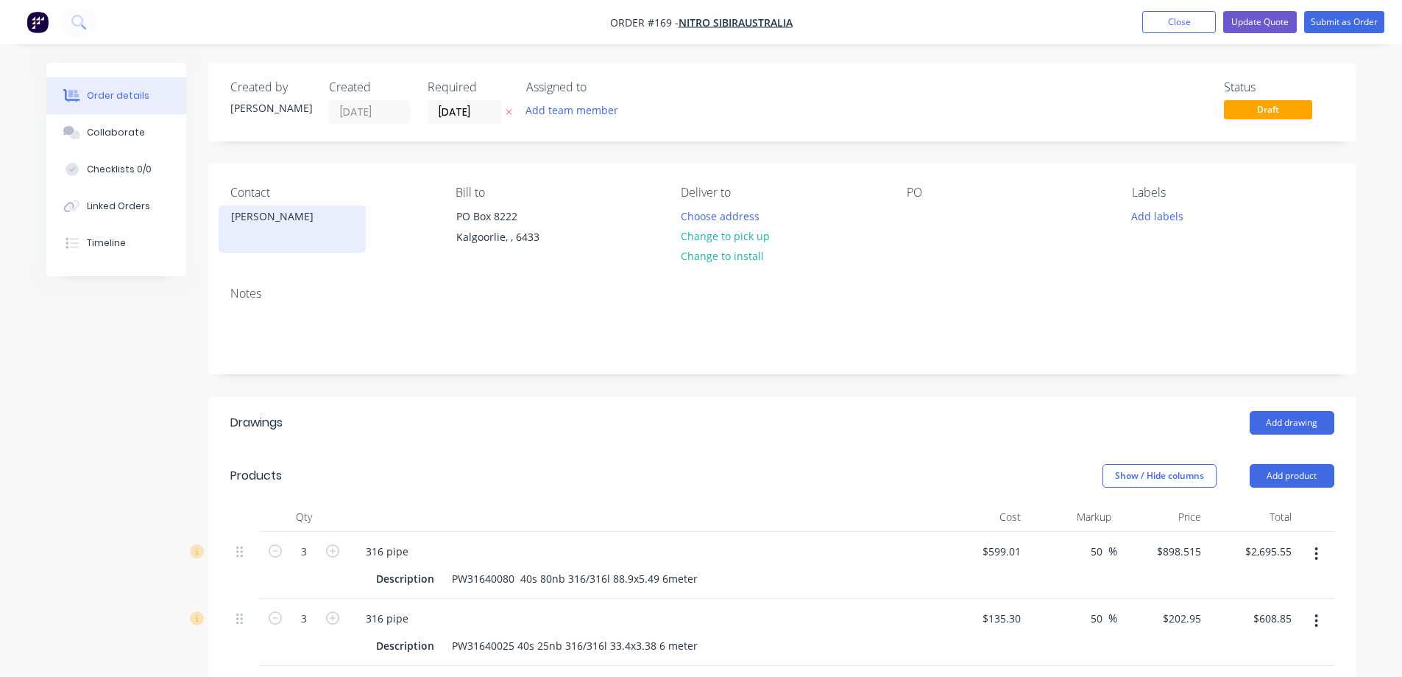
click at [274, 223] on div "[PERSON_NAME]" at bounding box center [292, 216] width 122 height 21
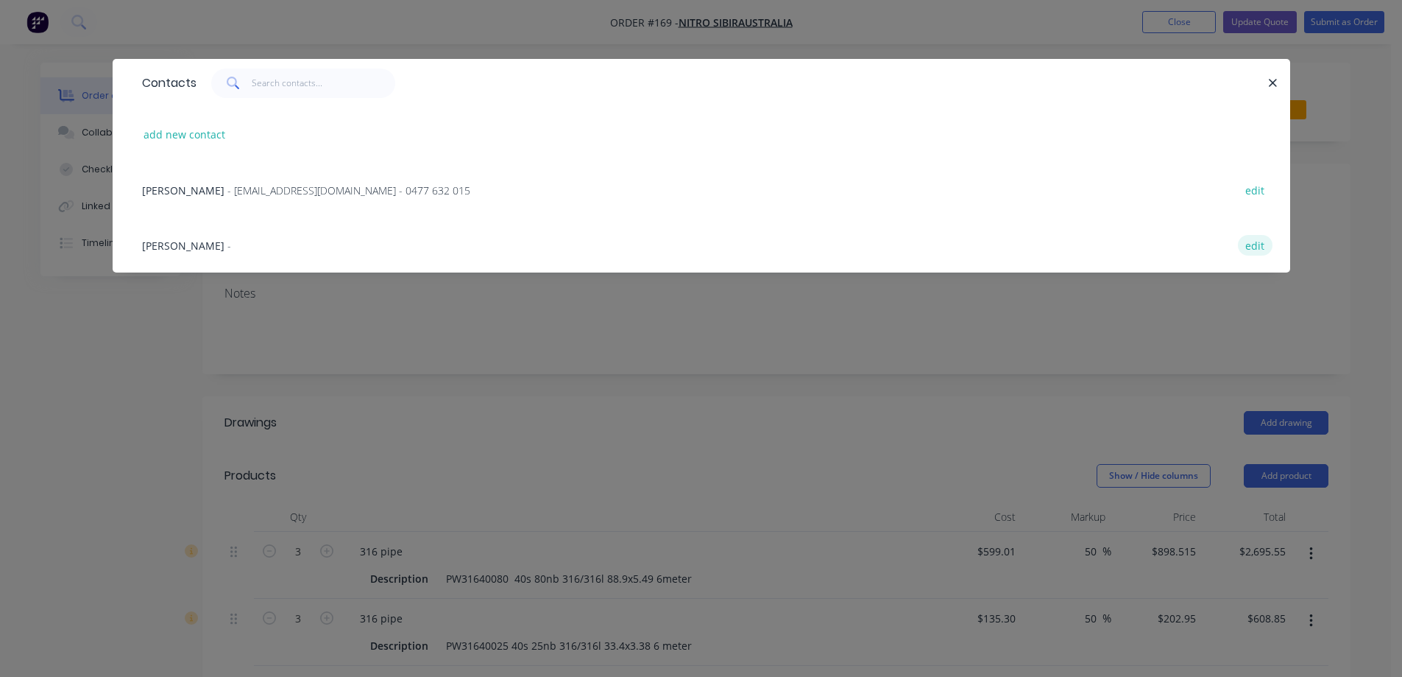
click at [1251, 241] on button "edit" at bounding box center [1255, 245] width 35 height 20
select select "AU"
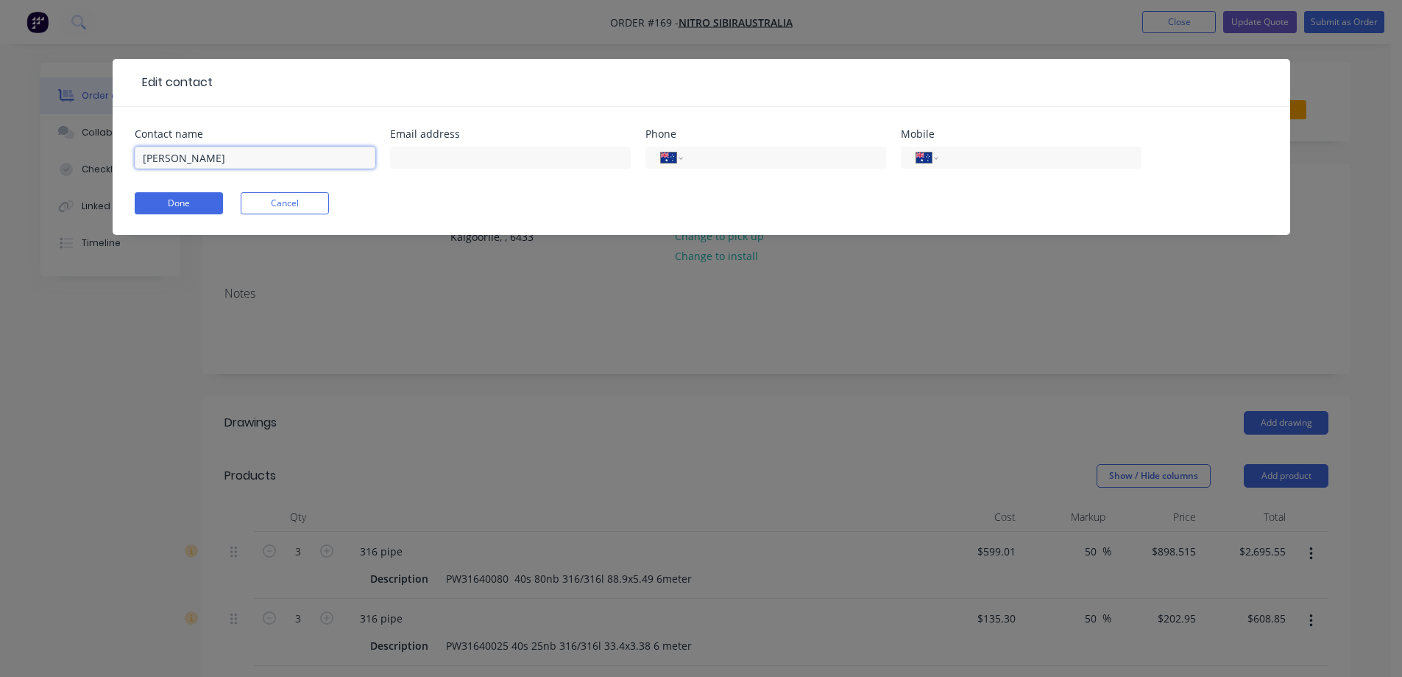
click at [225, 152] on input "[PERSON_NAME]" at bounding box center [255, 157] width 241 height 22
type input "[PERSON_NAME]"
click at [423, 155] on input "text" at bounding box center [510, 157] width 241 height 22
paste input "[PERSON_NAME] <[EMAIL_ADDRESS][DOMAIN_NAME]>"
type input "[EMAIL_ADDRESS][DOMAIN_NAME]"
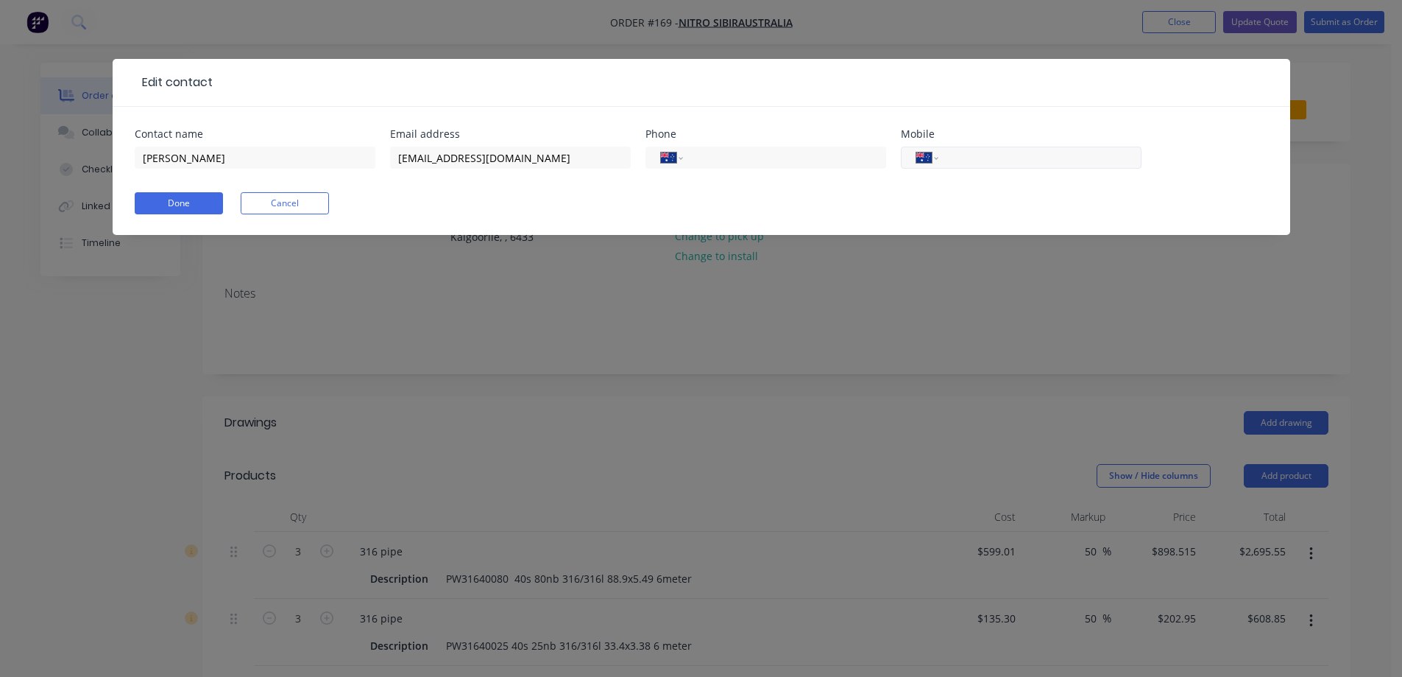
click at [989, 153] on input "tel" at bounding box center [1037, 157] width 177 height 17
paste input "0432 414 032"
type input "0432 414 032"
click at [163, 202] on button "Done" at bounding box center [179, 203] width 88 height 22
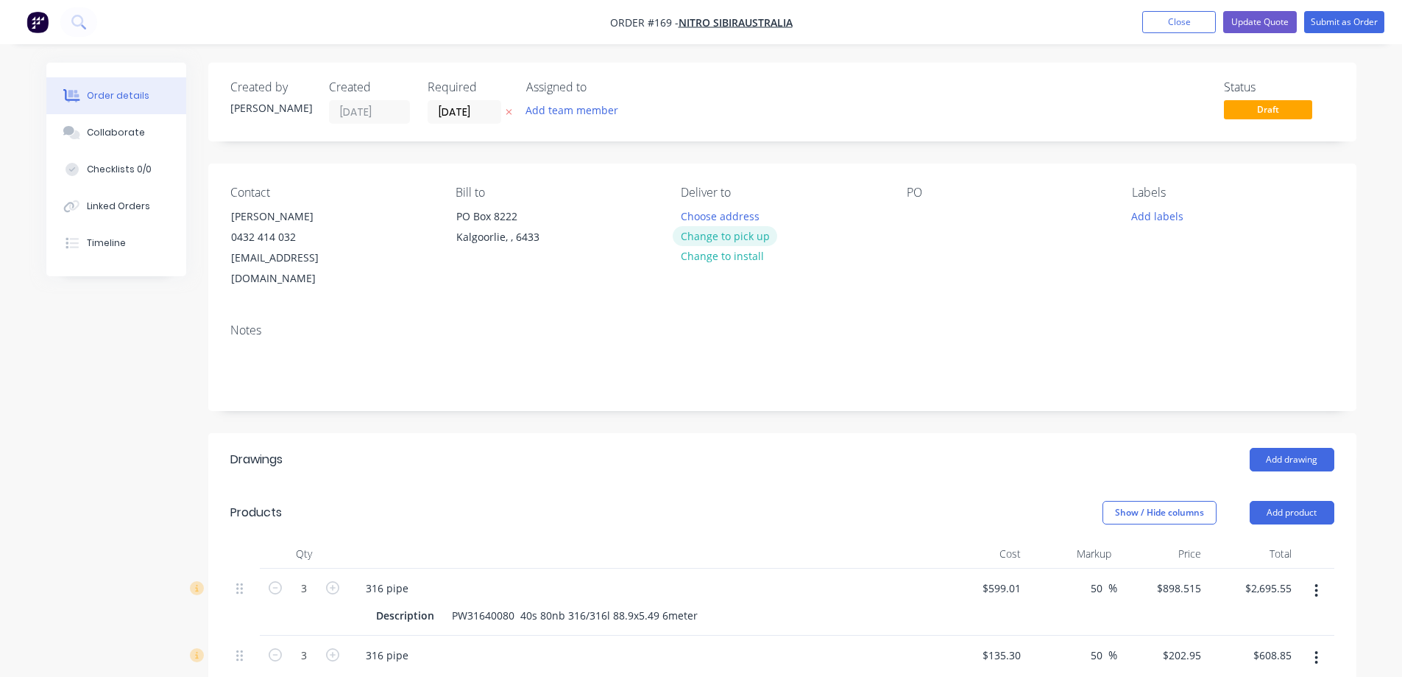
click at [721, 233] on button "Change to pick up" at bounding box center [725, 236] width 105 height 20
click at [1253, 21] on button "Update Quote" at bounding box center [1261, 22] width 74 height 22
